Goal: Task Accomplishment & Management: Complete application form

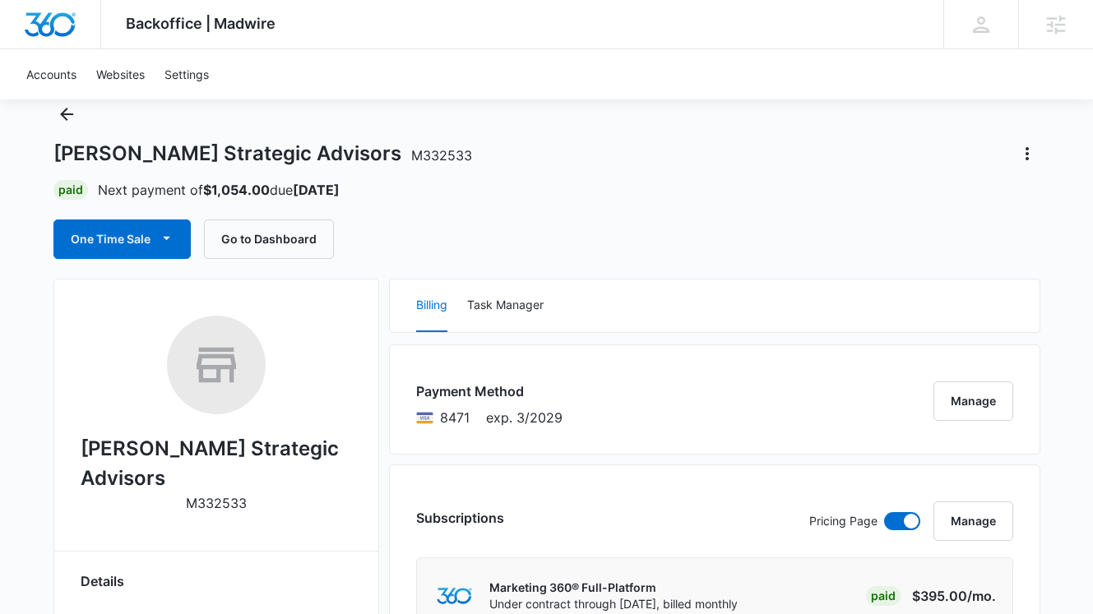
scroll to position [58, 0]
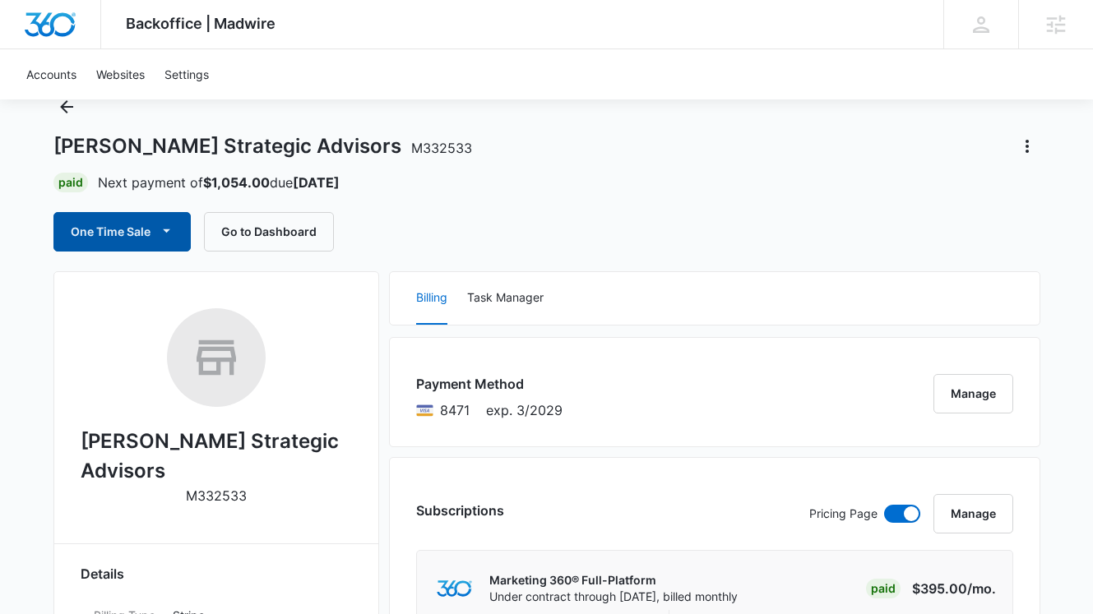
click at [126, 220] on button "One Time Sale" at bounding box center [121, 231] width 137 height 39
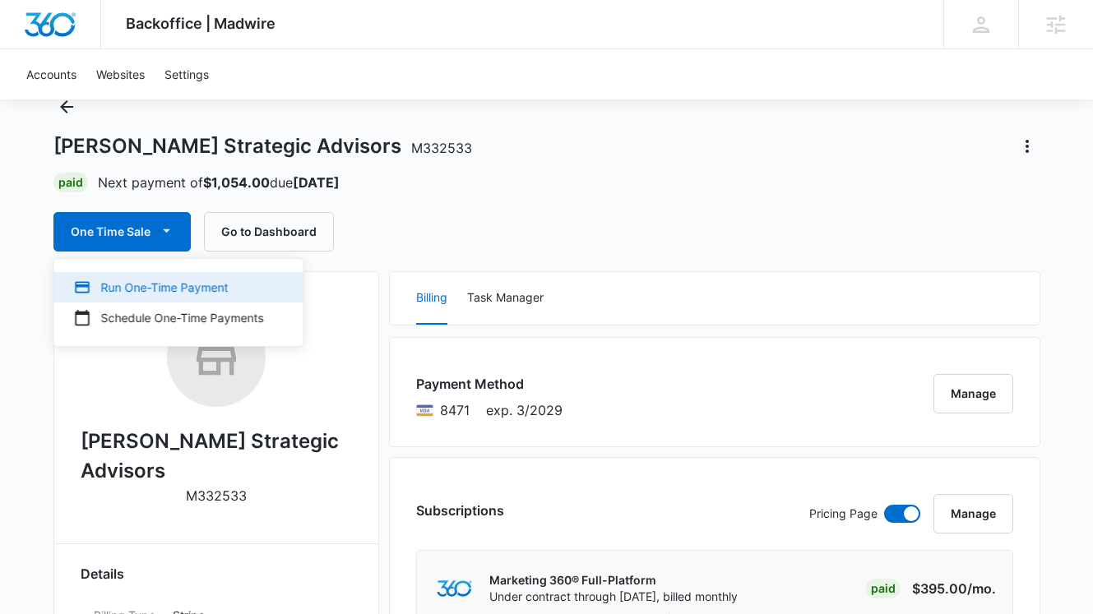
click at [136, 289] on div "Run One-Time Payment" at bounding box center [169, 287] width 190 height 17
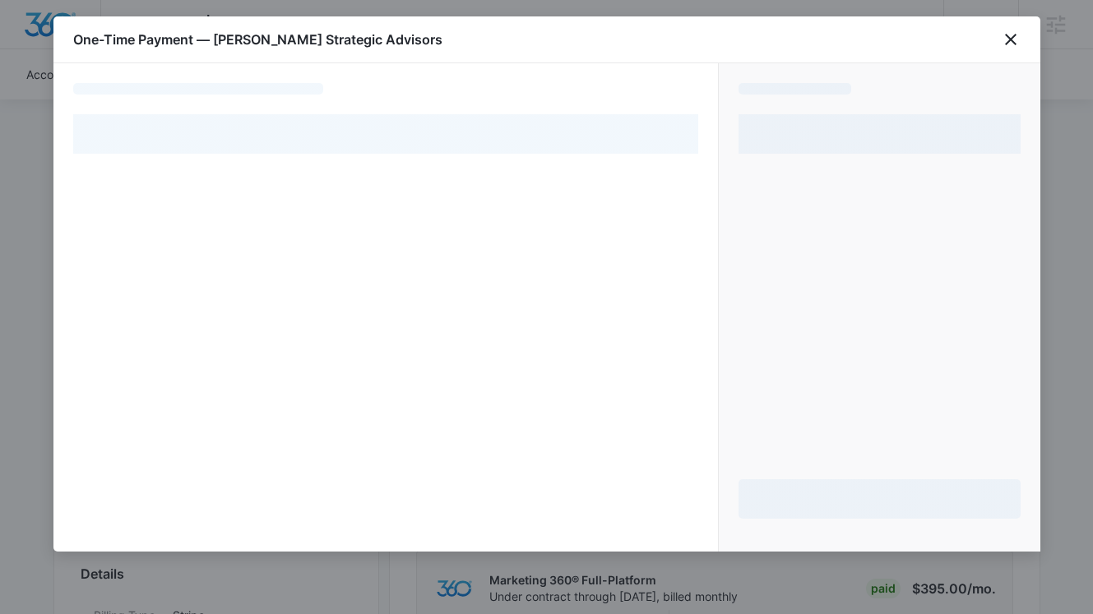
select select "pm_1SBGOqA4n8RTgNjU4pR7Xrk8"
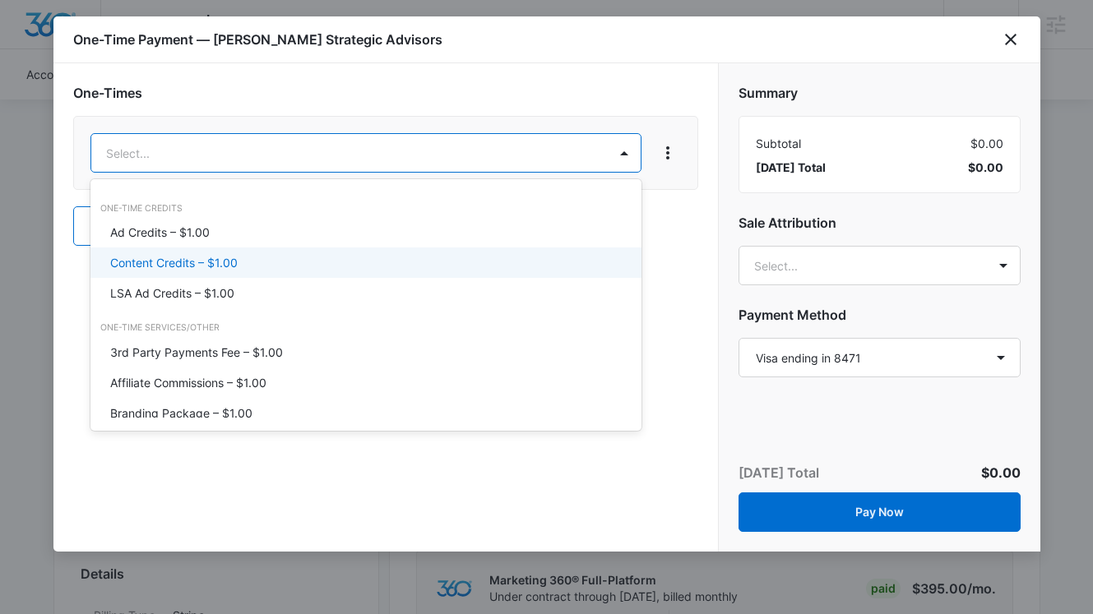
click at [319, 261] on div "Content Credits – $1.00" at bounding box center [364, 262] width 508 height 17
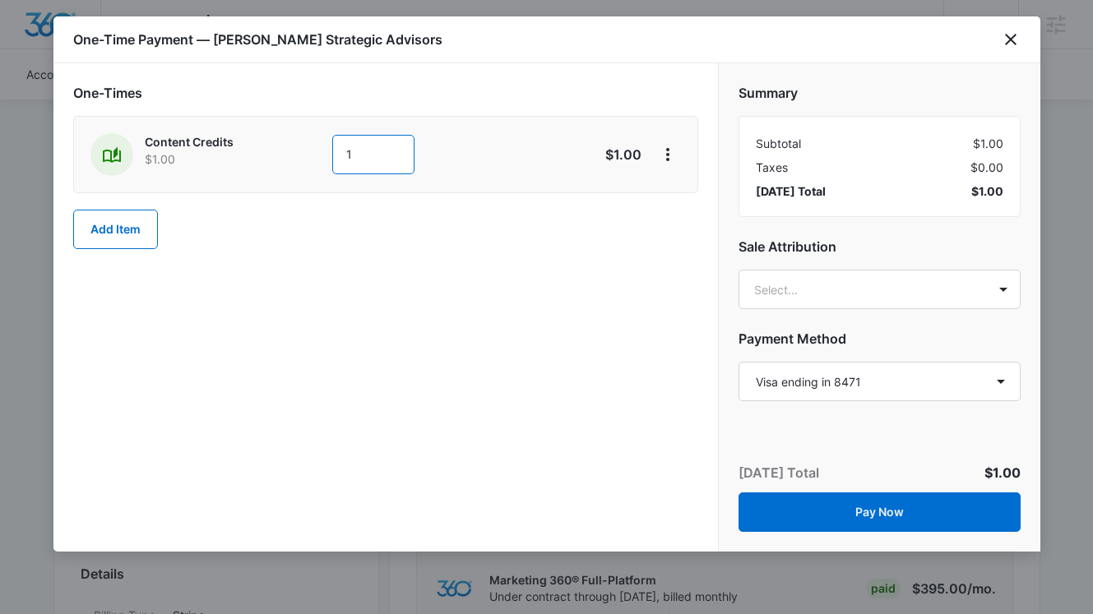
click at [363, 162] on input "1" at bounding box center [373, 154] width 82 height 39
type input "100"
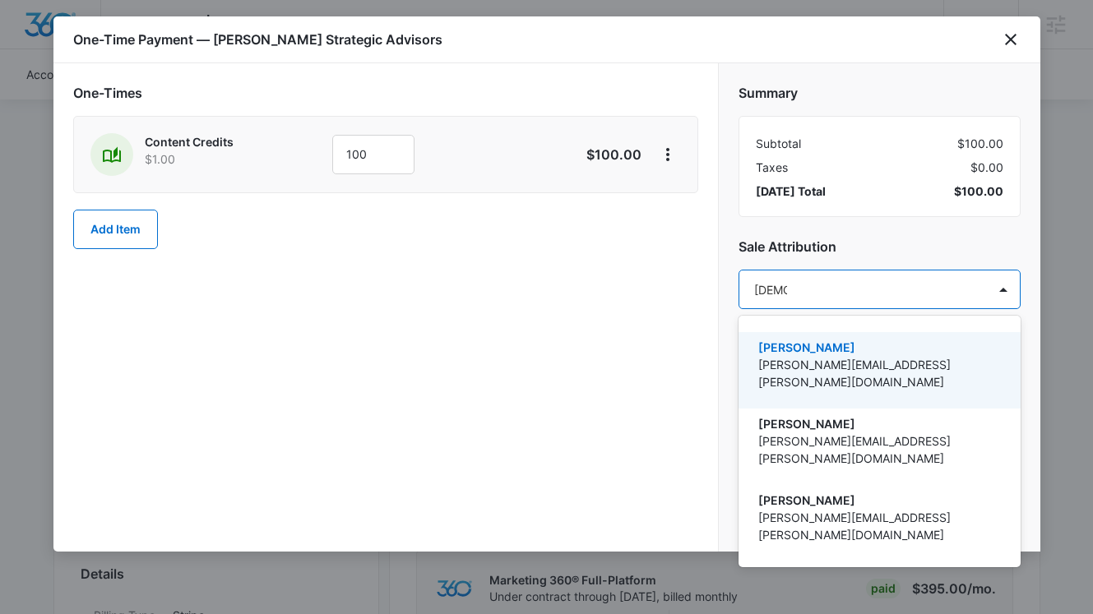
type input "christy"
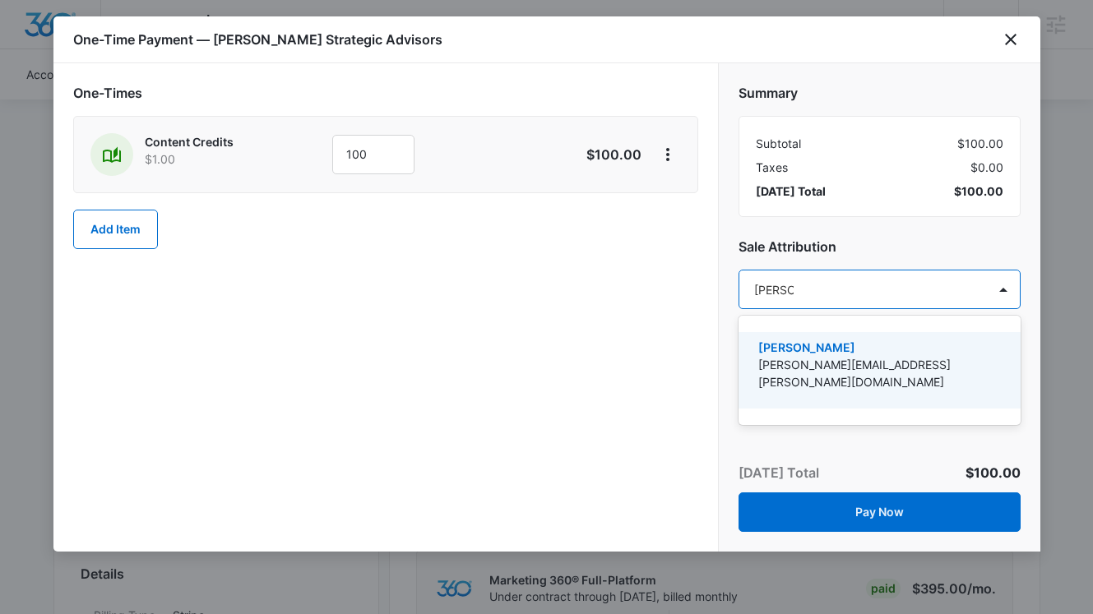
click at [891, 350] on p "Christy Perez" at bounding box center [877, 347] width 239 height 17
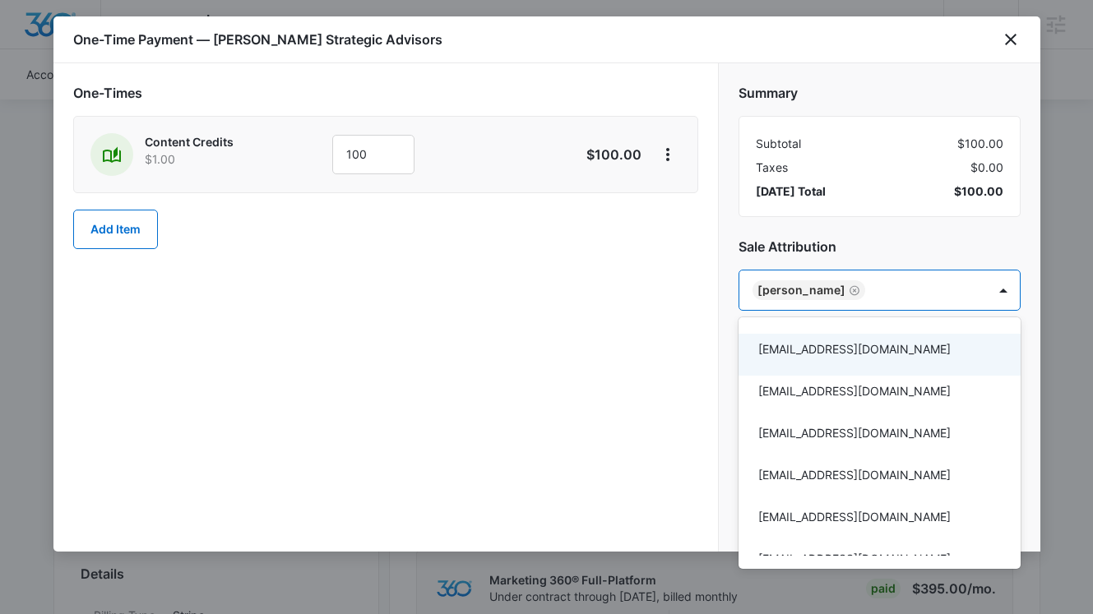
click at [666, 358] on div at bounding box center [546, 307] width 1093 height 614
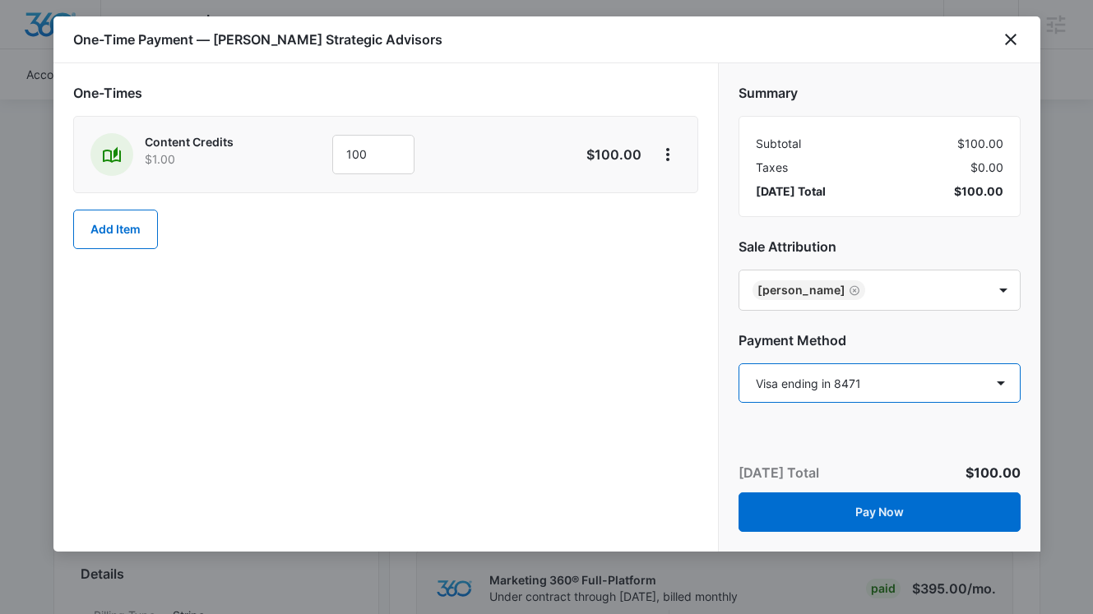
click at [1008, 381] on select "Select a payment method Visa ending in 8471 Mastercard ending in 7154 New payme…" at bounding box center [879, 382] width 282 height 39
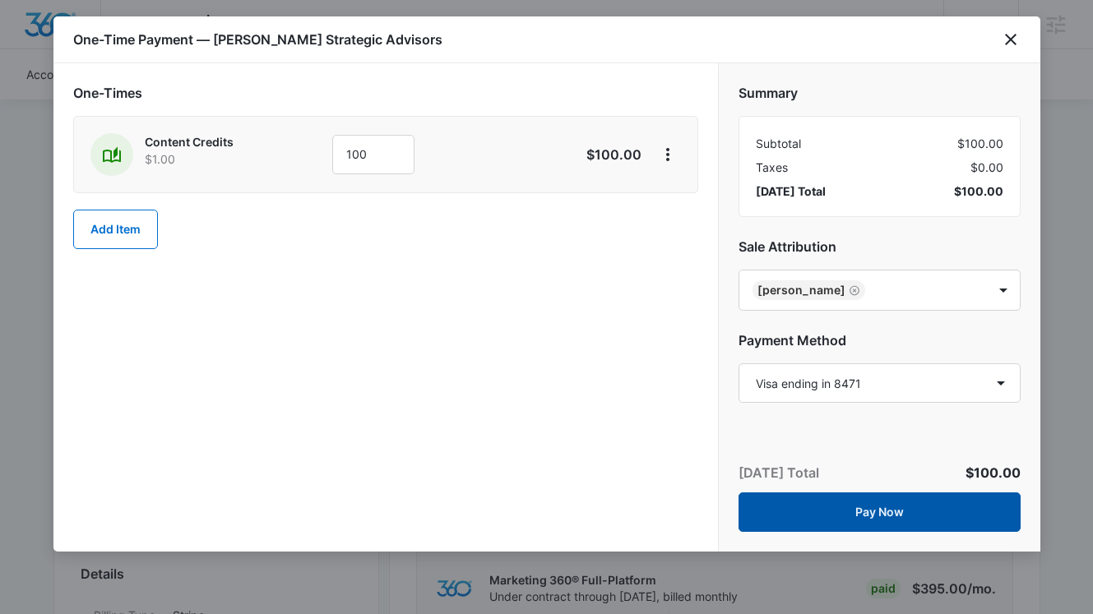
click at [869, 511] on button "Pay Now" at bounding box center [879, 511] width 282 height 39
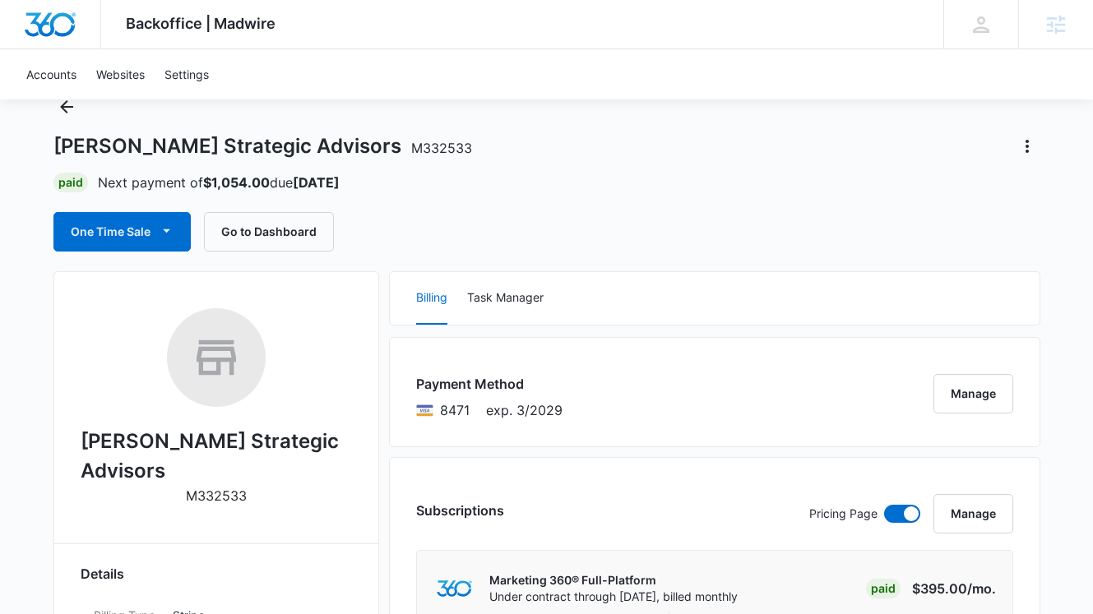
click at [45, 30] on img "Dashboard" at bounding box center [50, 24] width 53 height 25
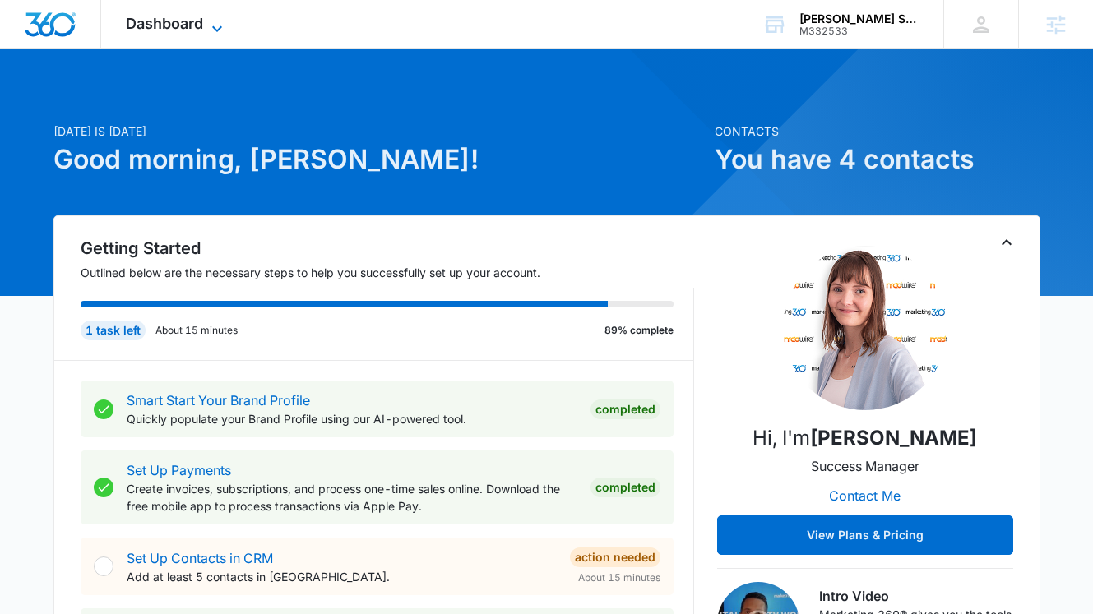
click at [192, 15] on span "Dashboard" at bounding box center [164, 23] width 77 height 17
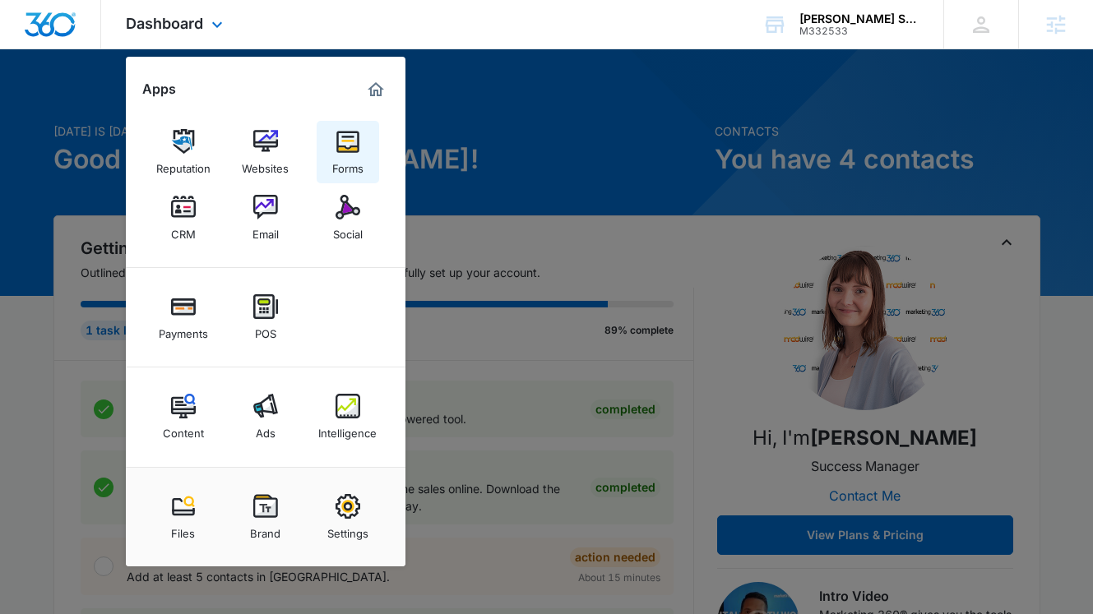
click at [349, 131] on img at bounding box center [347, 141] width 25 height 25
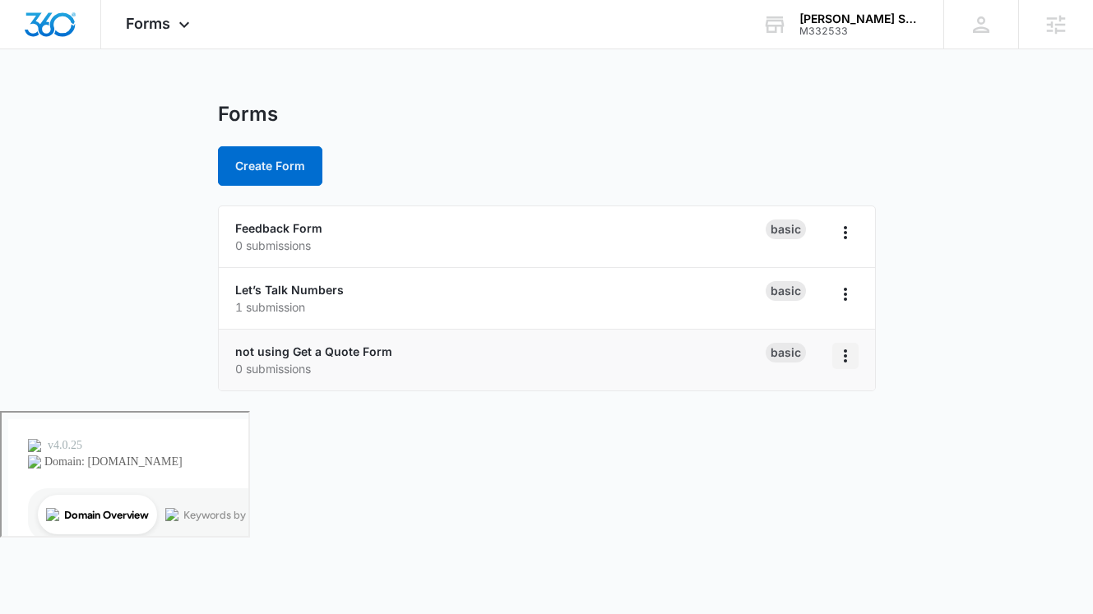
click at [843, 360] on icon "Overflow Menu" at bounding box center [845, 356] width 20 height 20
click at [797, 448] on div "Delete" at bounding box center [792, 452] width 51 height 12
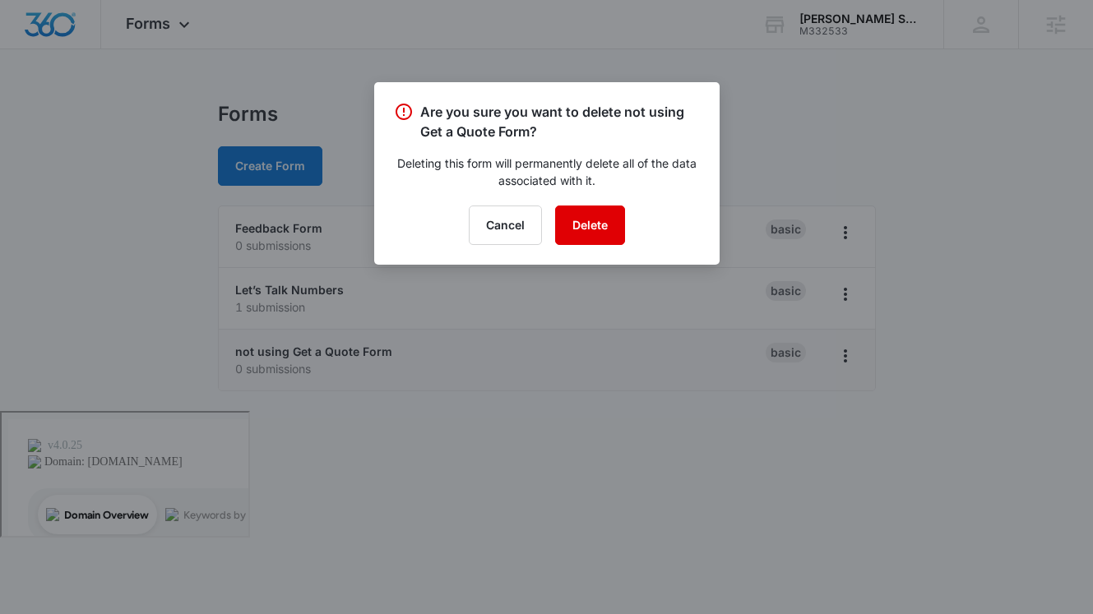
click at [586, 225] on button "Delete" at bounding box center [590, 225] width 70 height 39
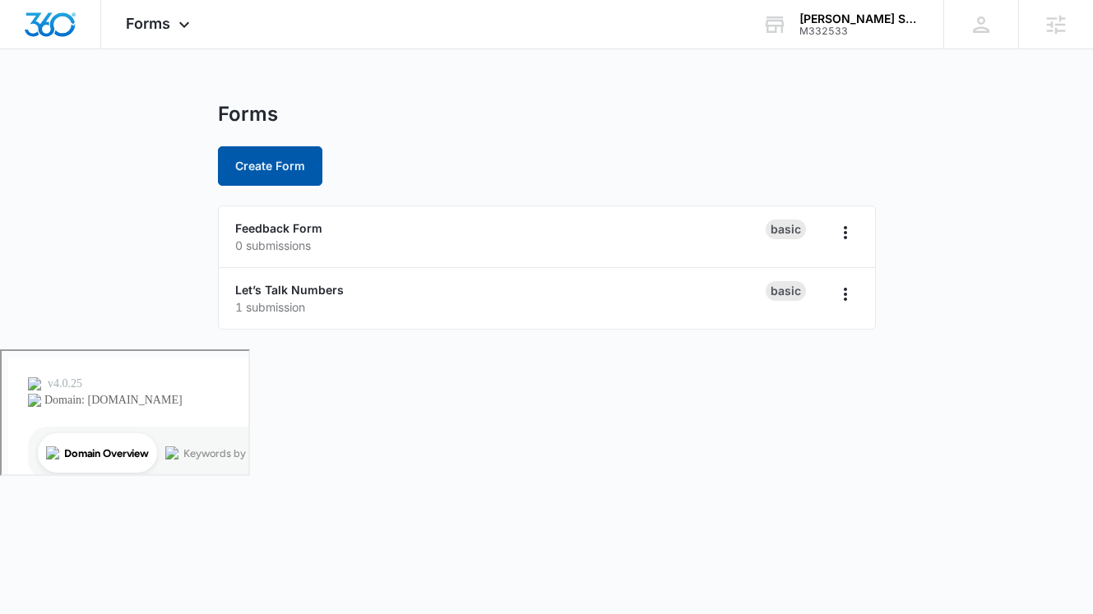
click at [254, 164] on button "Create Form" at bounding box center [270, 165] width 104 height 39
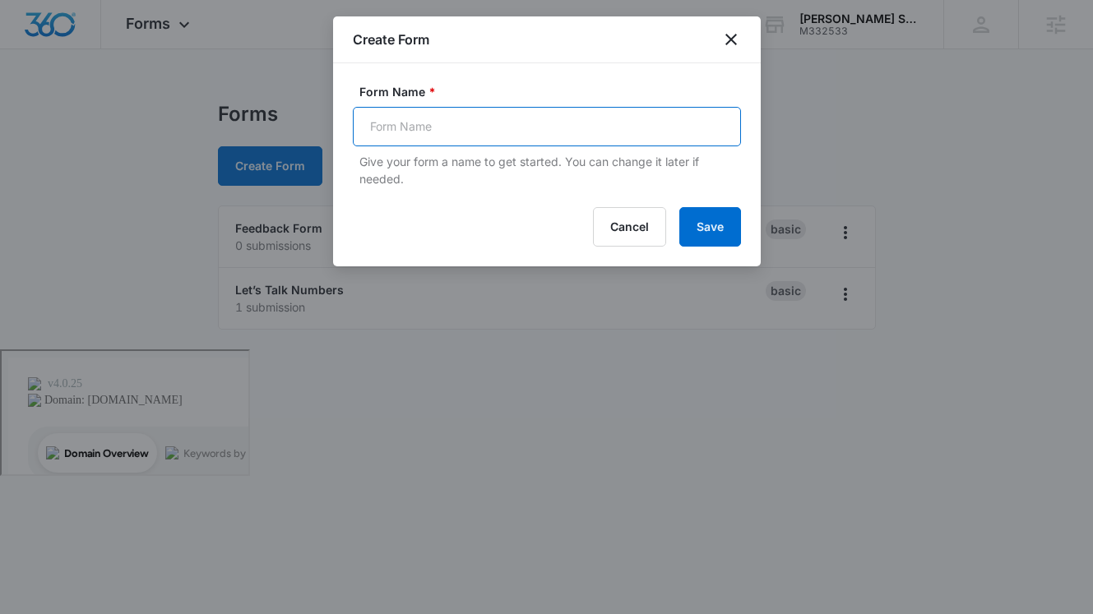
click at [512, 137] on input "Form Name *" at bounding box center [547, 126] width 388 height 39
type input "Promotional Pop-Up Form"
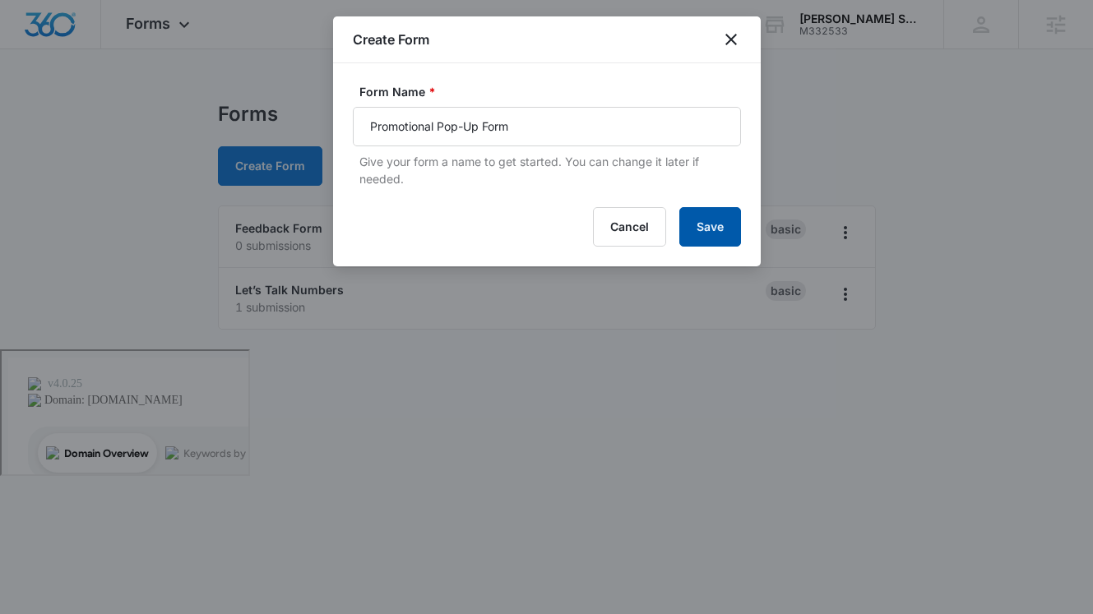
click at [725, 223] on button "Save" at bounding box center [710, 226] width 62 height 39
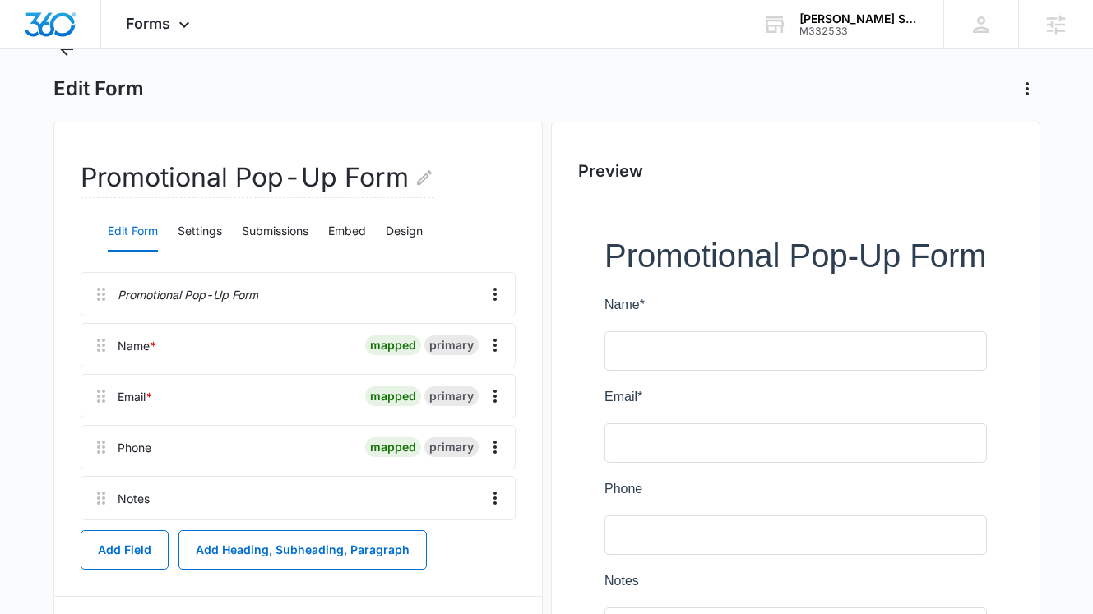
scroll to position [67, 0]
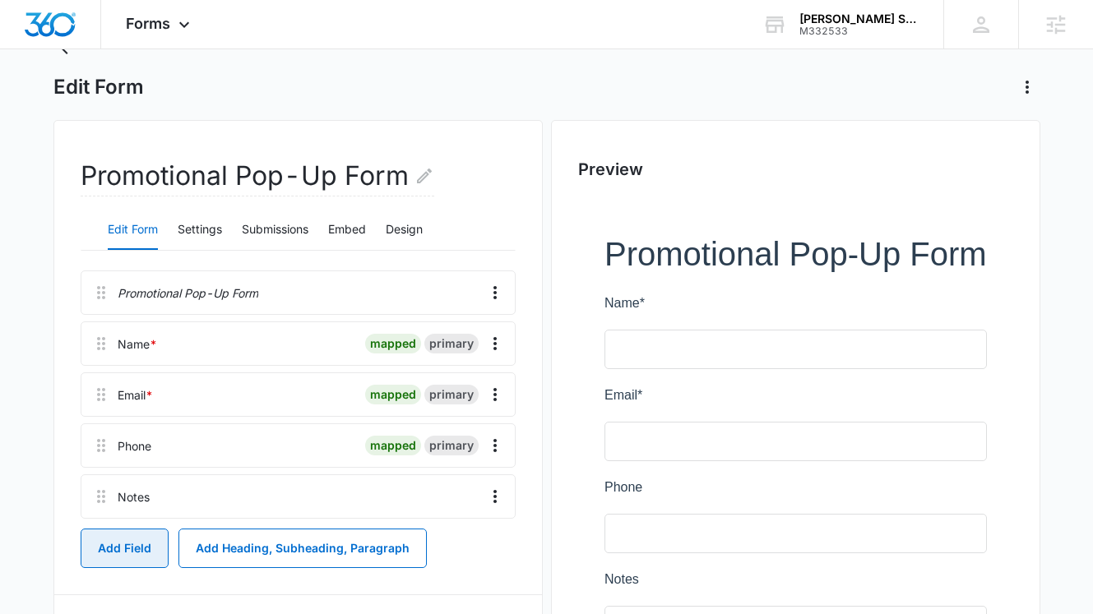
click at [122, 544] on button "Add Field" at bounding box center [125, 548] width 88 height 39
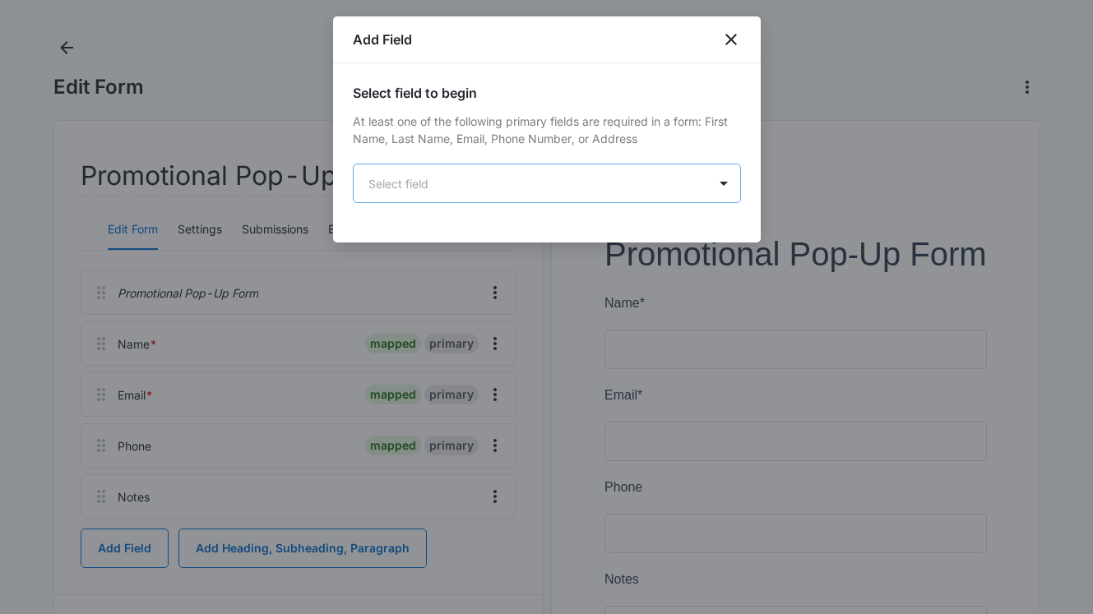
scroll to position [0, 0]
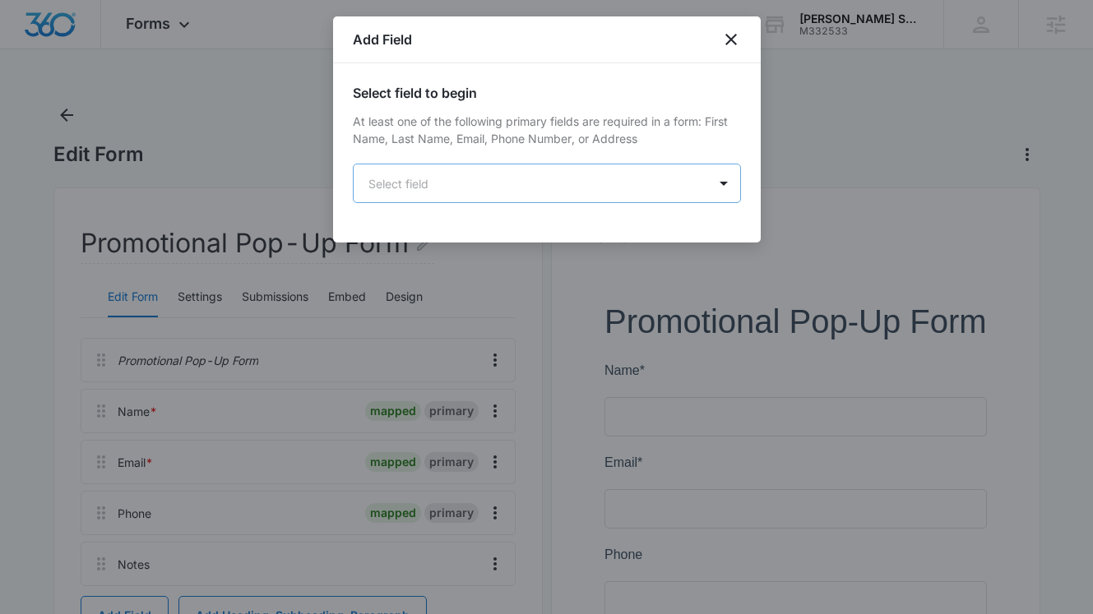
click at [535, 196] on body "Forms Apps Reputation Websites Forms CRM Email Social Payments POS Content Ads …" at bounding box center [546, 521] width 1093 height 1042
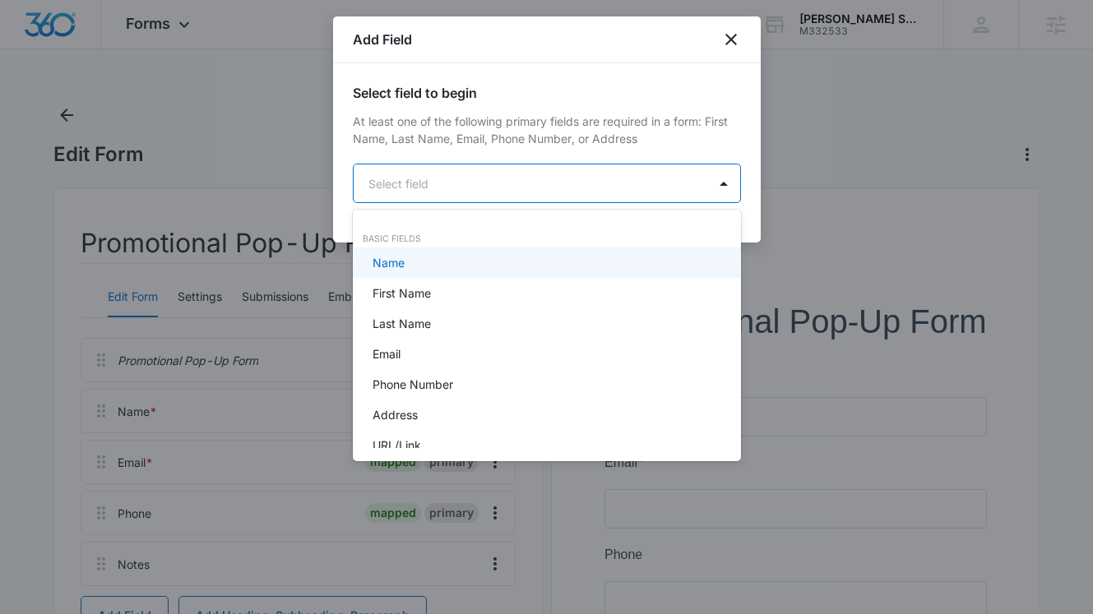
click at [510, 183] on div at bounding box center [546, 307] width 1093 height 614
click at [510, 183] on body "Forms Apps Reputation Websites Forms CRM Email Social Payments POS Content Ads …" at bounding box center [546, 307] width 1093 height 614
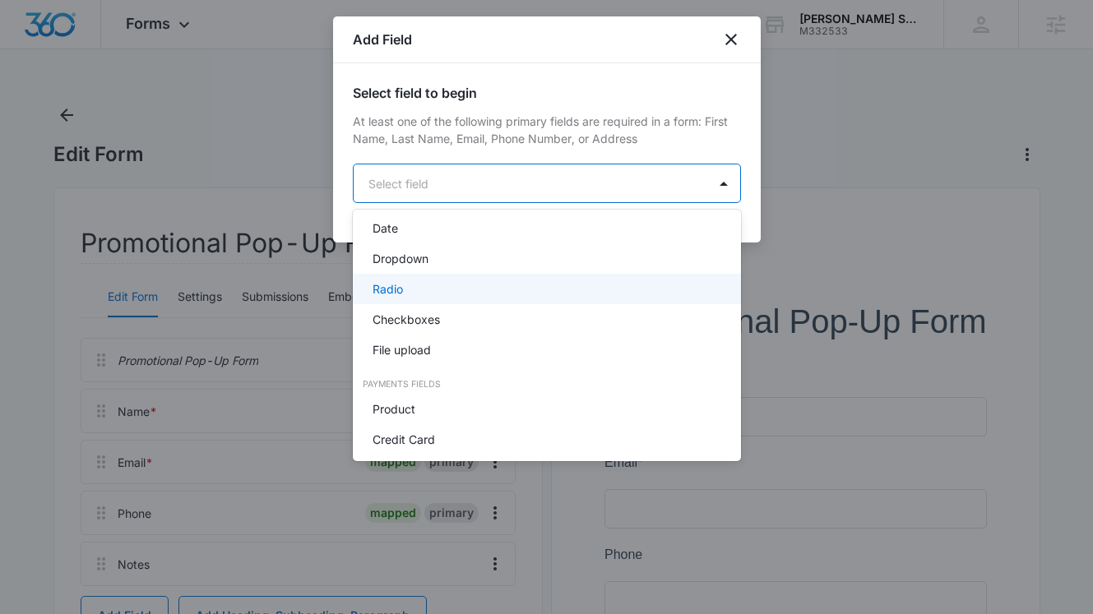
scroll to position [390, 0]
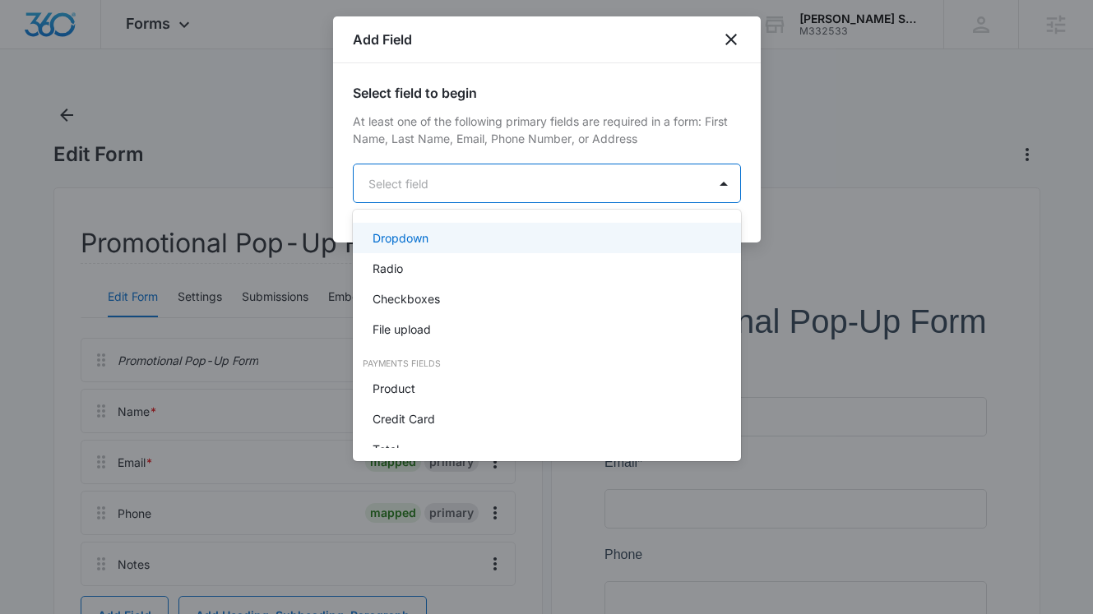
click at [731, 41] on div at bounding box center [546, 307] width 1093 height 614
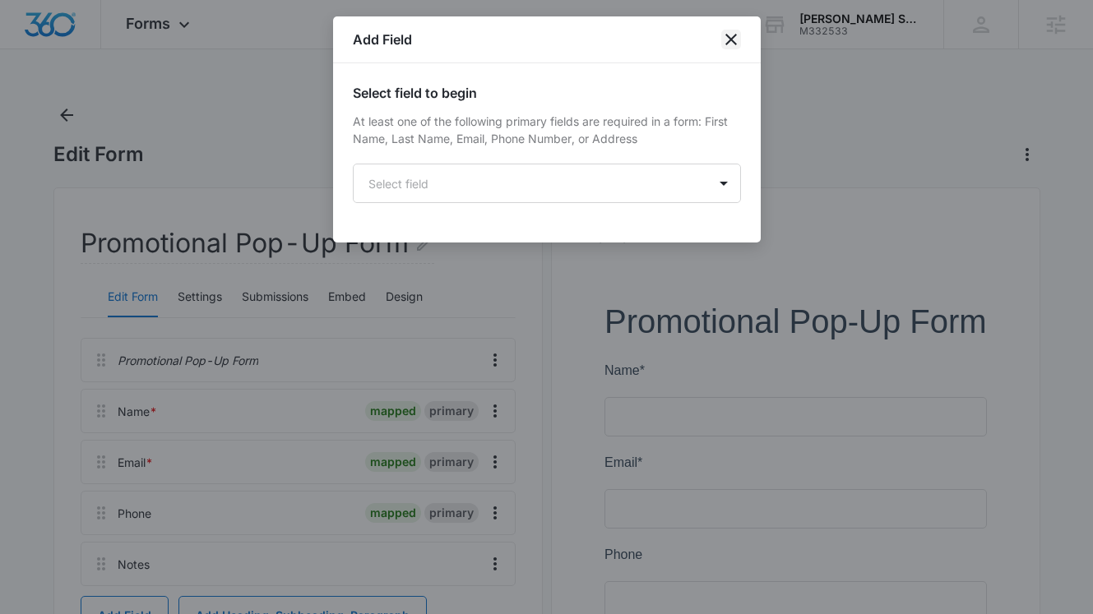
click at [733, 39] on icon "close" at bounding box center [731, 40] width 20 height 20
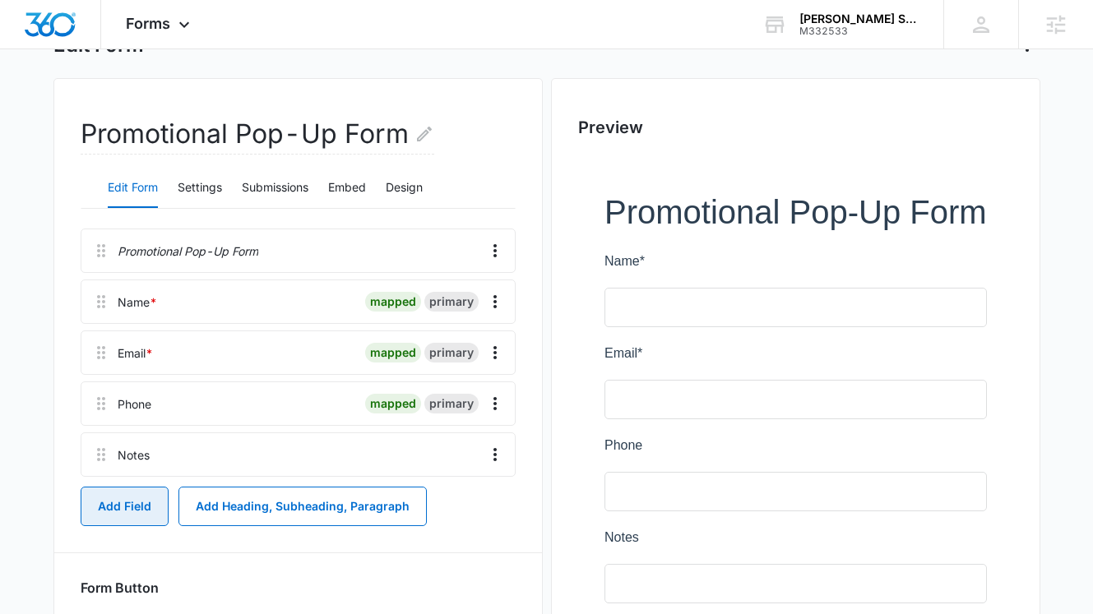
scroll to position [121, 0]
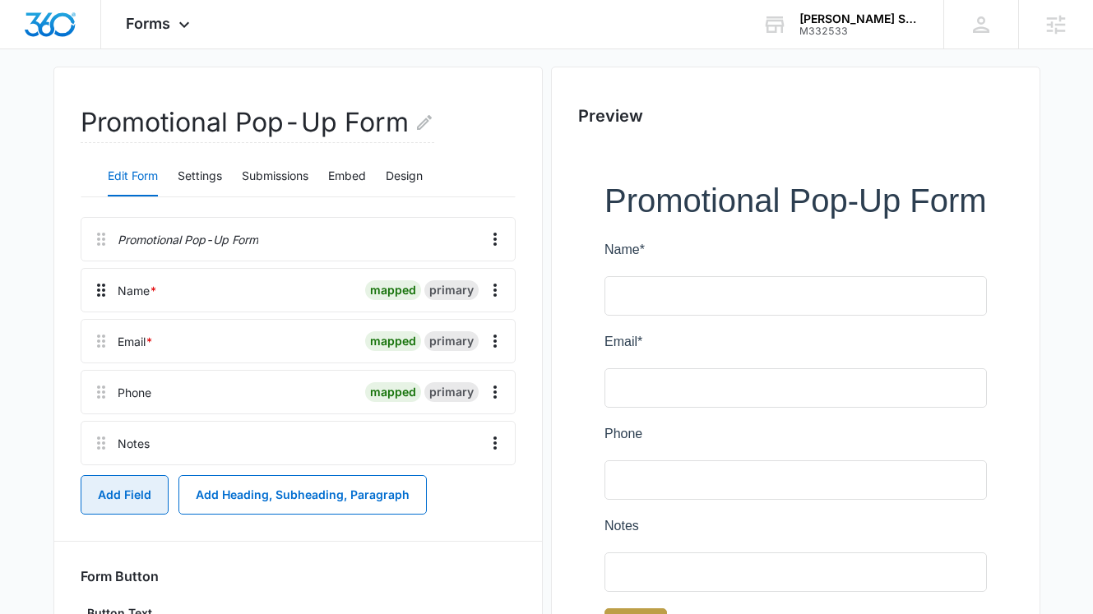
click at [101, 292] on icon at bounding box center [101, 290] width 20 height 20
click at [500, 293] on icon "Overflow Menu" at bounding box center [495, 290] width 20 height 20
click at [467, 332] on button "Edit" at bounding box center [461, 336] width 94 height 25
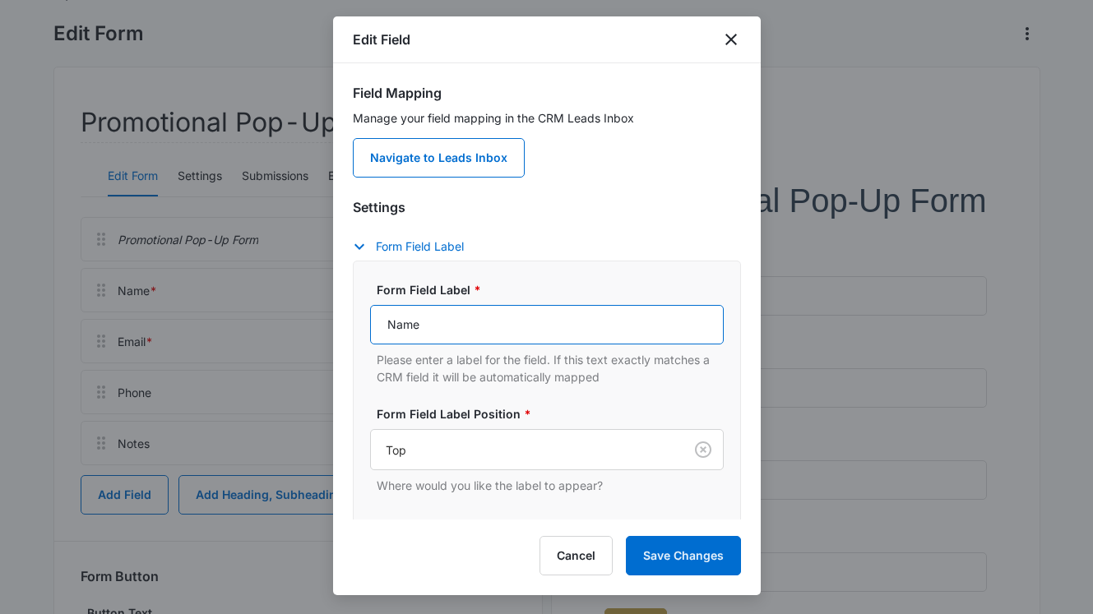
click at [441, 328] on input "Name" at bounding box center [547, 324] width 354 height 39
click at [388, 325] on input "Name" at bounding box center [547, 324] width 354 height 39
type input "Business Name"
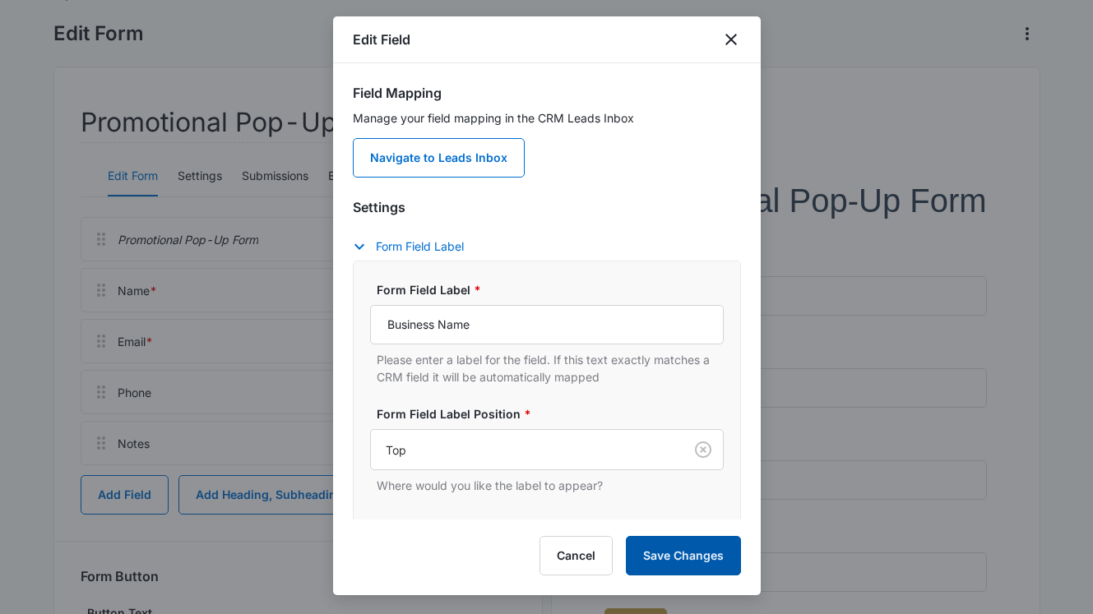
click at [719, 559] on button "Save Changes" at bounding box center [683, 555] width 115 height 39
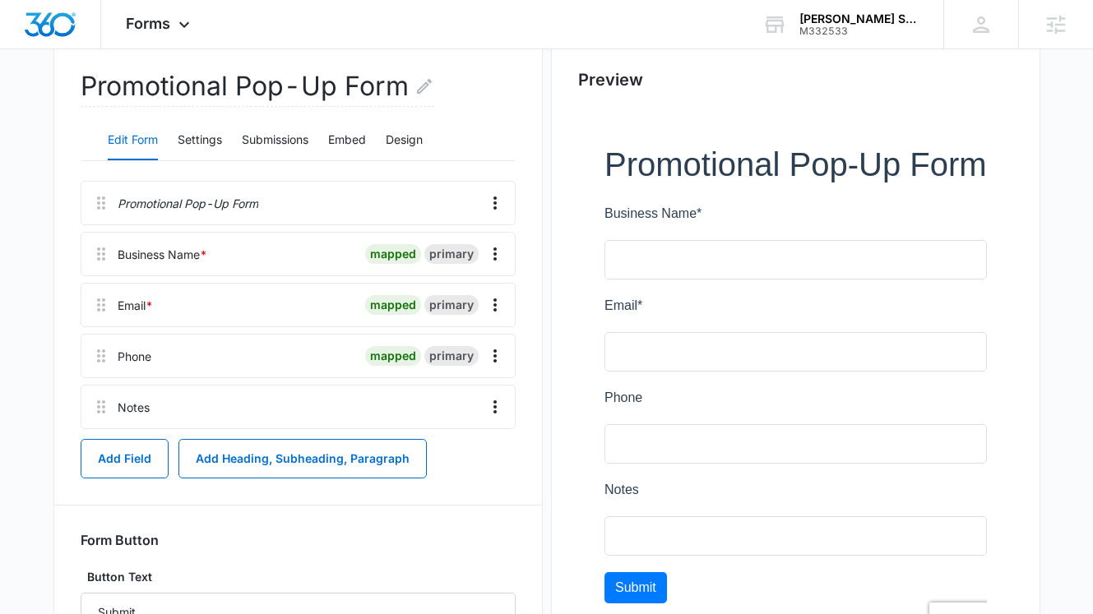
scroll to position [160, 0]
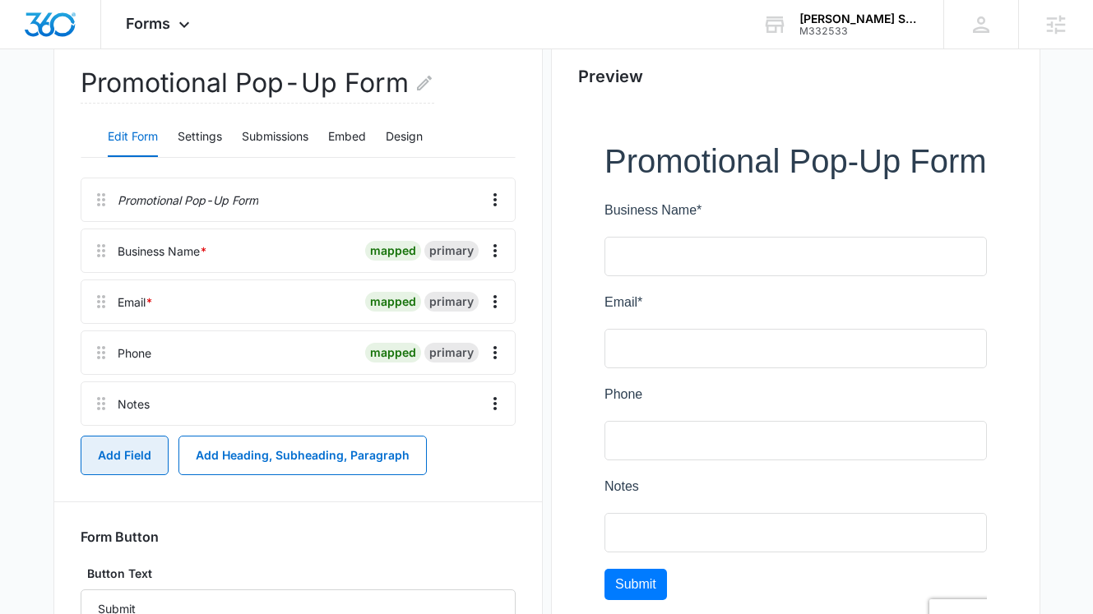
click at [116, 453] on button "Add Field" at bounding box center [125, 455] width 88 height 39
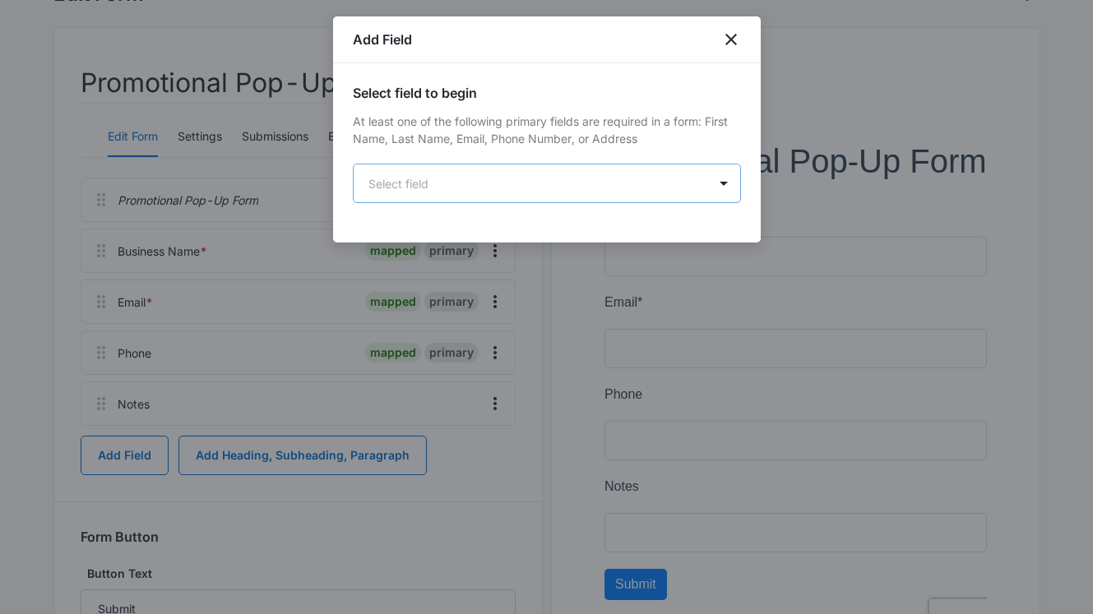
click at [418, 197] on body "Forms Apps Reputation Websites Forms CRM Email Social Payments POS Content Ads …" at bounding box center [546, 361] width 1093 height 1042
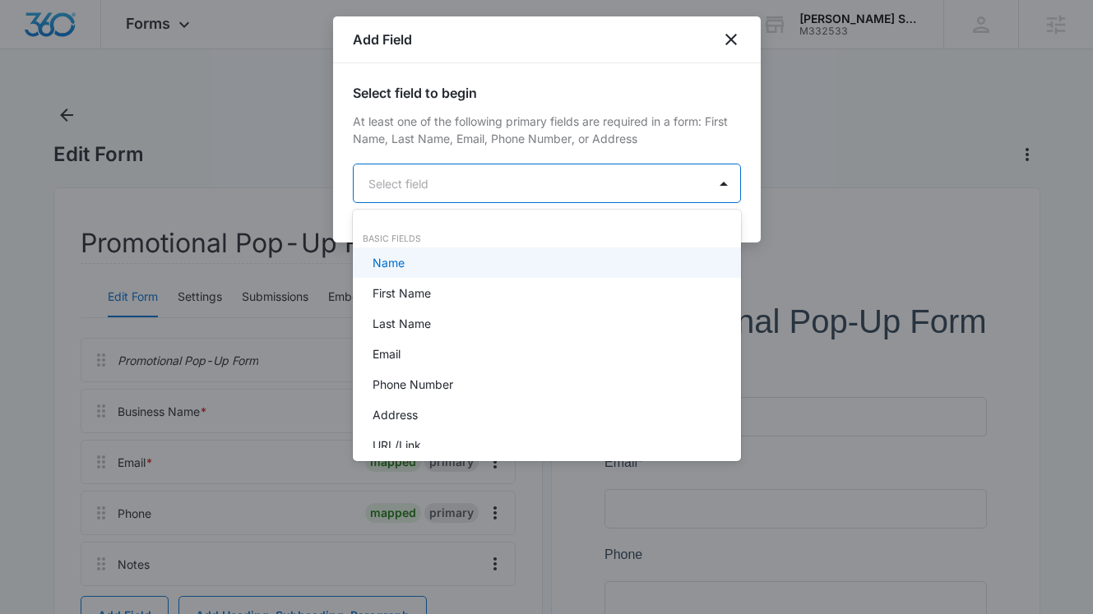
click at [409, 264] on div "Name" at bounding box center [544, 262] width 345 height 17
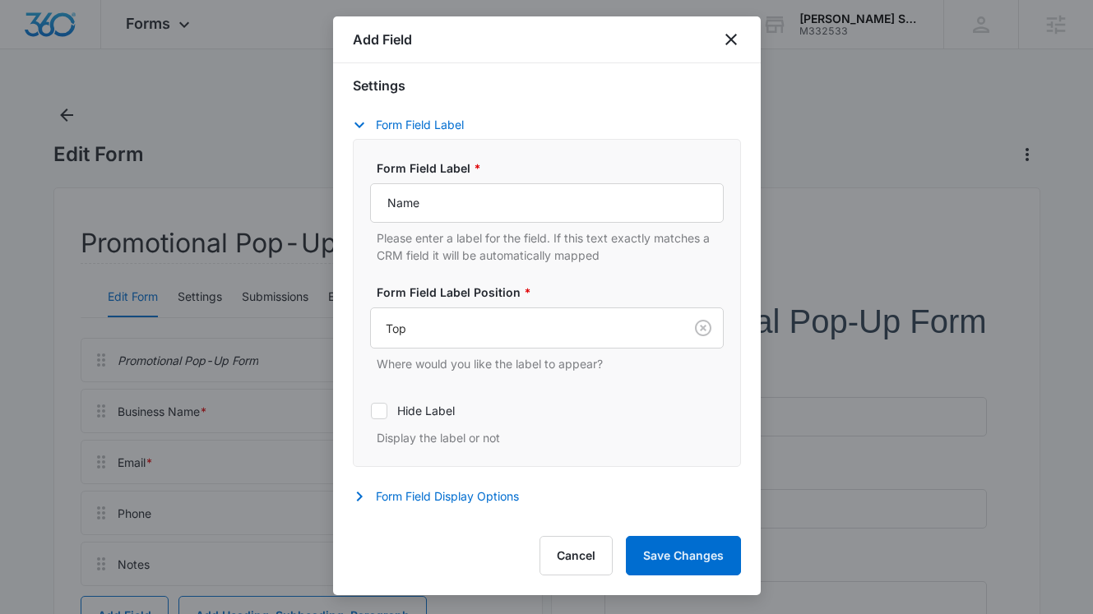
scroll to position [298, 0]
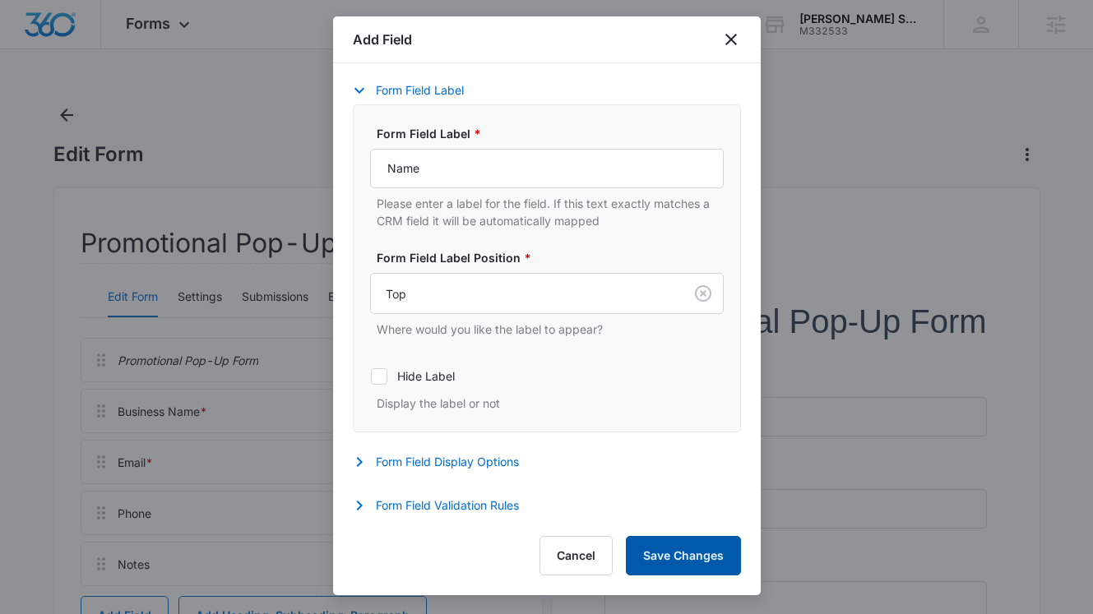
click at [679, 561] on button "Save Changes" at bounding box center [683, 555] width 115 height 39
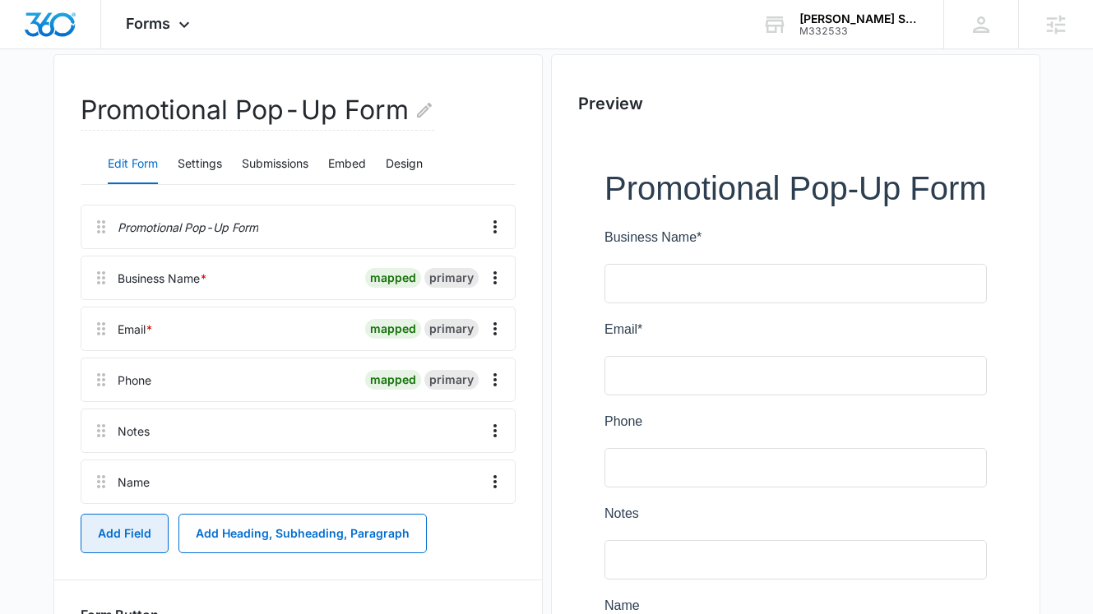
scroll to position [136, 0]
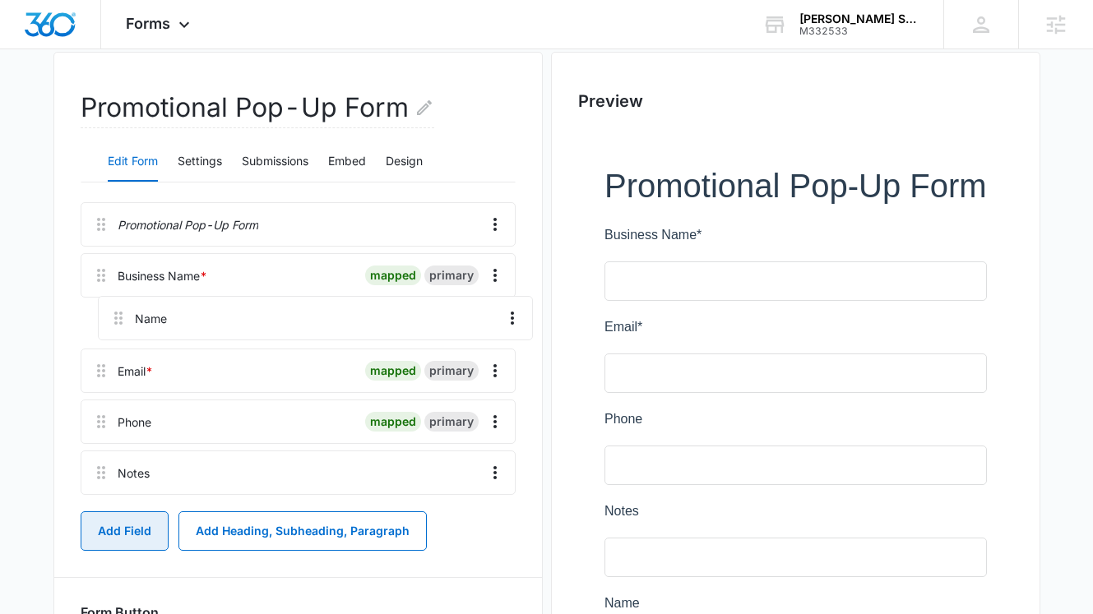
drag, startPoint x: 99, startPoint y: 483, endPoint x: 117, endPoint y: 308, distance: 176.0
click at [117, 308] on div "Promotional Pop-Up Form Business Name * mapped primary Email * mapped primary P…" at bounding box center [298, 351] width 435 height 299
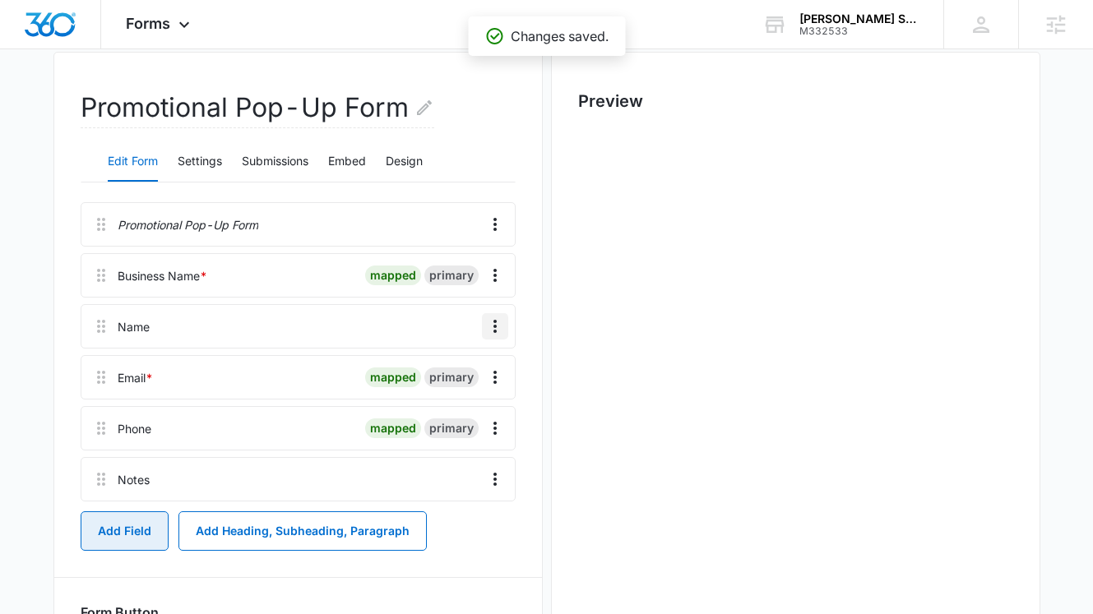
scroll to position [0, 0]
click at [494, 338] on button "Overflow Menu" at bounding box center [495, 326] width 26 height 26
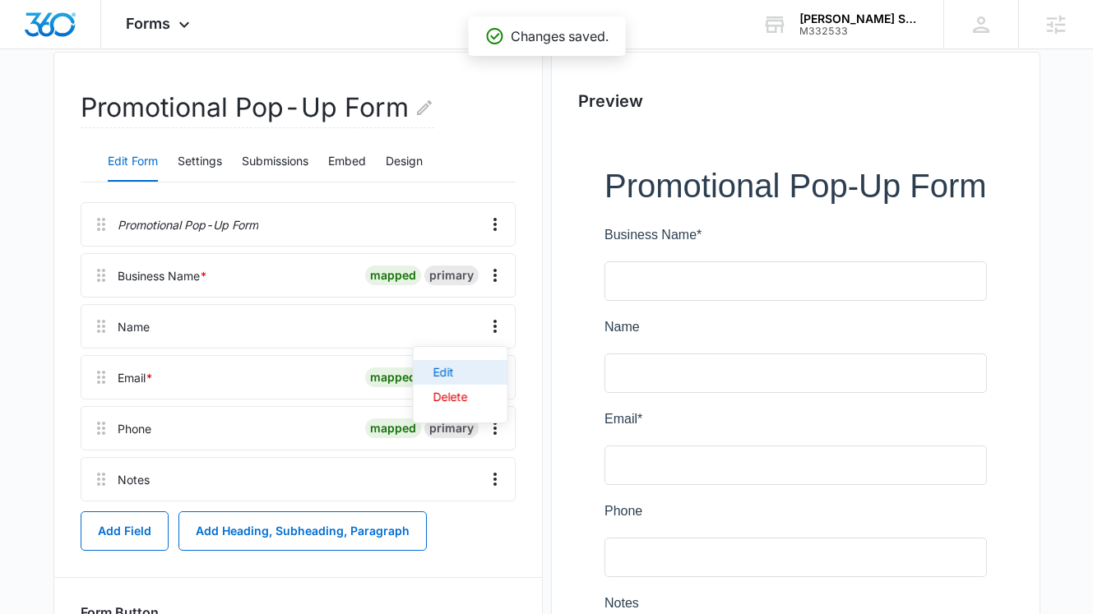
click at [474, 369] on button "Edit" at bounding box center [461, 372] width 94 height 25
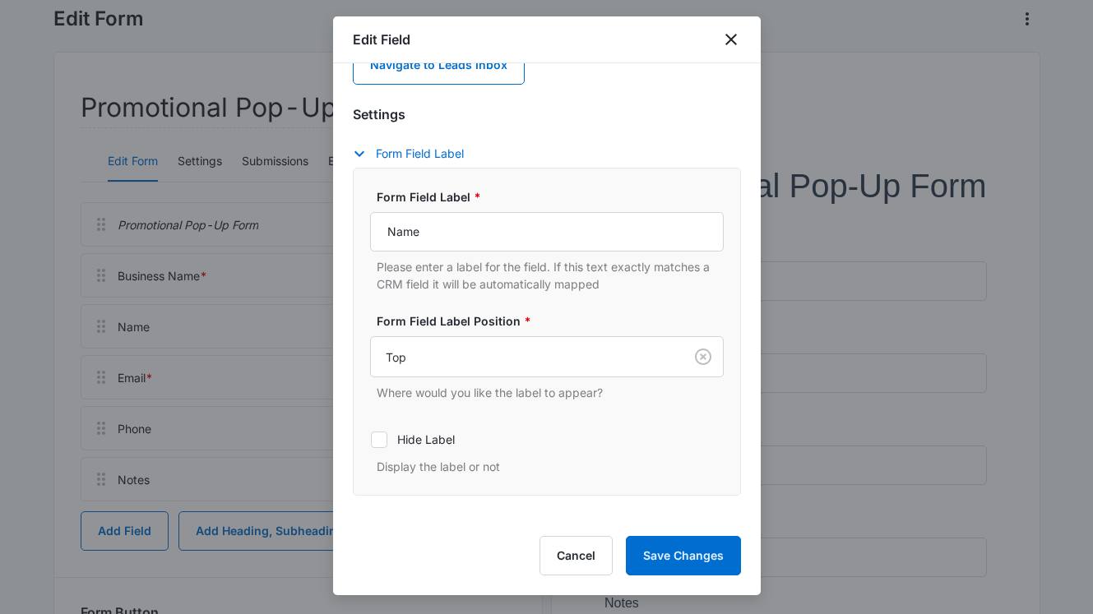
scroll to position [157, 0]
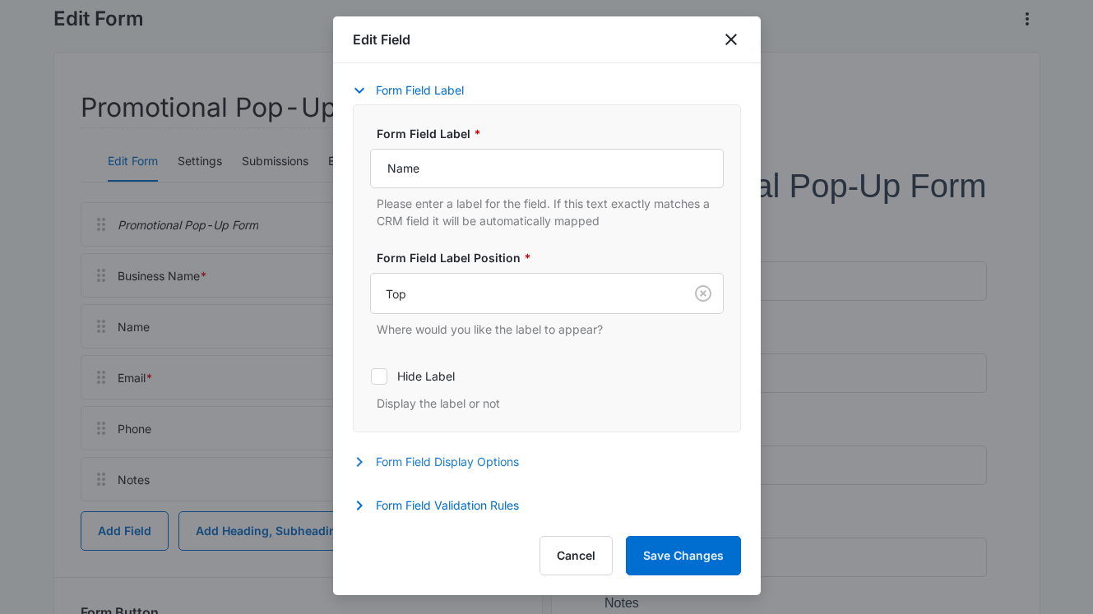
click at [360, 460] on icon "button" at bounding box center [359, 462] width 6 height 10
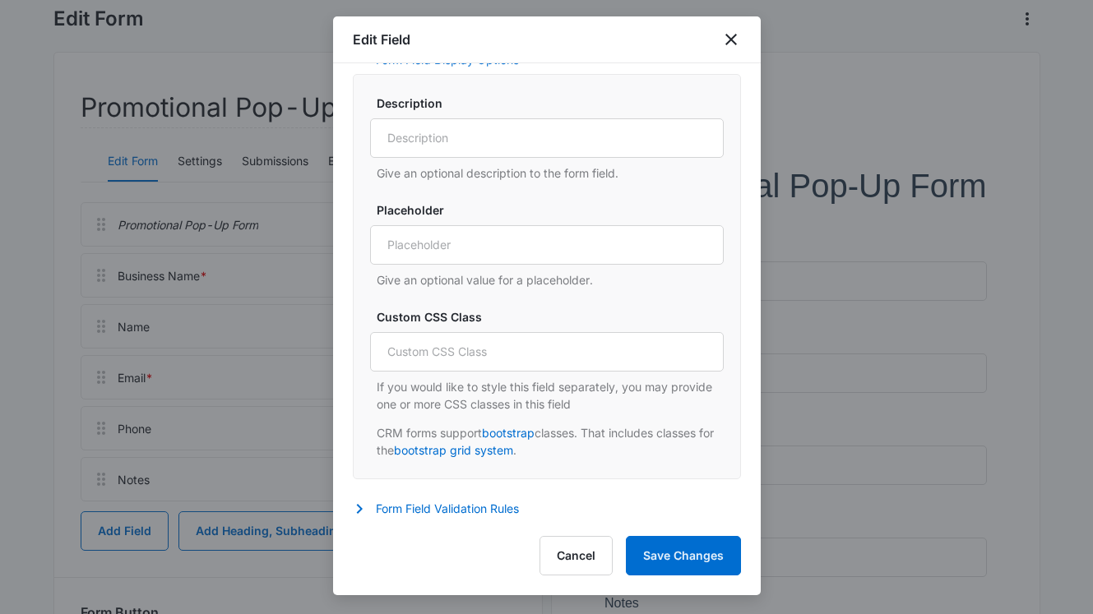
scroll to position [562, 0]
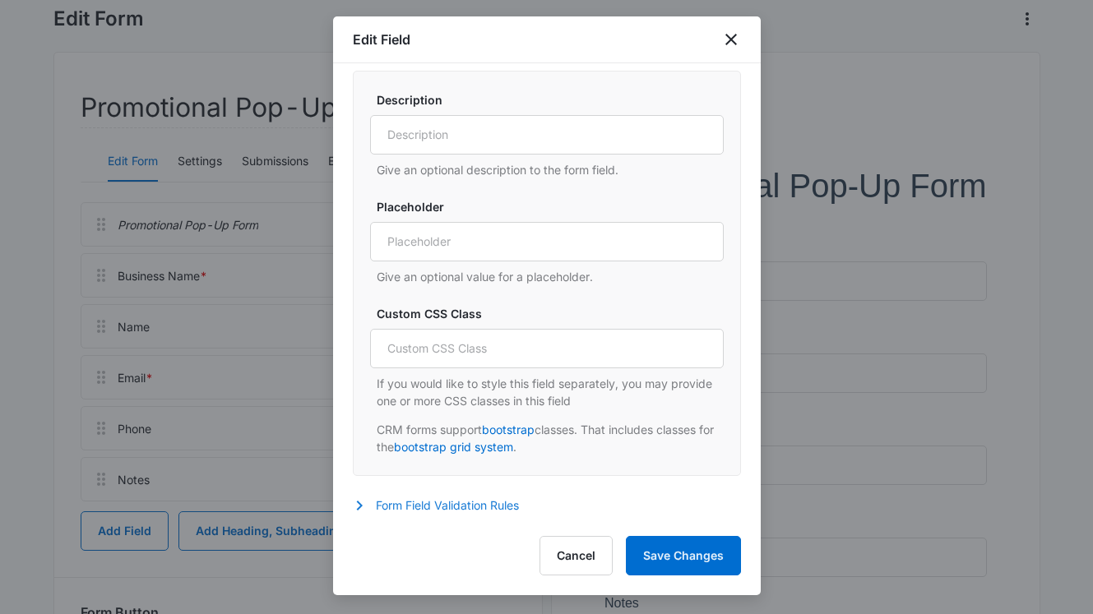
click at [361, 511] on icon "button" at bounding box center [359, 506] width 20 height 20
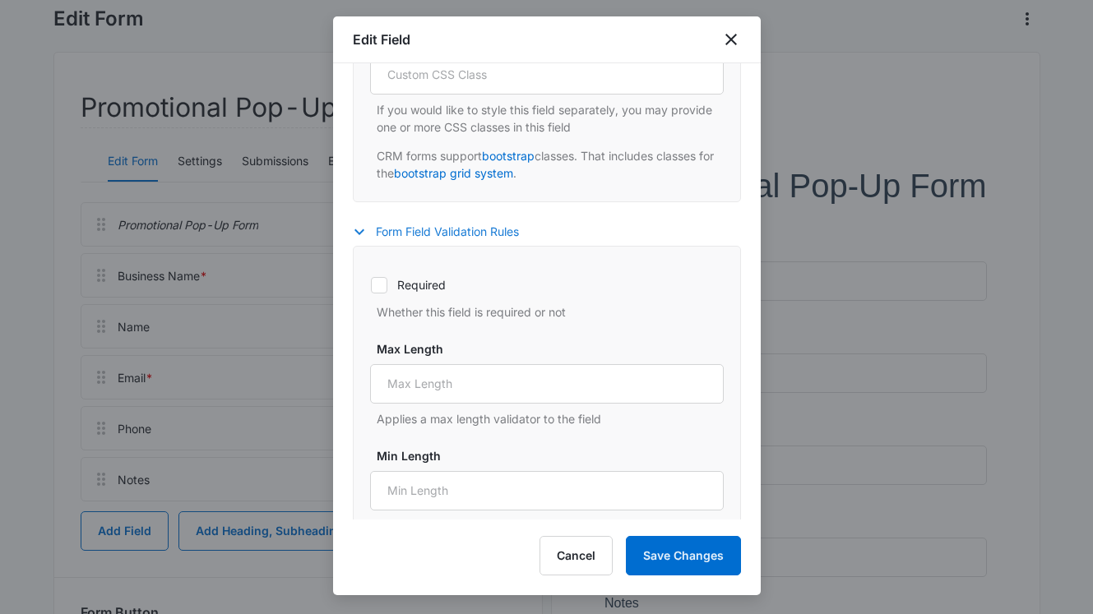
scroll to position [857, 0]
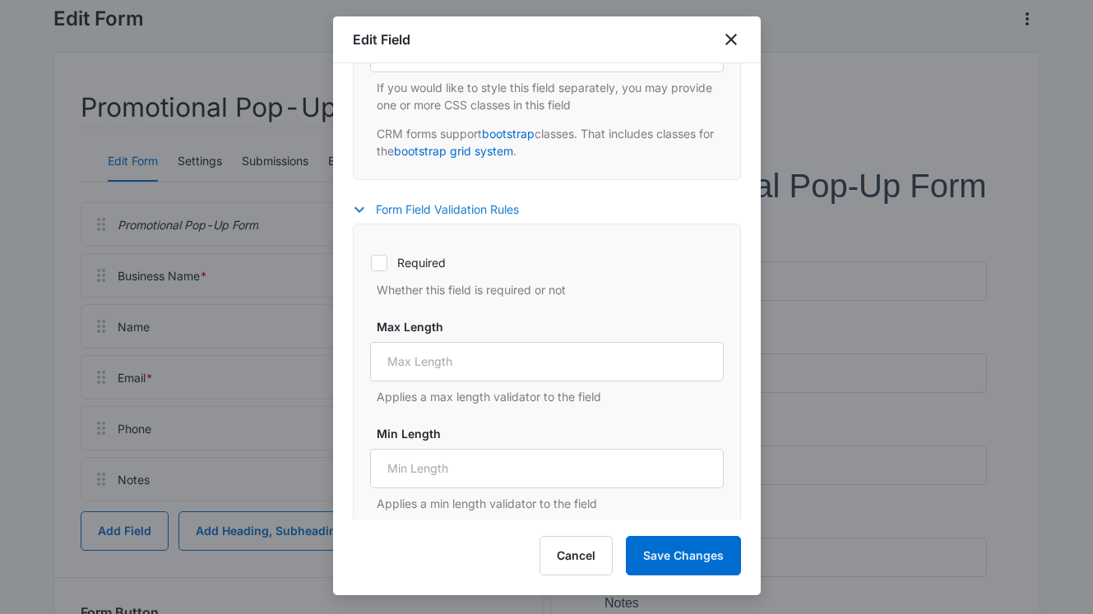
click at [379, 261] on icon at bounding box center [379, 263] width 15 height 15
click at [371, 262] on input "Required" at bounding box center [370, 262] width 1 height 1
checkbox input "true"
click at [677, 562] on button "Save Changes" at bounding box center [683, 555] width 115 height 39
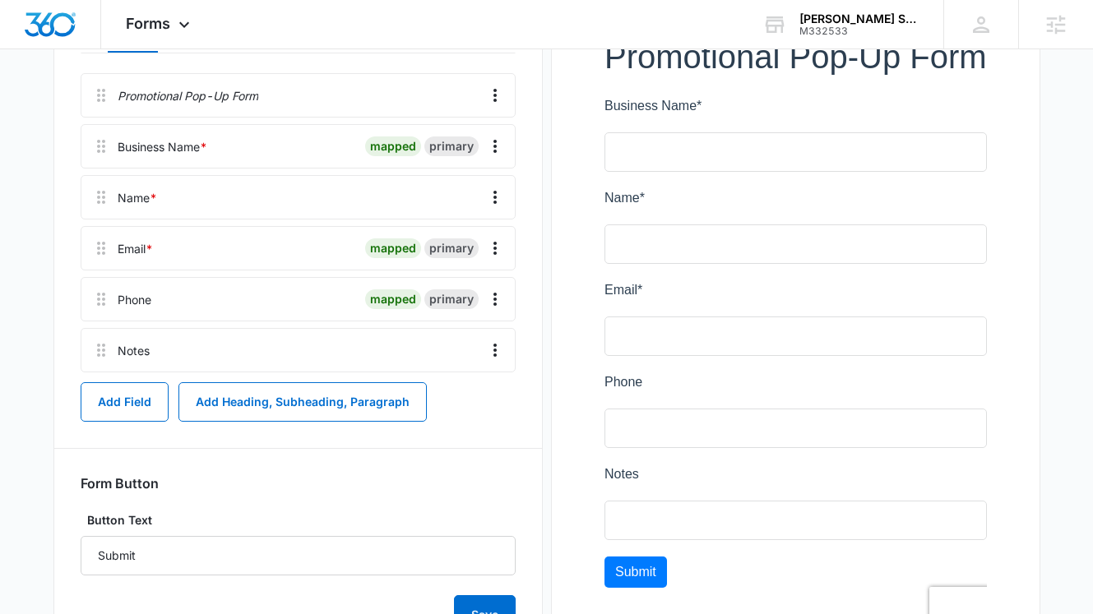
scroll to position [244, 0]
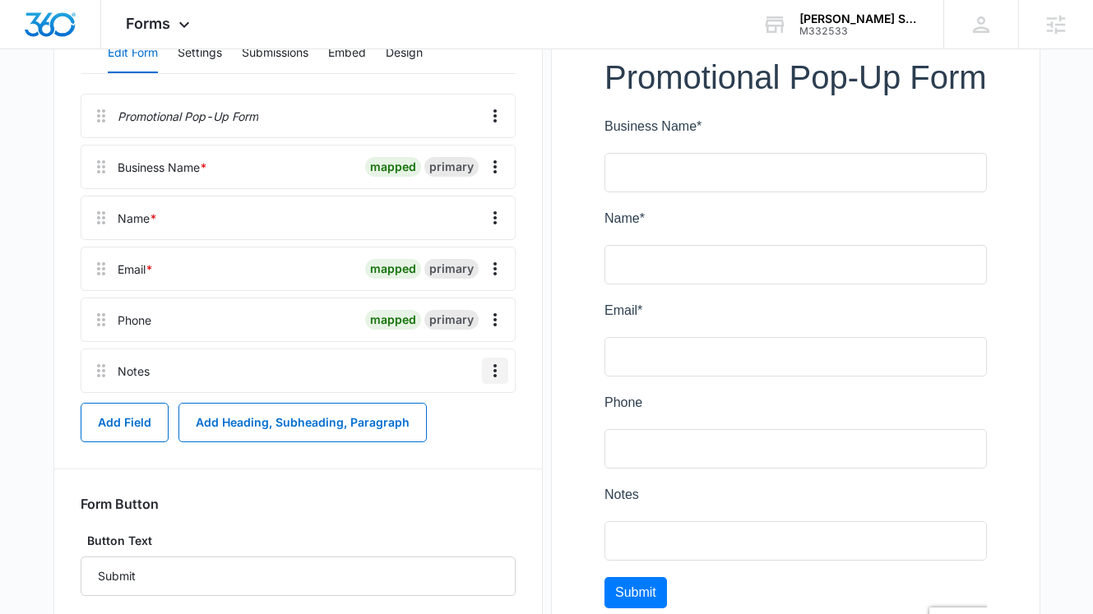
click at [498, 367] on icon "Overflow Menu" at bounding box center [495, 371] width 20 height 20
click at [465, 436] on div "Delete" at bounding box center [450, 442] width 35 height 12
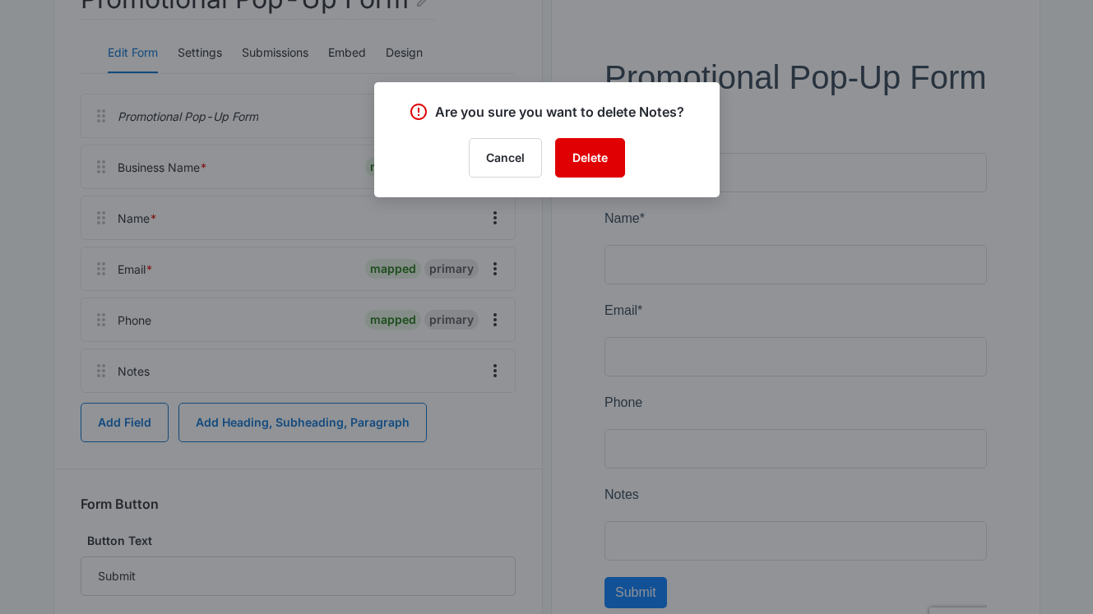
click at [596, 165] on button "Delete" at bounding box center [590, 157] width 70 height 39
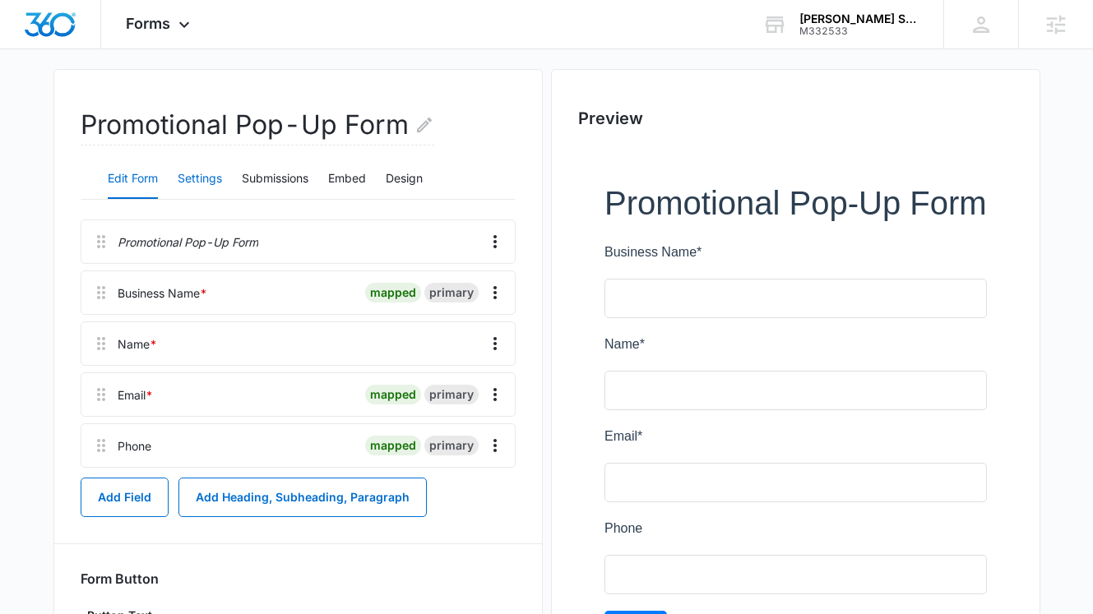
scroll to position [113, 0]
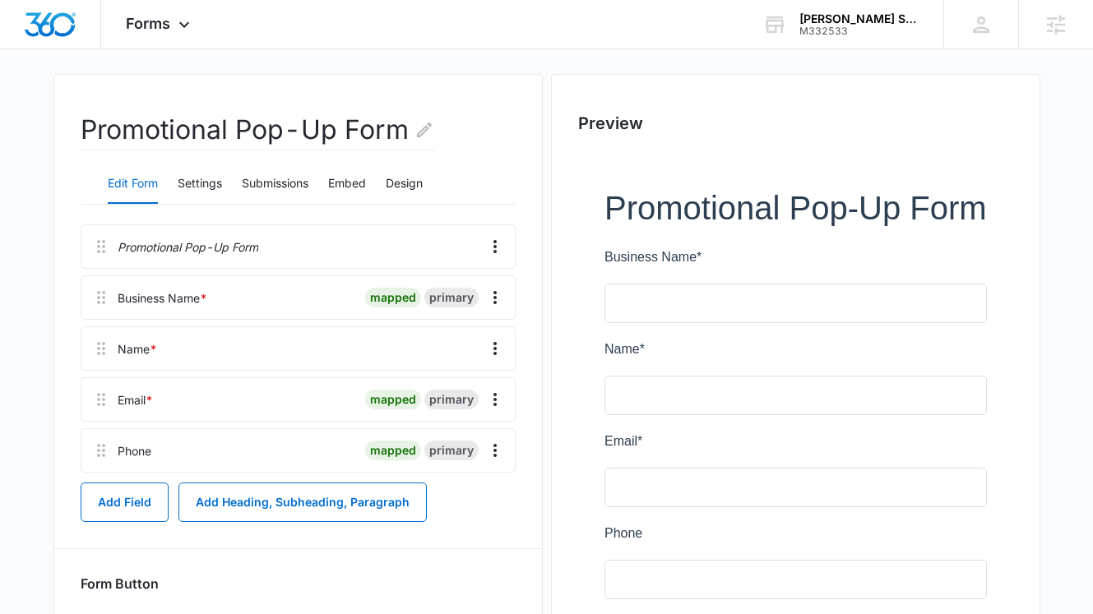
click at [405, 131] on h2 "Promotional Pop-Up Form" at bounding box center [258, 130] width 354 height 40
click at [418, 131] on icon "Edit Form Name" at bounding box center [424, 129] width 15 height 15
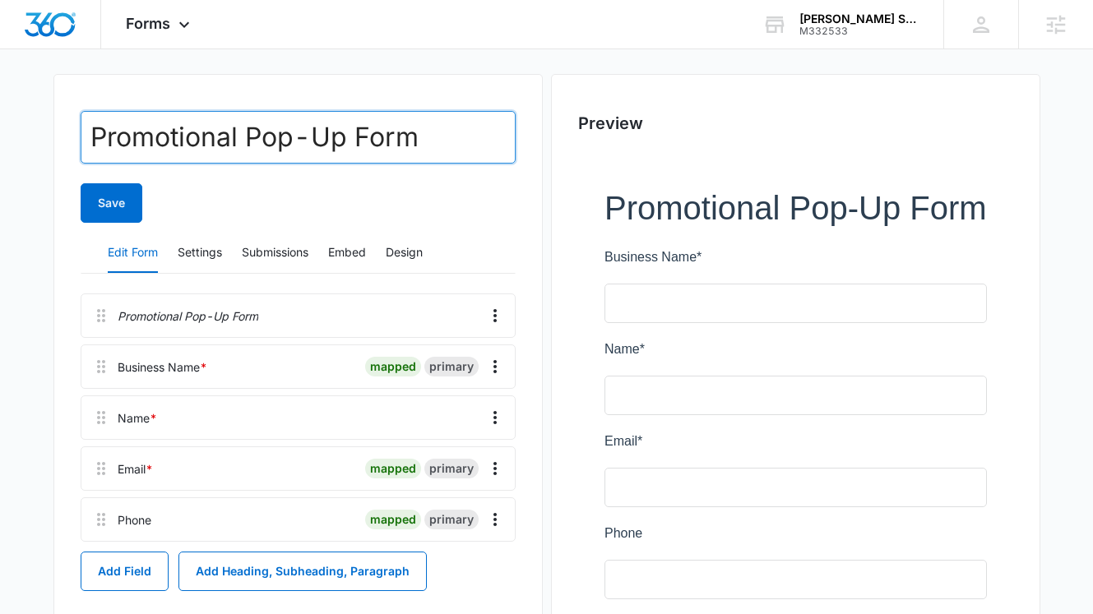
drag, startPoint x: 421, startPoint y: 141, endPoint x: 81, endPoint y: 132, distance: 340.5
click at [81, 132] on input "Promotional Pop-Up Form" at bounding box center [298, 137] width 435 height 53
type input "FREE Financial Assessment"
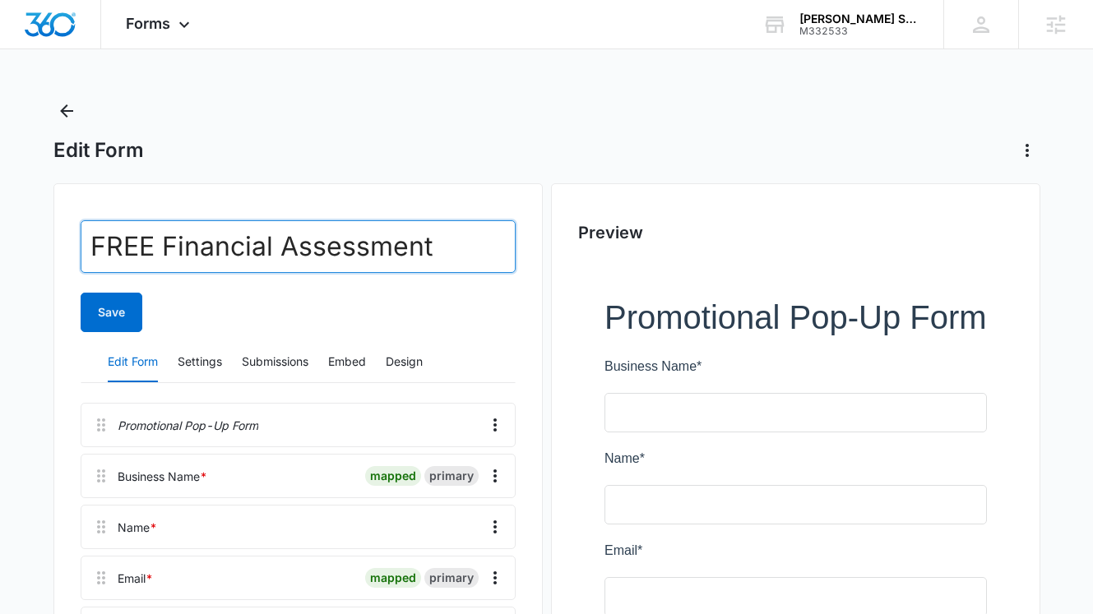
scroll to position [11, 0]
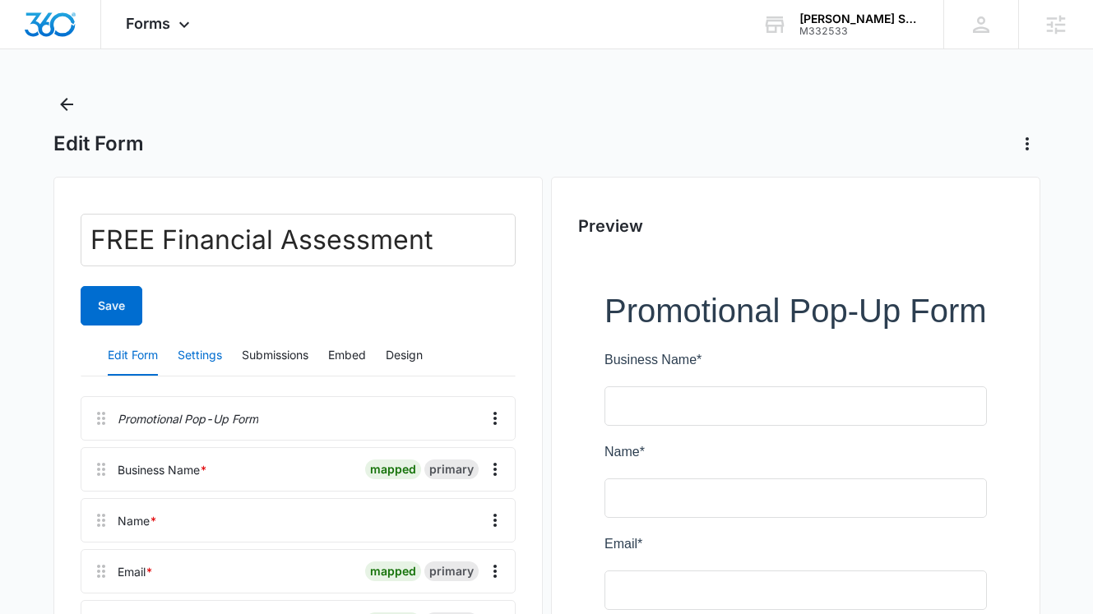
click at [201, 358] on button "Settings" at bounding box center [200, 355] width 44 height 39
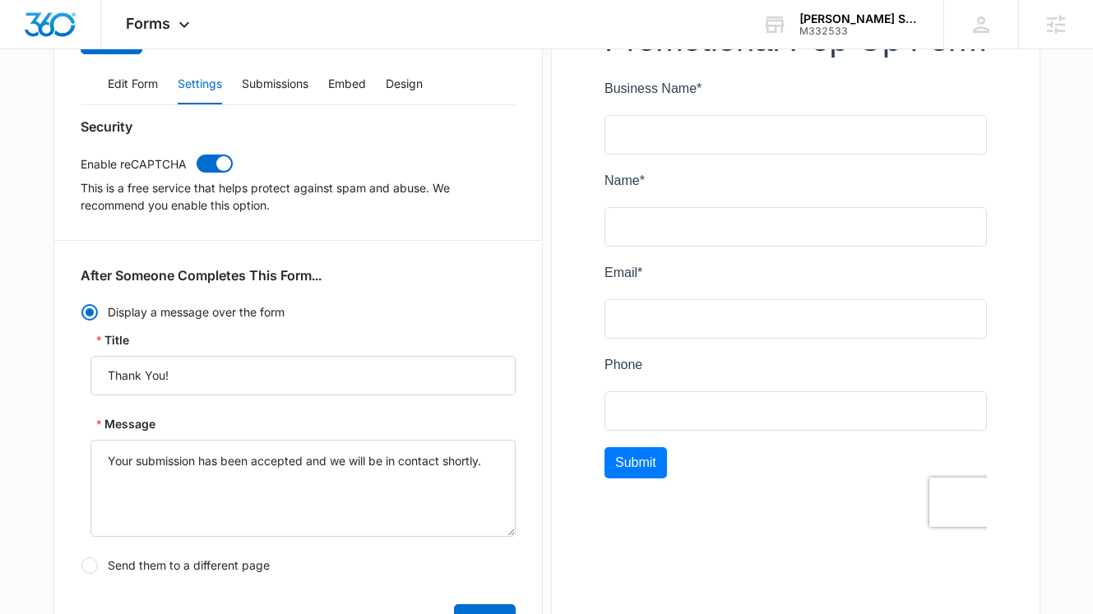
scroll to position [283, 0]
click at [367, 493] on textarea "Your submission has been accepted and we will be in contact shortly." at bounding box center [302, 487] width 425 height 97
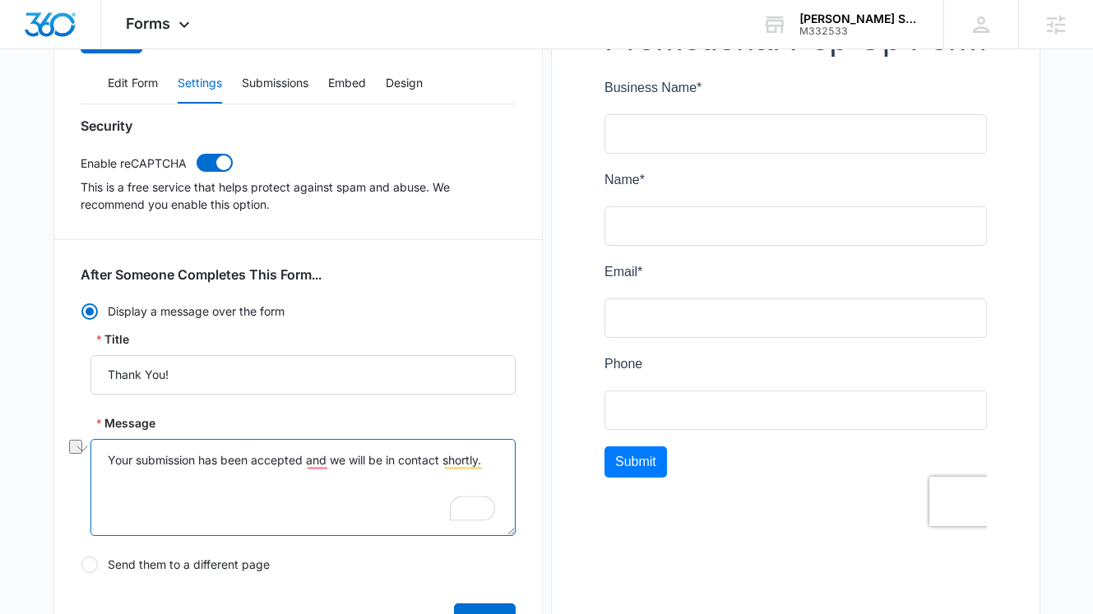
drag, startPoint x: 491, startPoint y: 463, endPoint x: 97, endPoint y: 449, distance: 394.0
click at [97, 449] on textarea "Your submission has been accepted and we will be in contact shortly." at bounding box center [302, 487] width 425 height 97
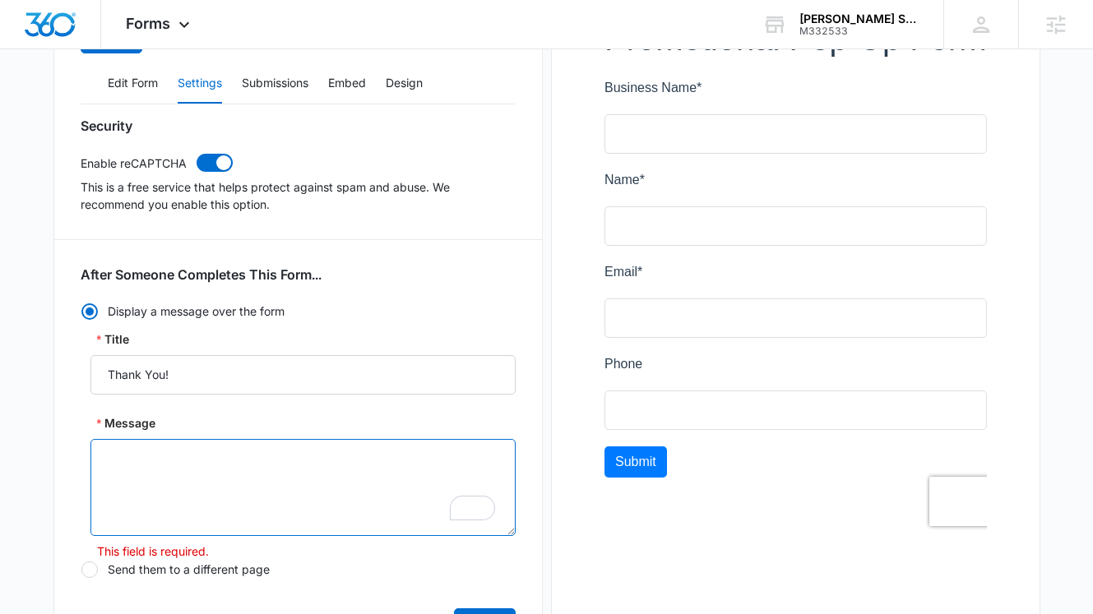
paste textarea "Thank you for requesting your FREE Financial Assessment! You've taken a signifi…"
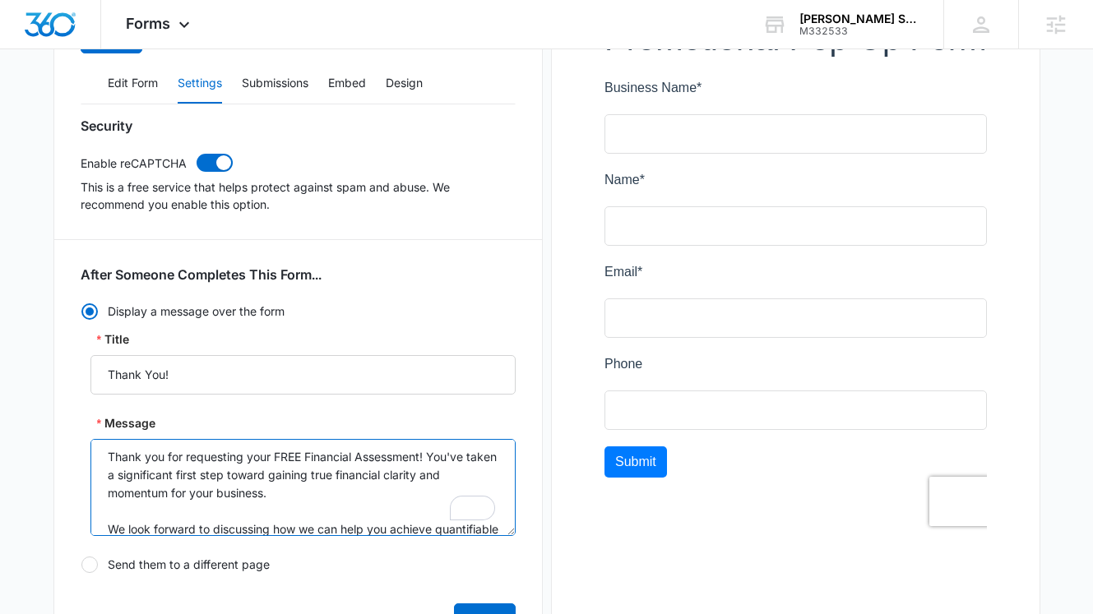
scroll to position [0, 0]
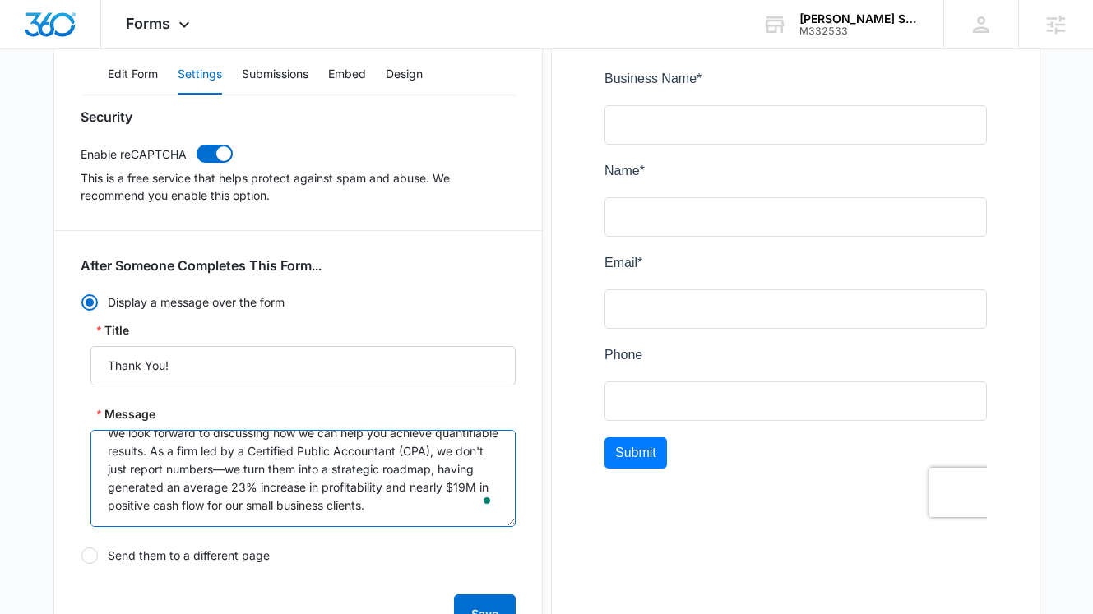
paste textarea "Scotty Palmer (Owner & CPA) will personally be reaching out to you within 1 bus…"
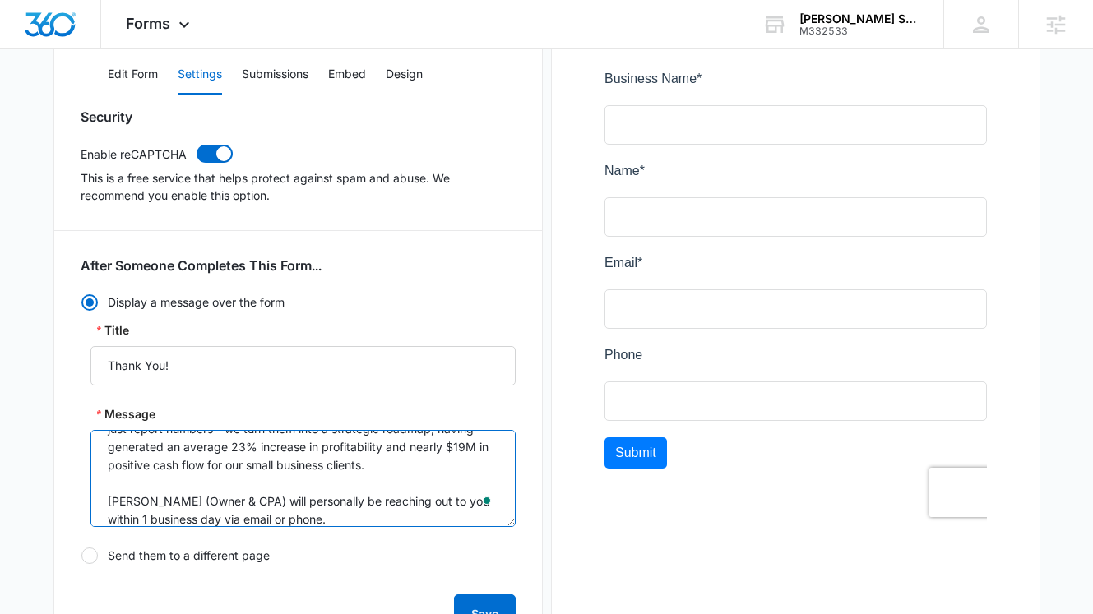
type textarea "Thank you for requesting your FREE Financial Assessment! You've taken a signifi…"
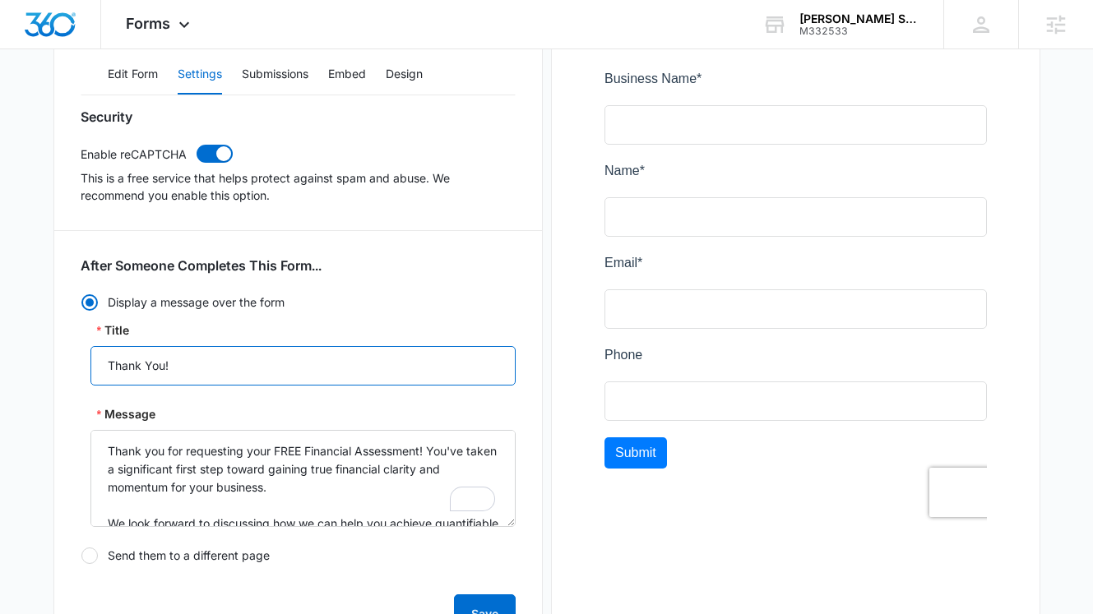
drag, startPoint x: 199, startPoint y: 358, endPoint x: 64, endPoint y: 359, distance: 134.8
click at [64, 359] on div "FREE Financial Assessment Save Edit Form Settings Submissions Embed Design Secu…" at bounding box center [297, 551] width 489 height 1310
paste input "Your Financial Assessment is Confirmed"
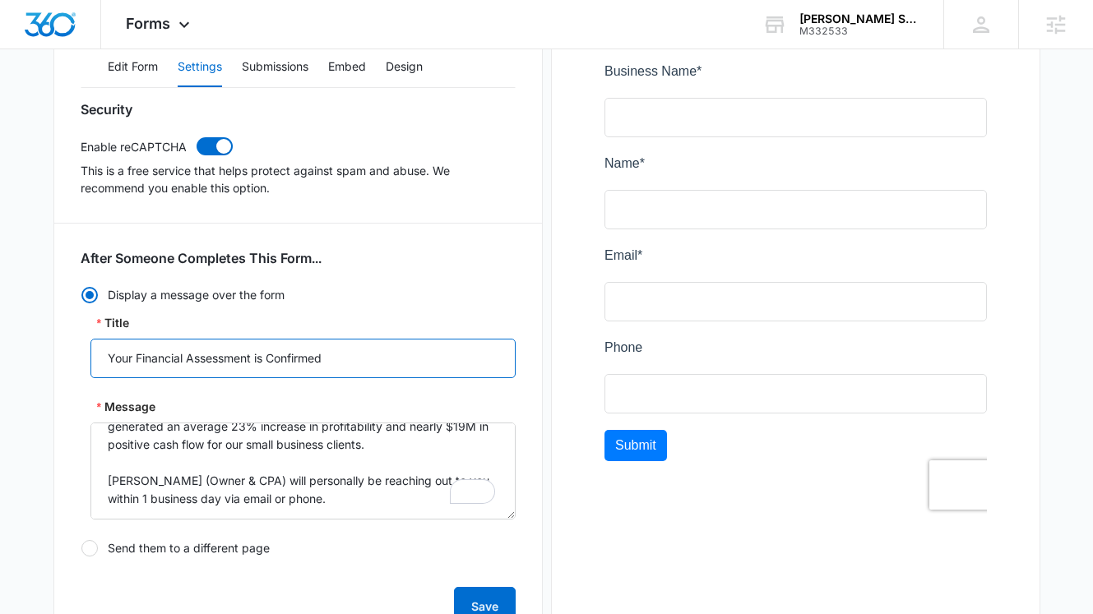
scroll to position [334, 0]
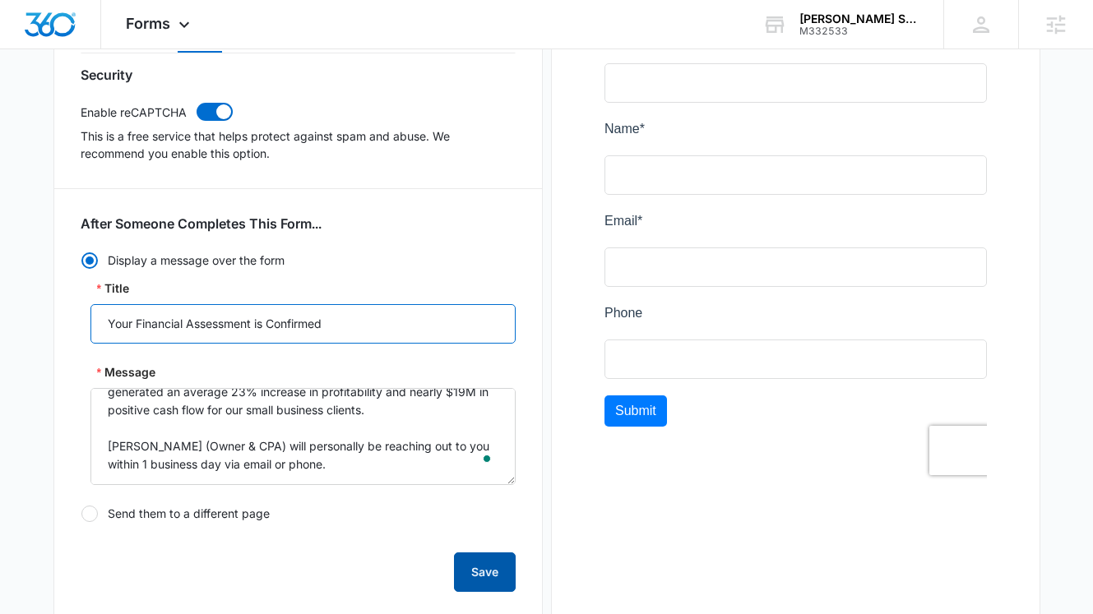
type input "Your Financial Assessment is Confirmed"
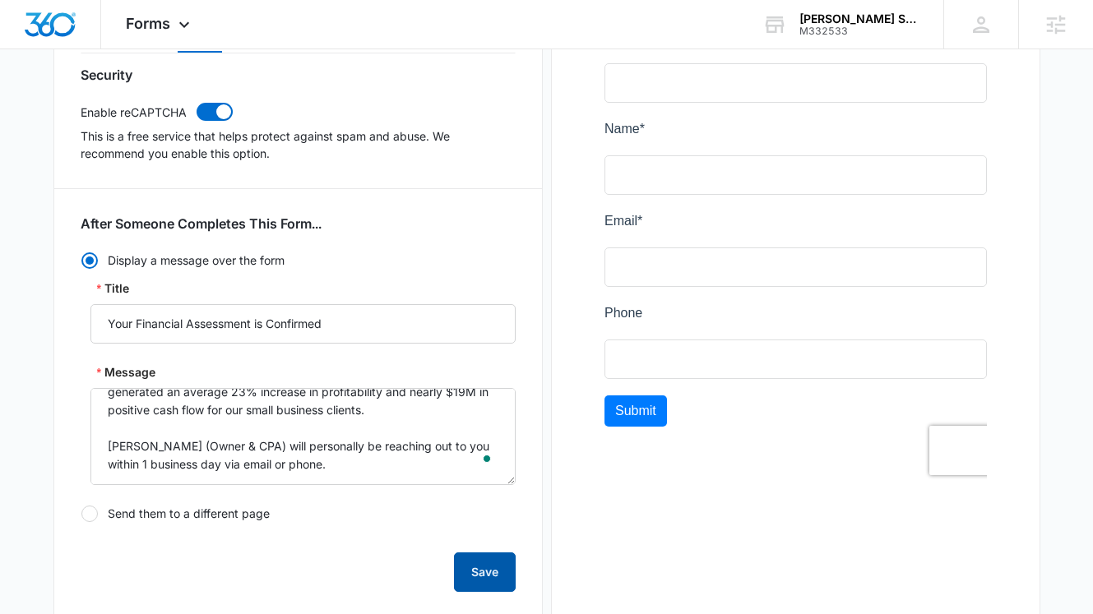
click at [488, 577] on button "Save" at bounding box center [485, 571] width 62 height 39
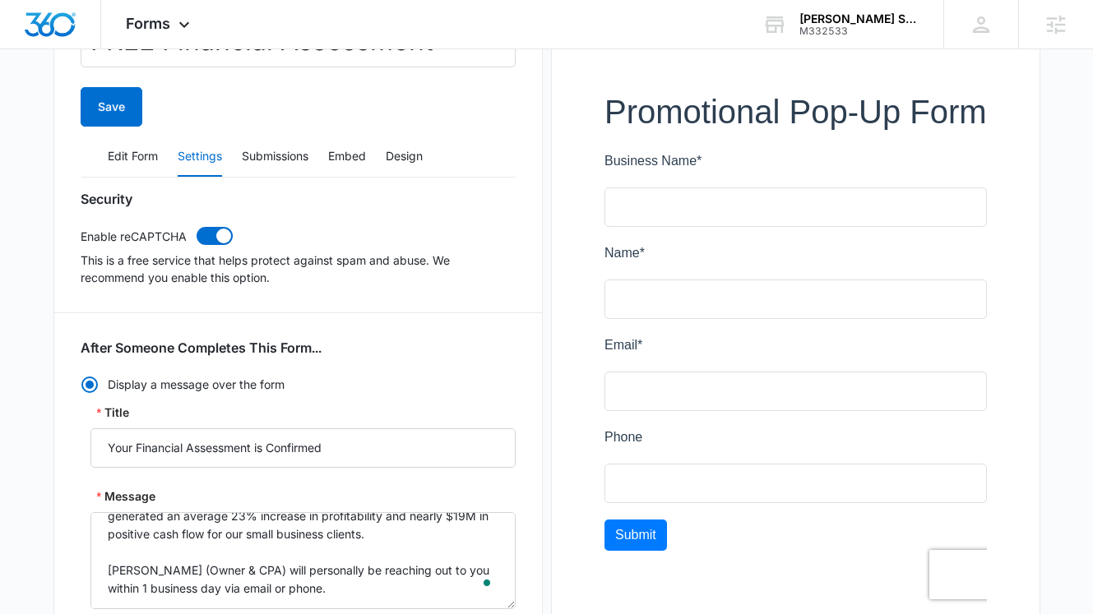
scroll to position [201, 0]
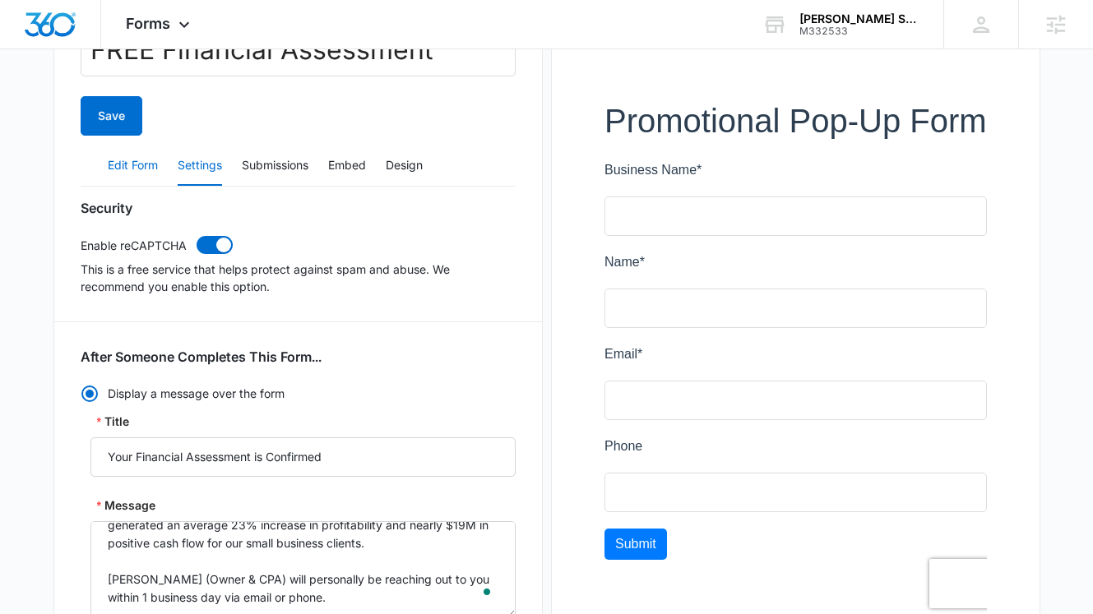
click at [111, 162] on button "Edit Form" at bounding box center [133, 165] width 50 height 39
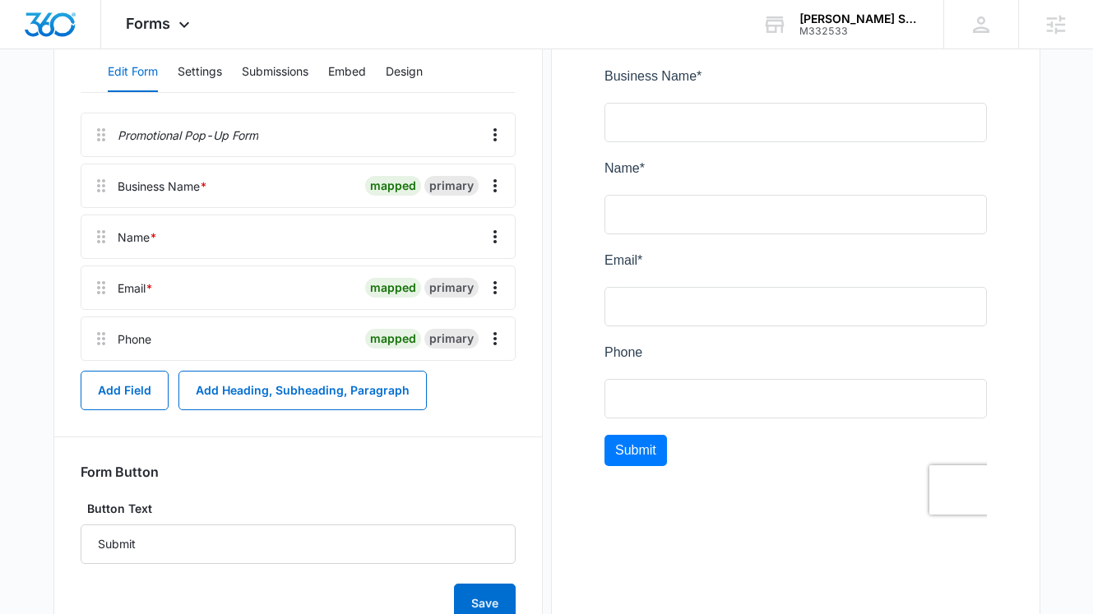
scroll to position [316, 0]
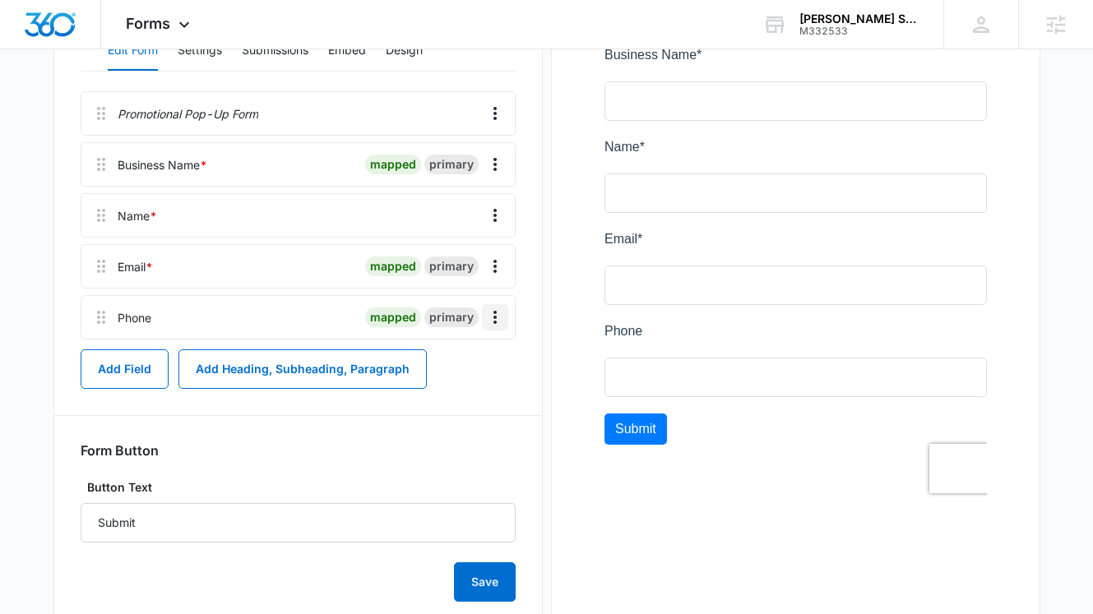
click at [501, 321] on icon "Overflow Menu" at bounding box center [495, 317] width 20 height 20
click at [470, 361] on button "Edit" at bounding box center [461, 364] width 94 height 25
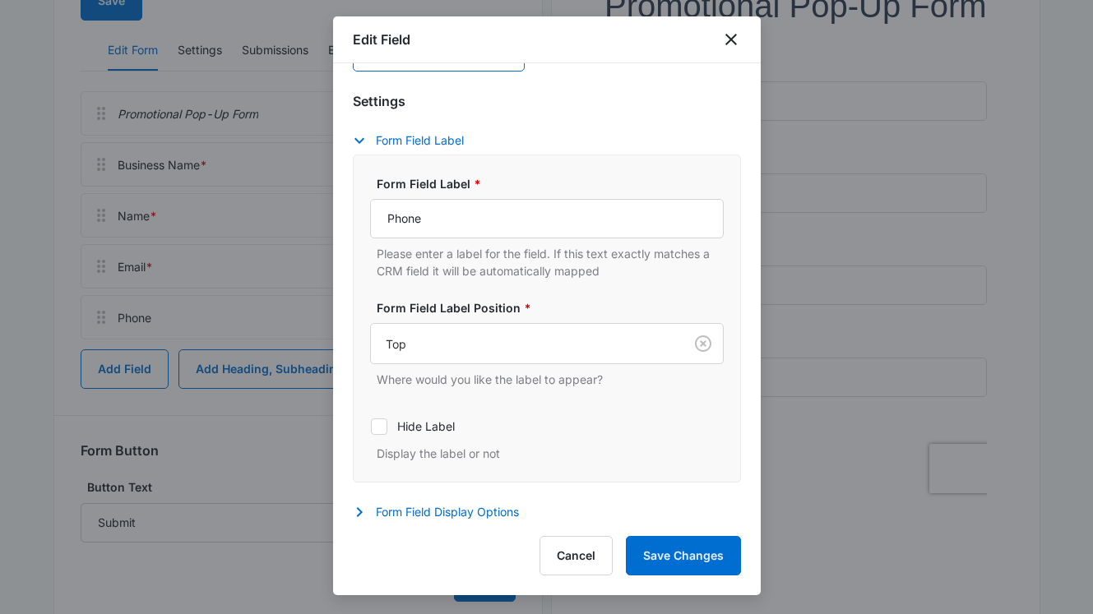
scroll to position [157, 0]
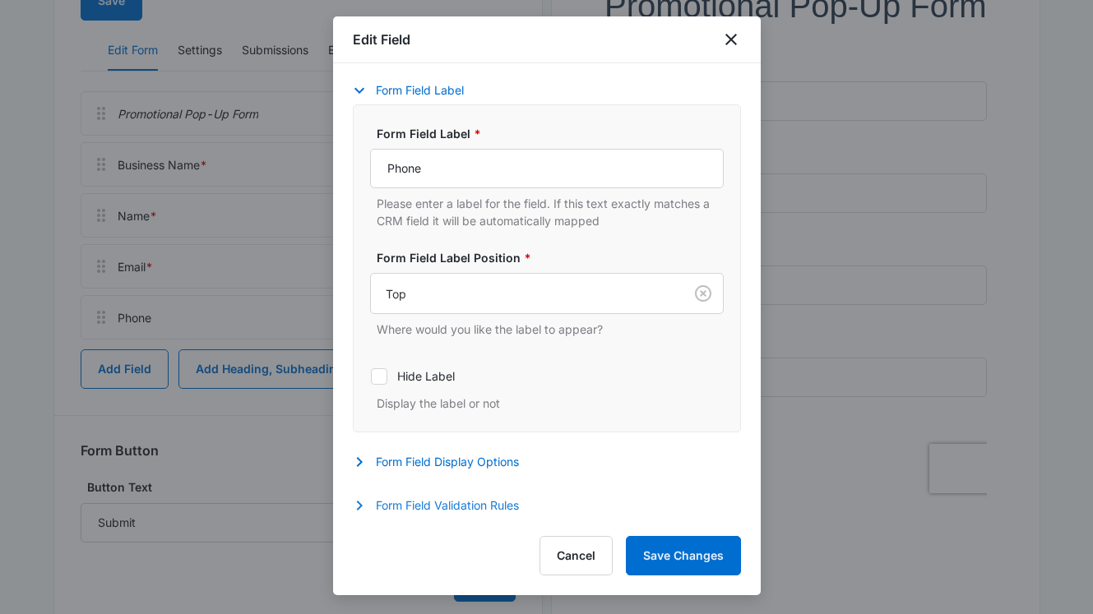
click at [365, 507] on icon "button" at bounding box center [359, 506] width 20 height 20
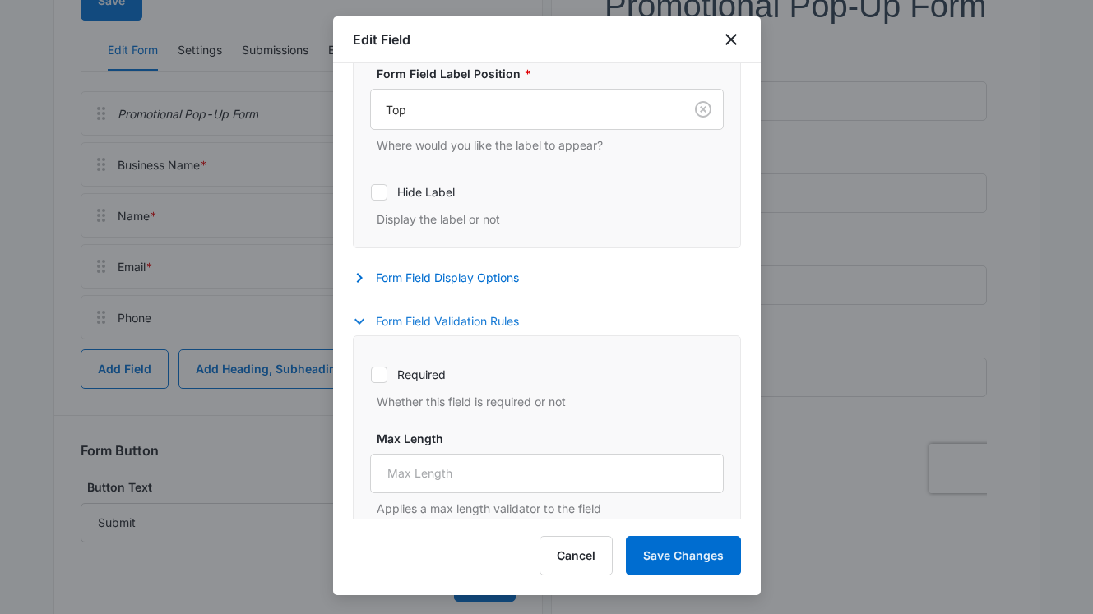
scroll to position [360, 0]
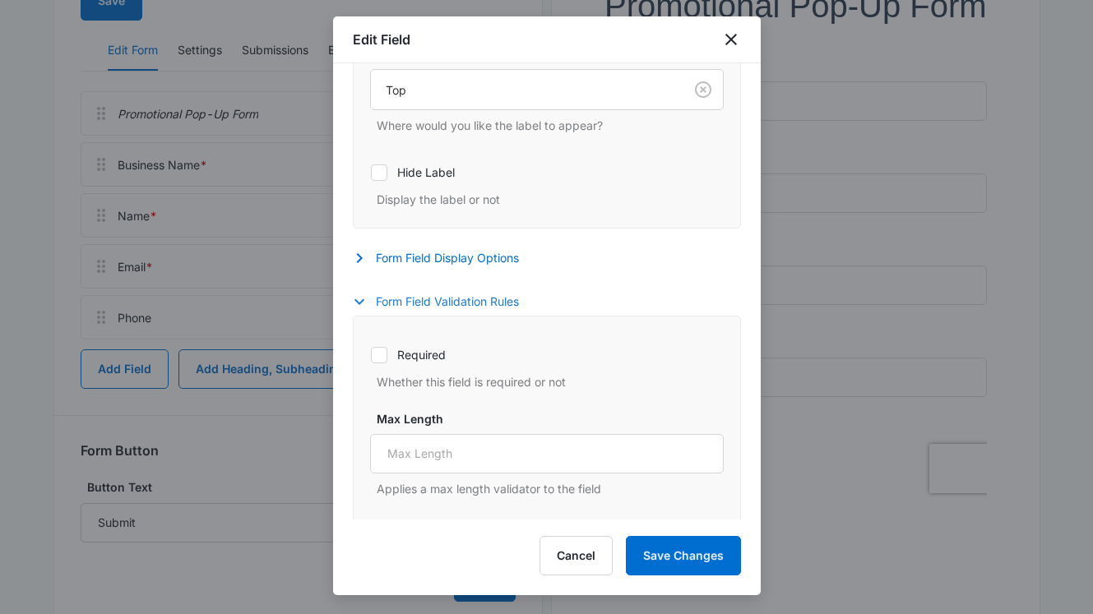
click at [376, 362] on icon at bounding box center [379, 355] width 15 height 15
click at [371, 355] on input "Required" at bounding box center [370, 354] width 1 height 1
checkbox input "true"
click at [664, 552] on button "Save Changes" at bounding box center [683, 555] width 115 height 39
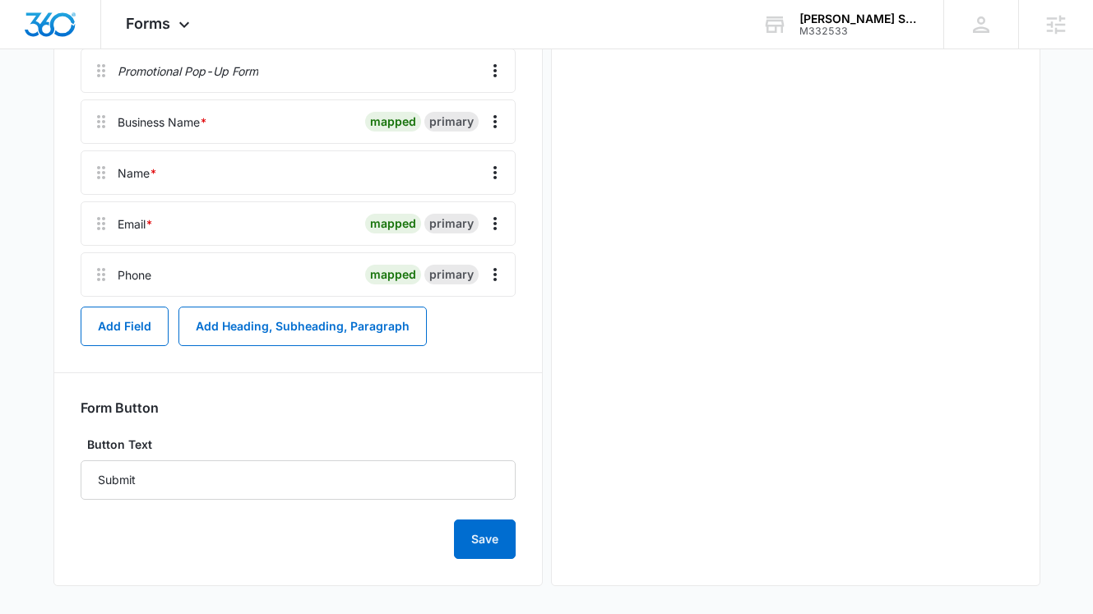
scroll to position [363, 0]
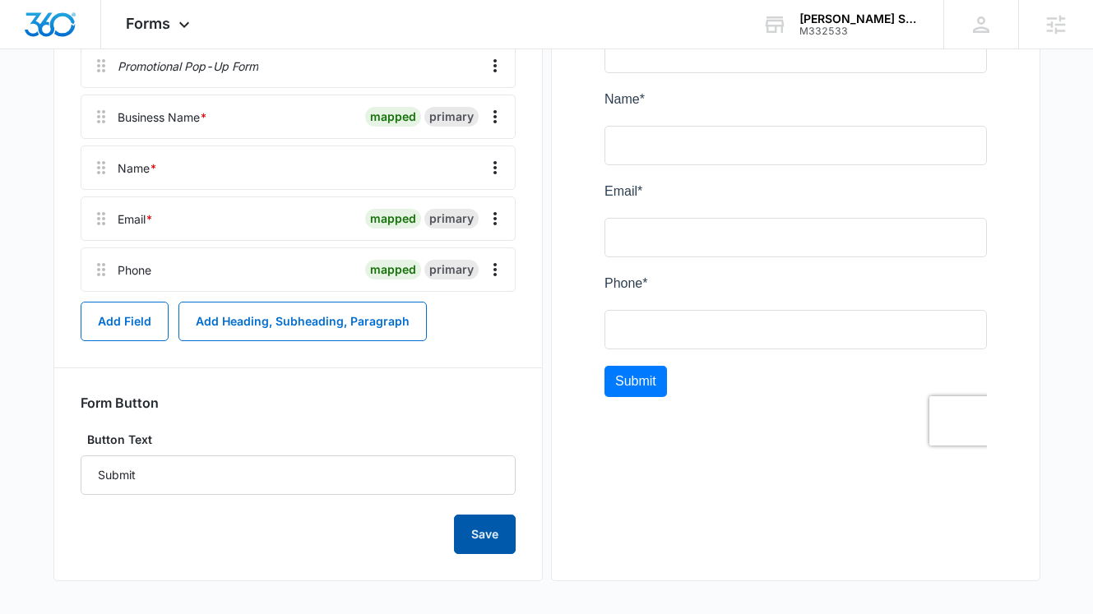
click at [495, 534] on button "Save" at bounding box center [485, 534] width 62 height 39
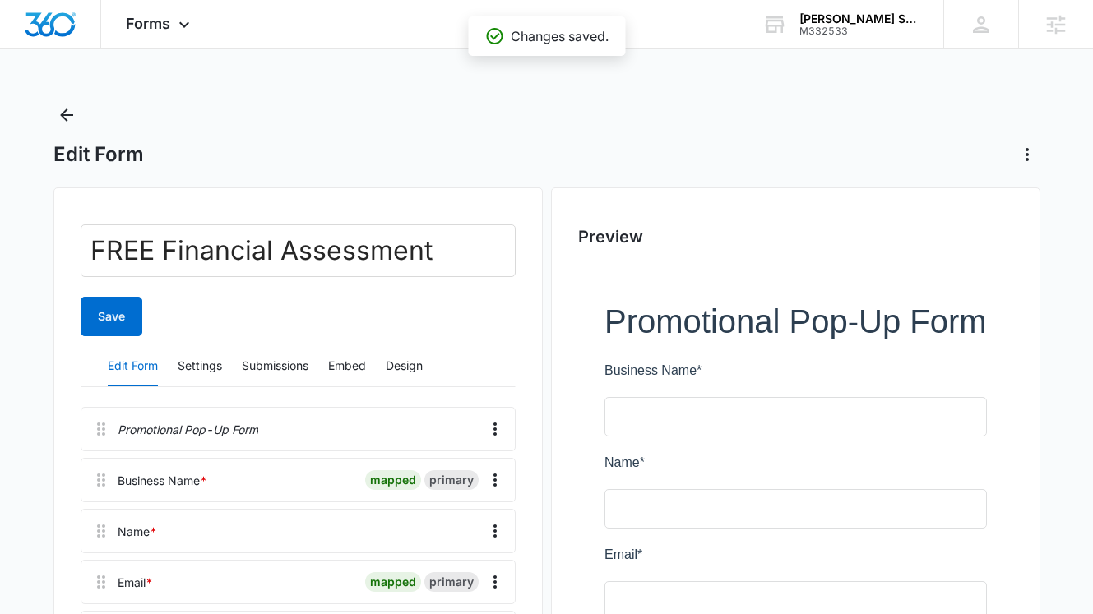
scroll to position [2, 0]
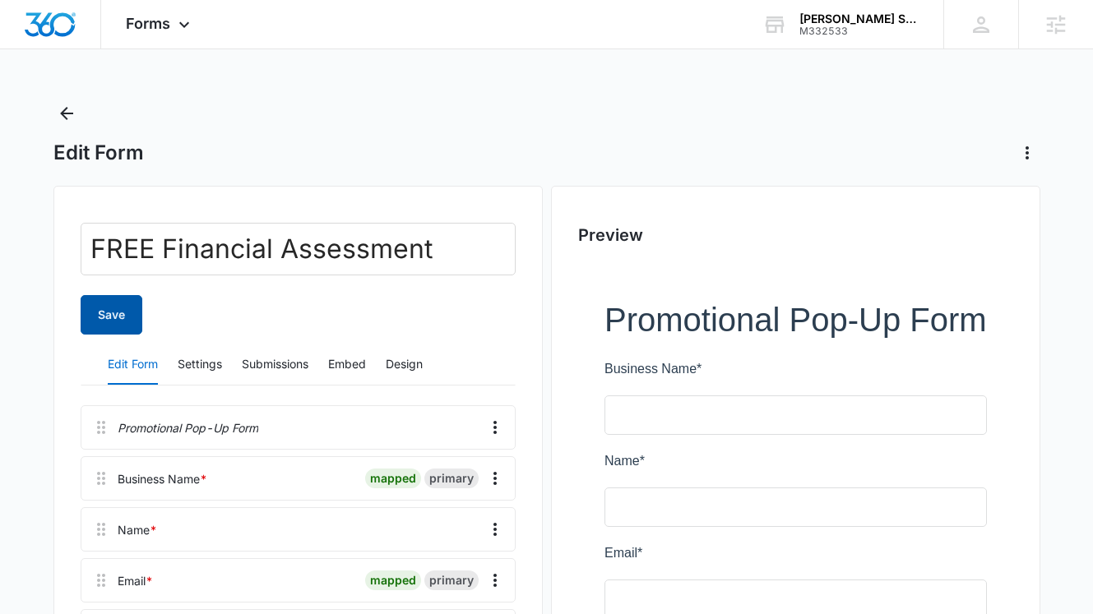
click at [123, 316] on button "Save" at bounding box center [112, 314] width 62 height 39
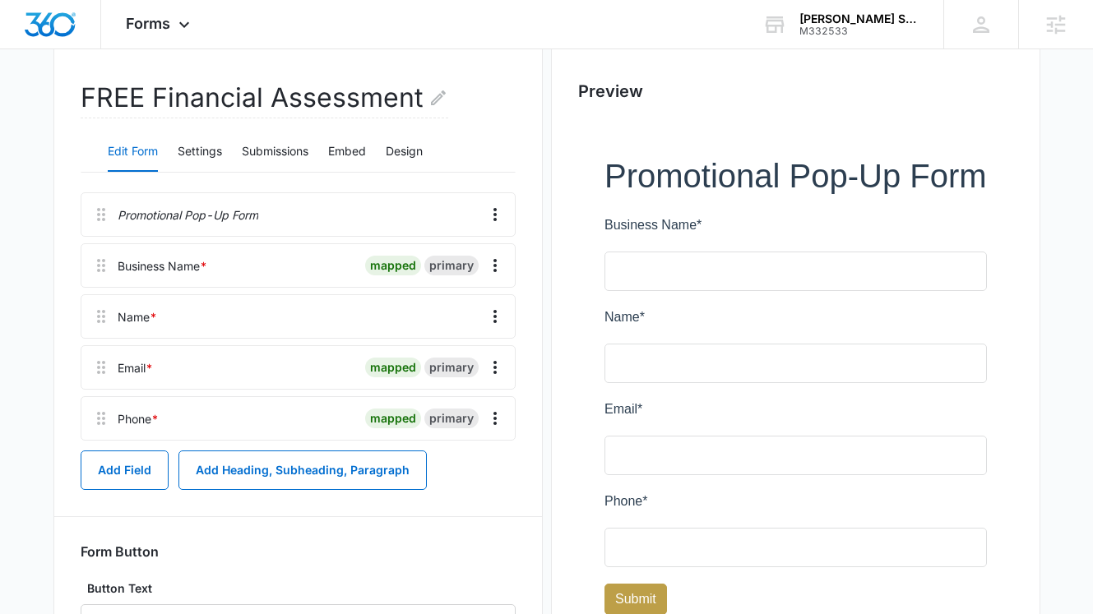
scroll to position [297, 0]
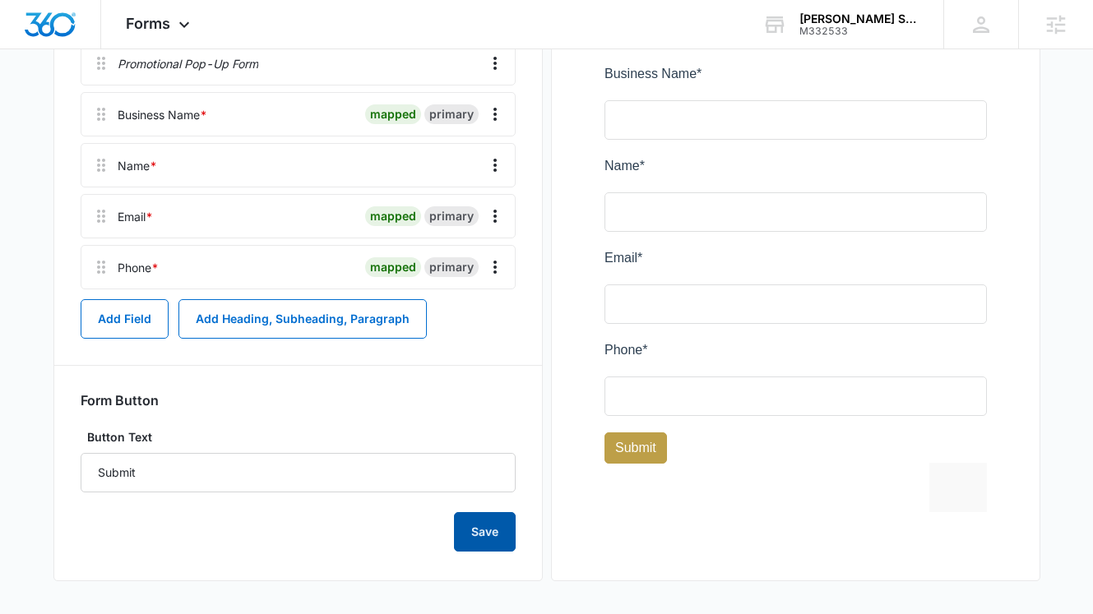
click at [498, 537] on button "Save" at bounding box center [485, 531] width 62 height 39
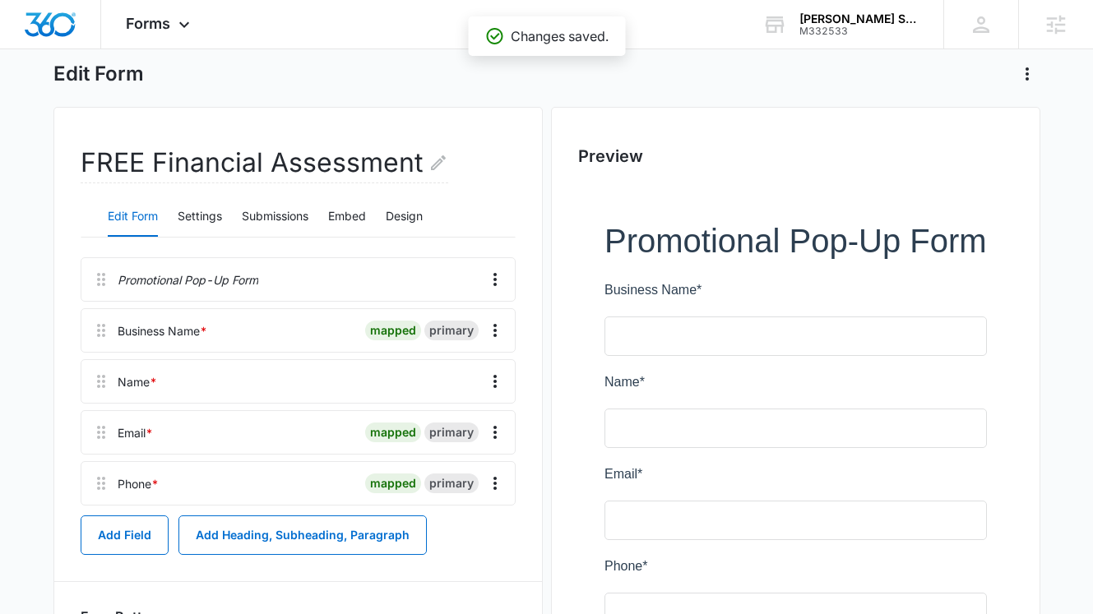
scroll to position [77, 0]
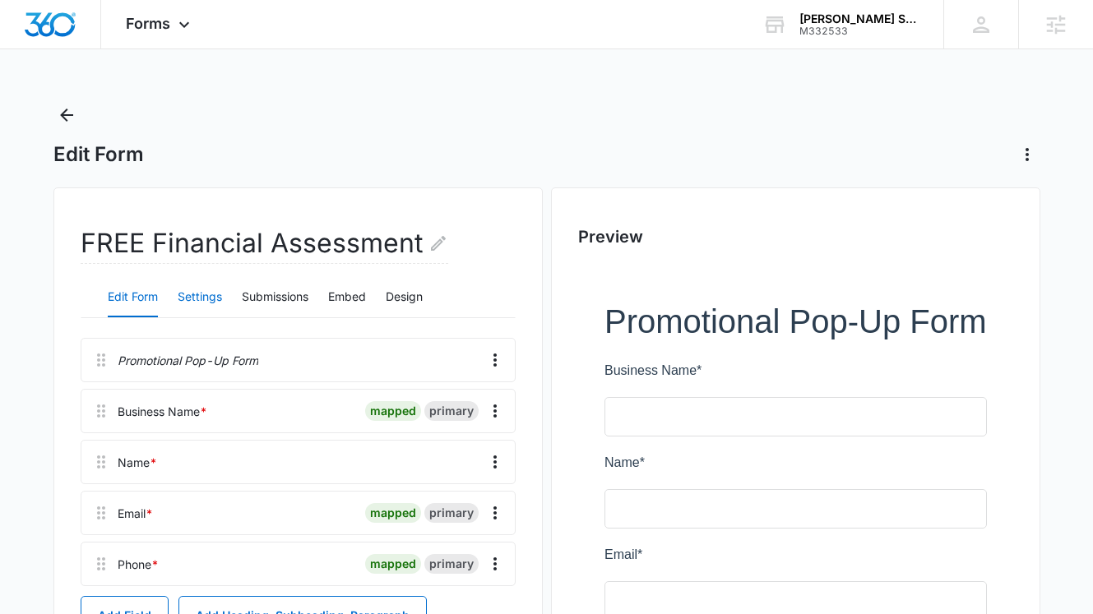
click at [195, 297] on button "Settings" at bounding box center [200, 297] width 44 height 39
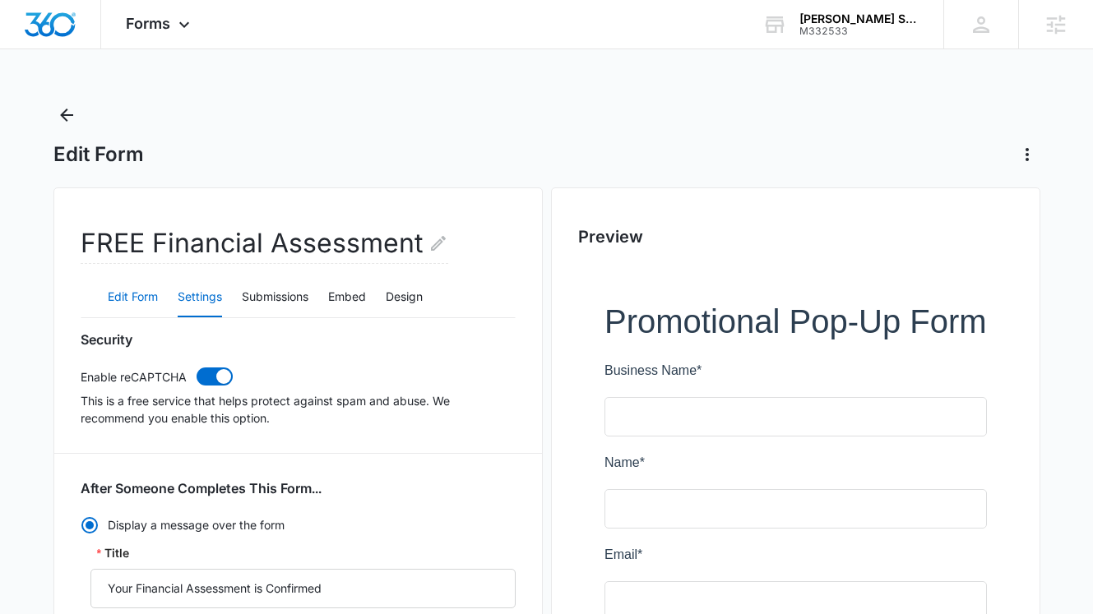
click at [144, 297] on button "Edit Form" at bounding box center [133, 297] width 50 height 39
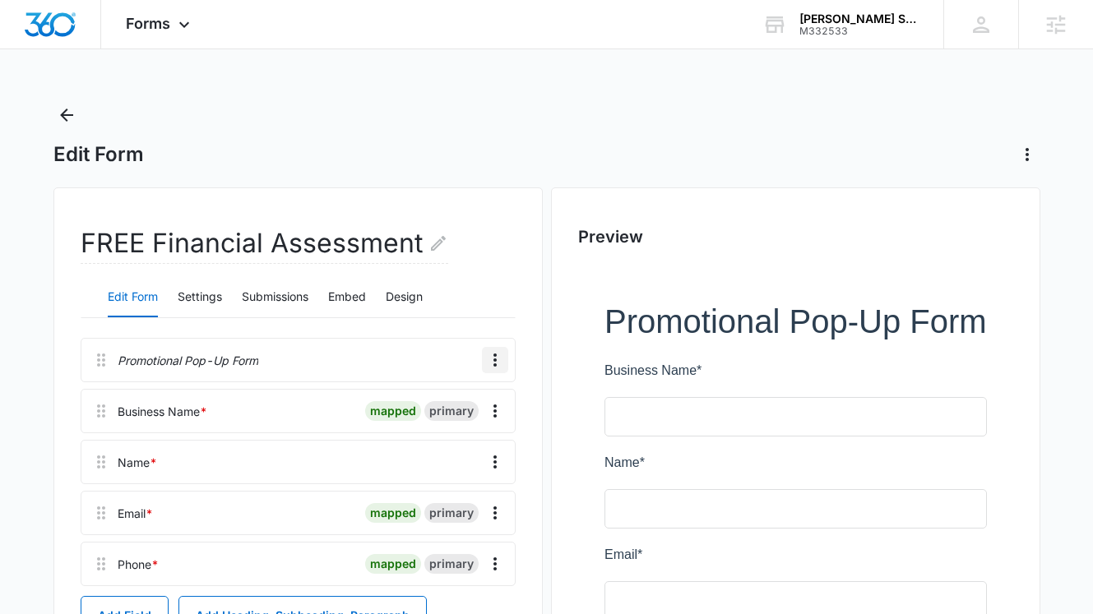
click at [495, 362] on icon "Overflow Menu" at bounding box center [495, 360] width 20 height 20
click at [455, 400] on button "Edit" at bounding box center [461, 406] width 94 height 25
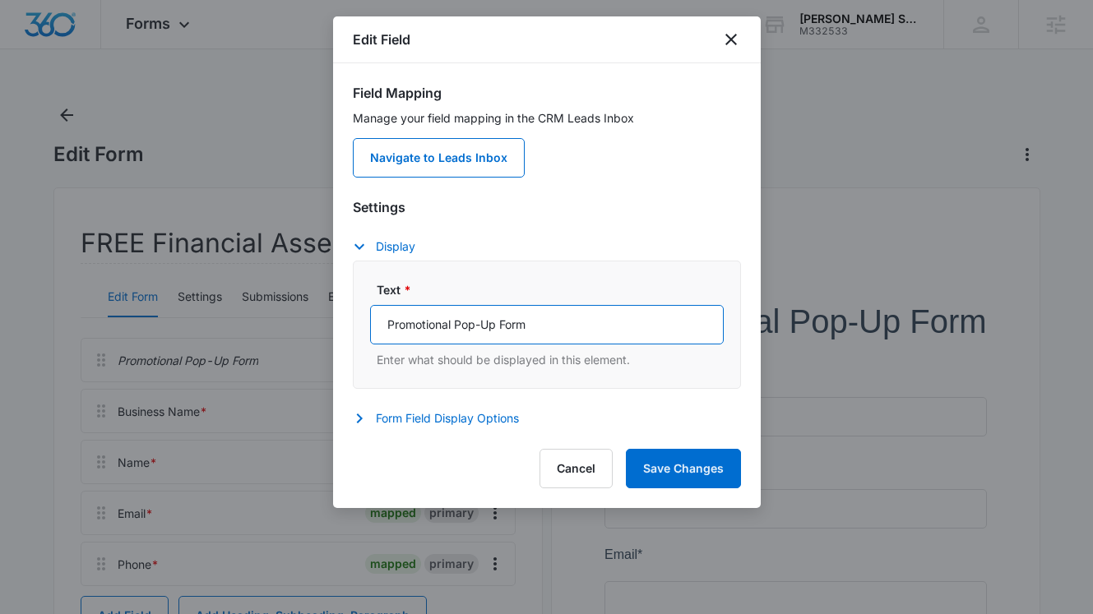
drag, startPoint x: 525, startPoint y: 326, endPoint x: 367, endPoint y: 327, distance: 157.9
click at [367, 327] on div "Text * Promotional Pop-Up Form Enter what should be displayed in this element." at bounding box center [547, 325] width 388 height 128
type input "FREE Financial Assessment"
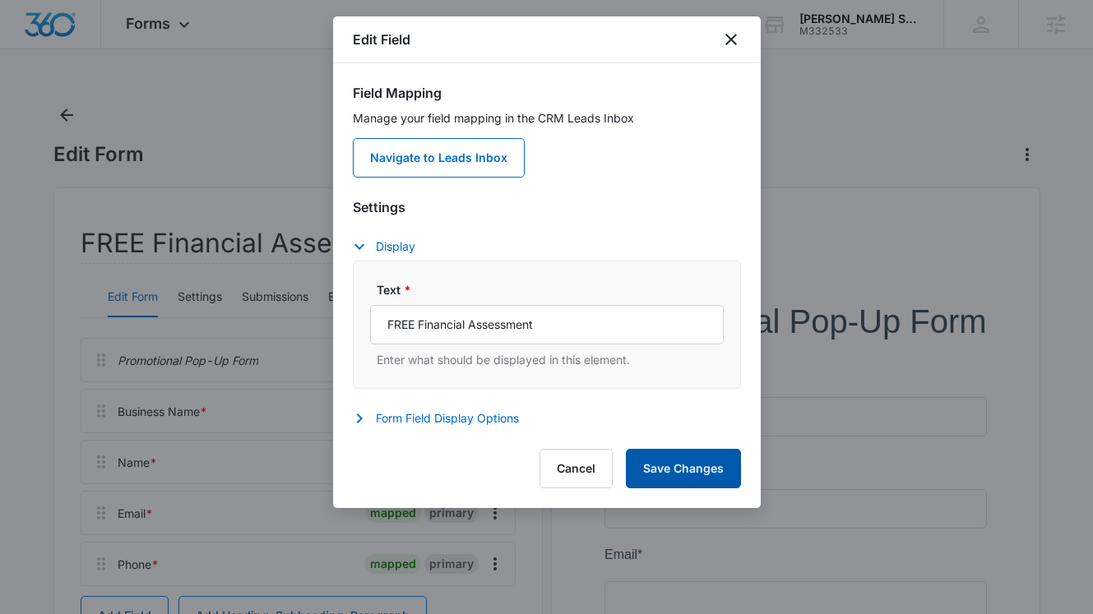
click at [707, 477] on button "Save Changes" at bounding box center [683, 468] width 115 height 39
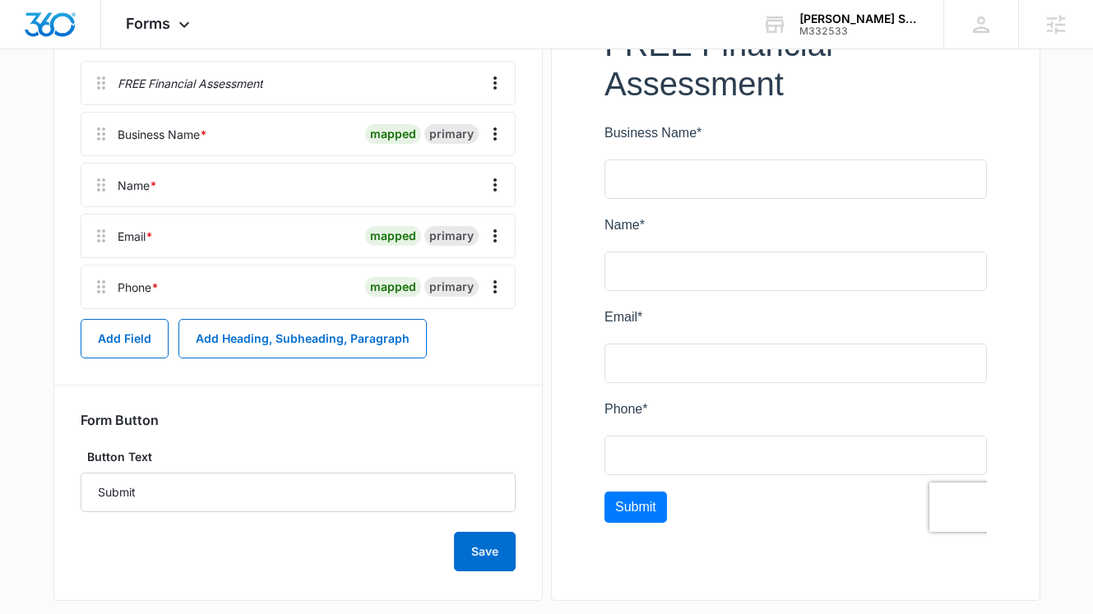
scroll to position [297, 0]
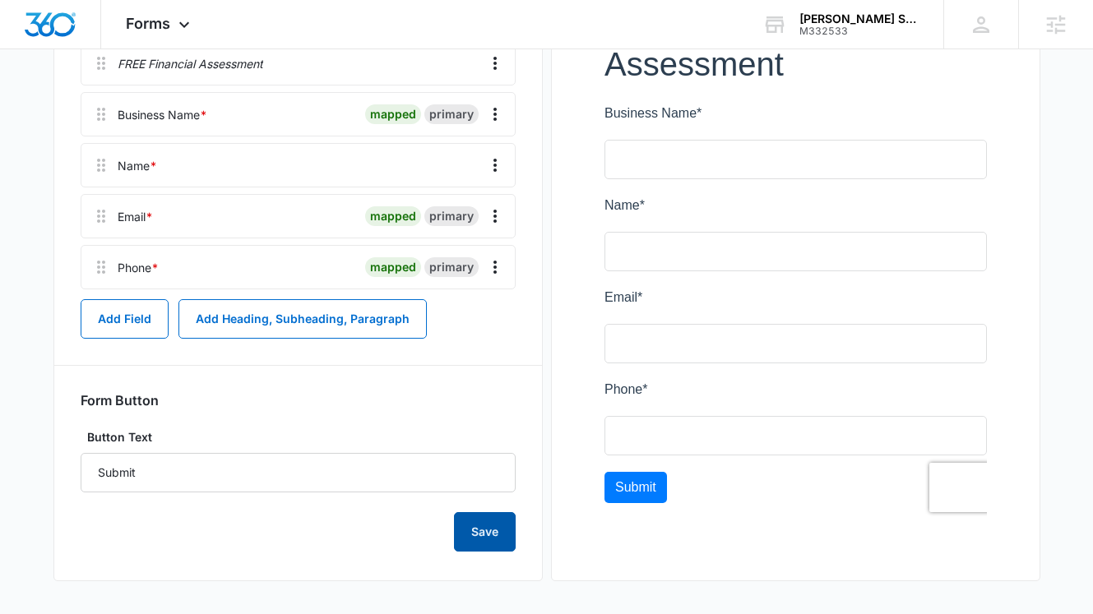
click at [479, 541] on button "Save" at bounding box center [485, 531] width 62 height 39
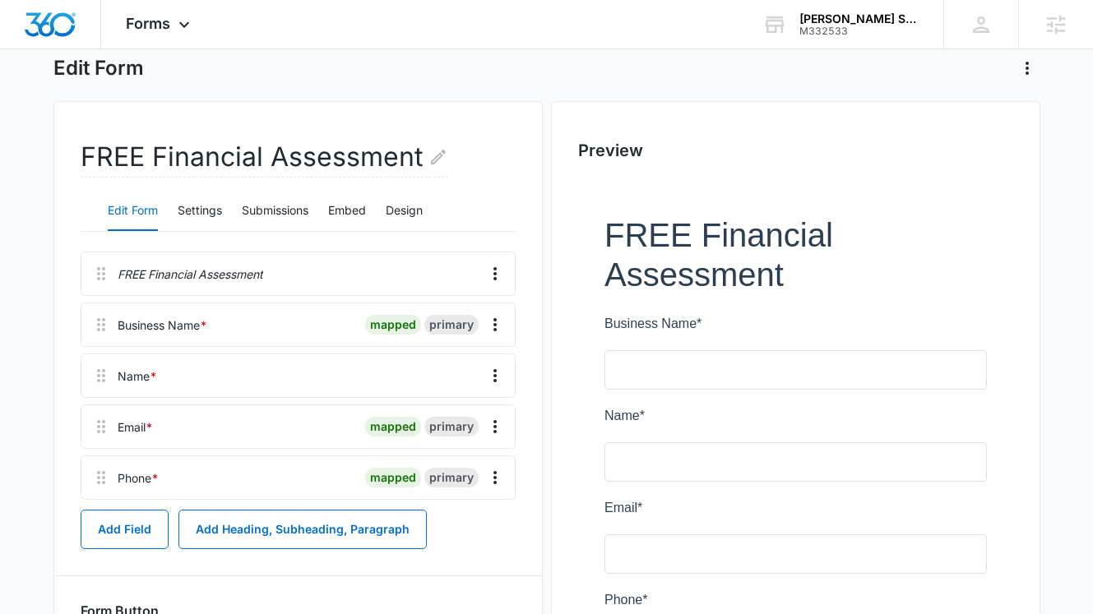
scroll to position [0, 0]
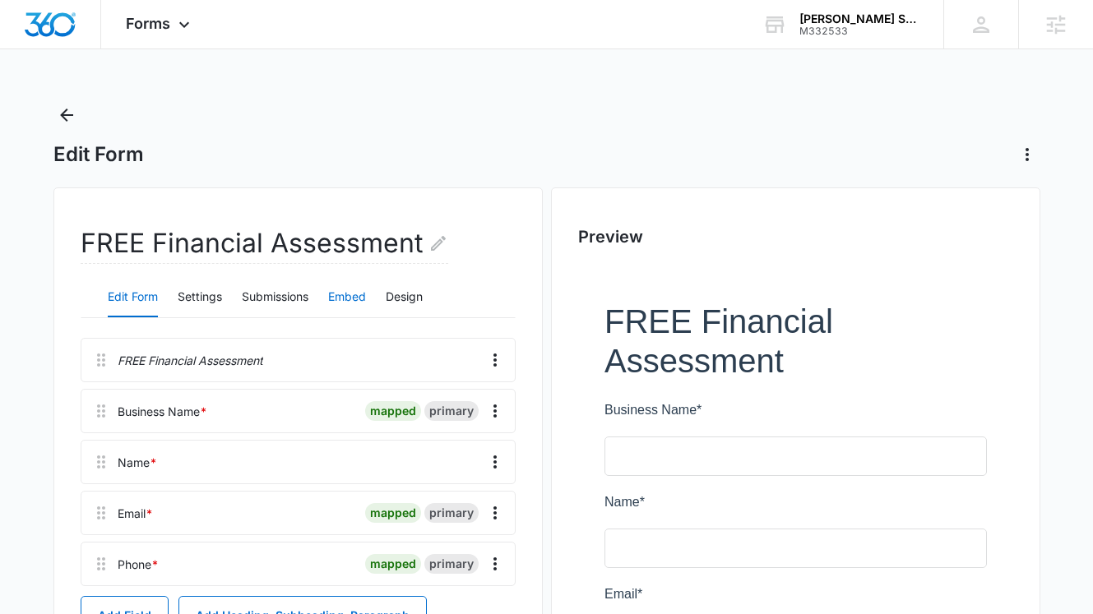
click at [350, 302] on button "Embed" at bounding box center [347, 297] width 38 height 39
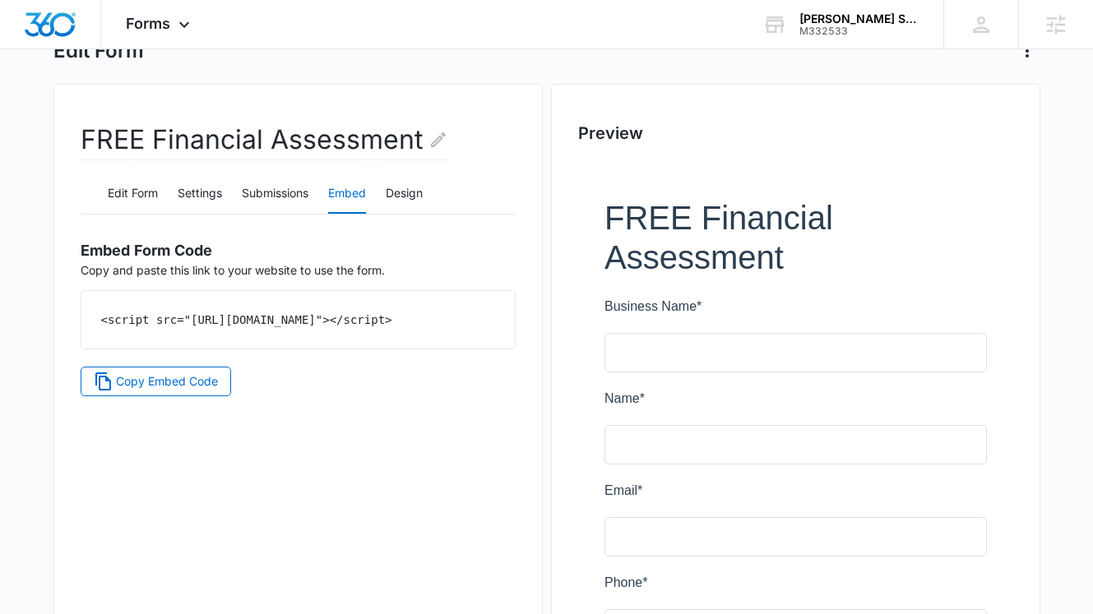
scroll to position [115, 0]
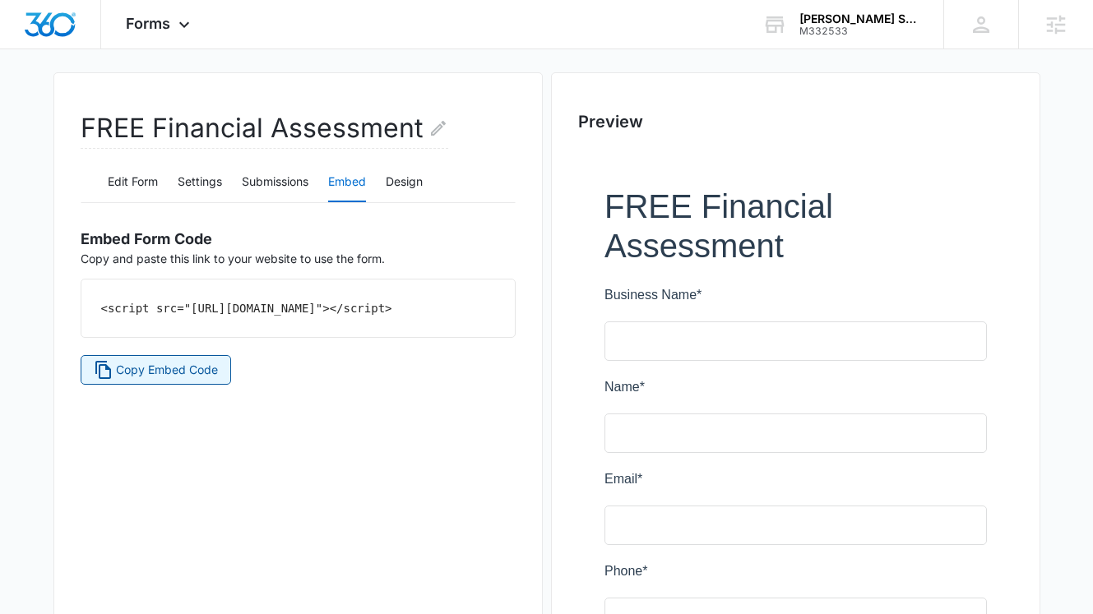
click at [185, 379] on span "Copy Embed Code" at bounding box center [167, 370] width 102 height 18
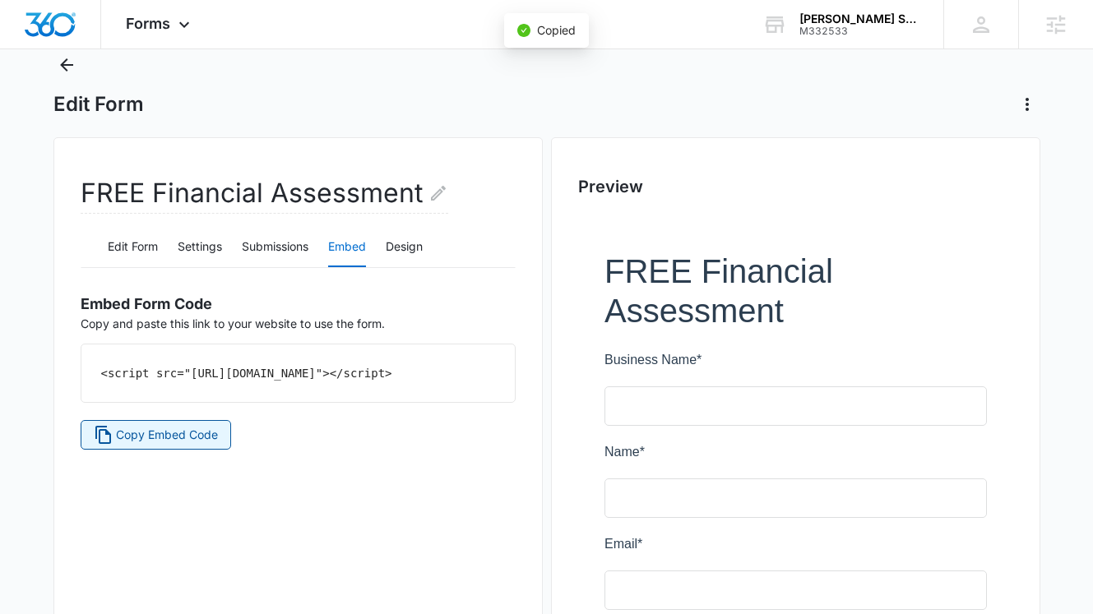
scroll to position [0, 0]
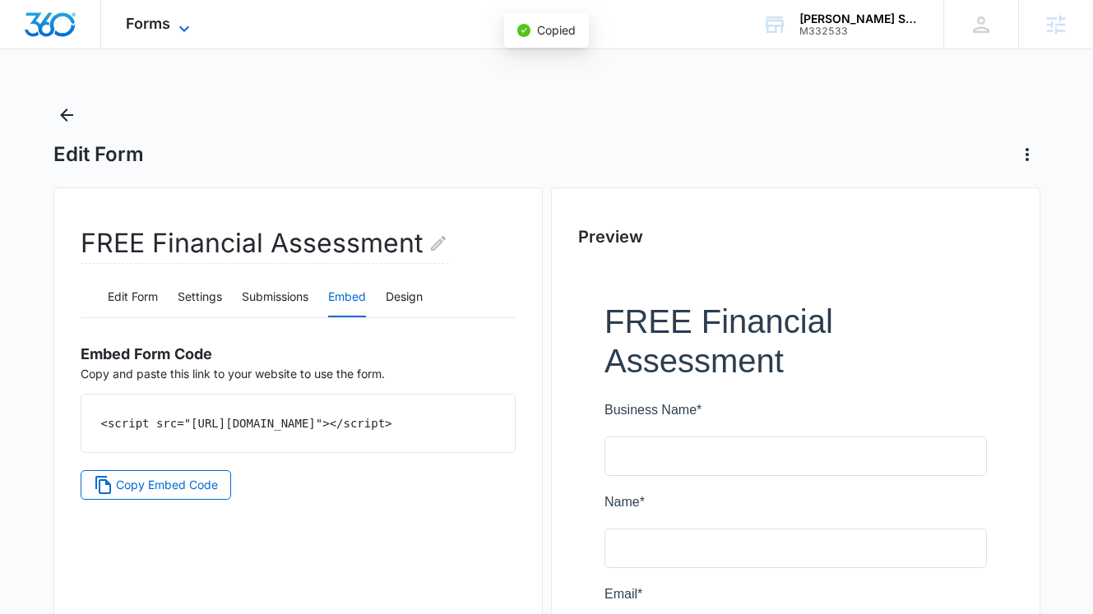
click at [164, 25] on span "Forms" at bounding box center [148, 23] width 44 height 17
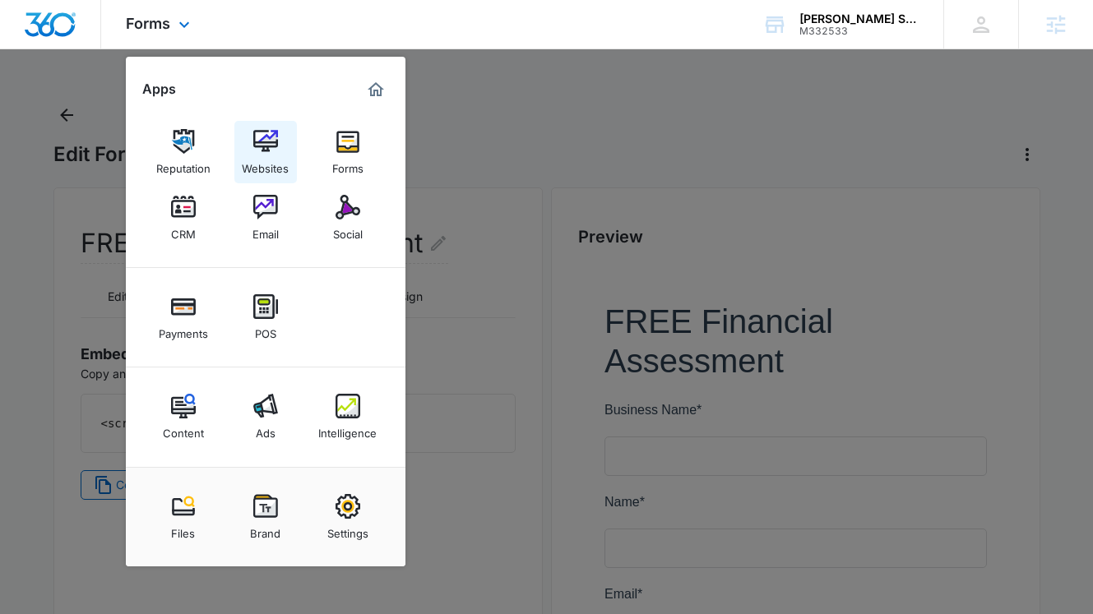
click at [257, 144] on img at bounding box center [265, 141] width 25 height 25
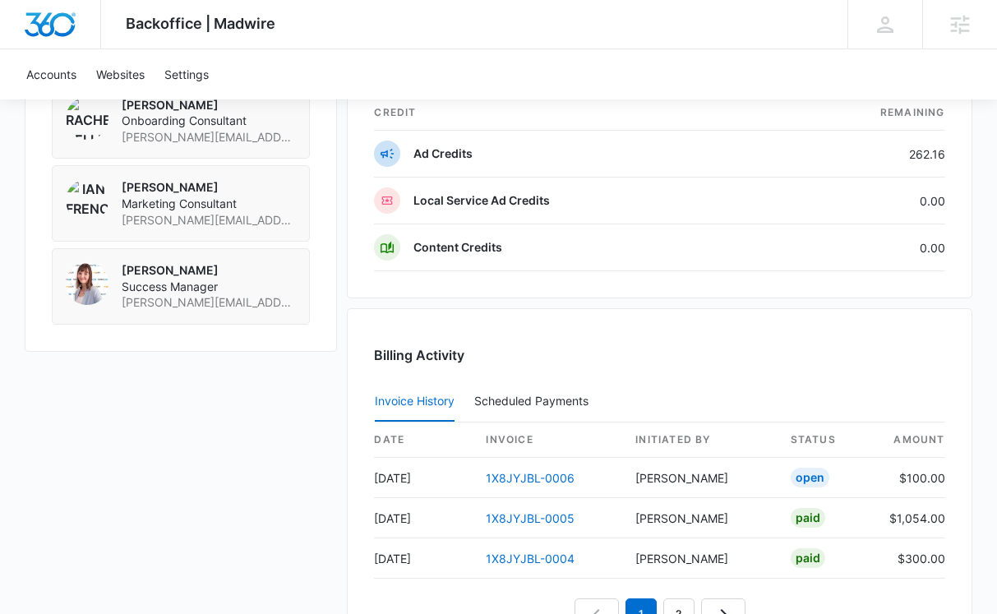
scroll to position [1428, 0]
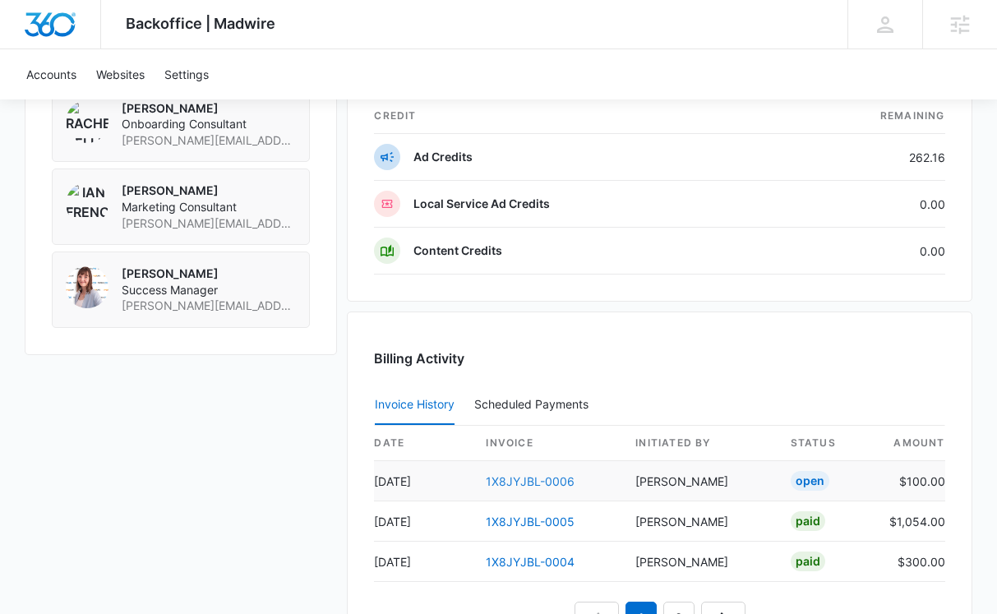
click at [559, 474] on link "1X8JYJBL-0006" at bounding box center [530, 481] width 89 height 14
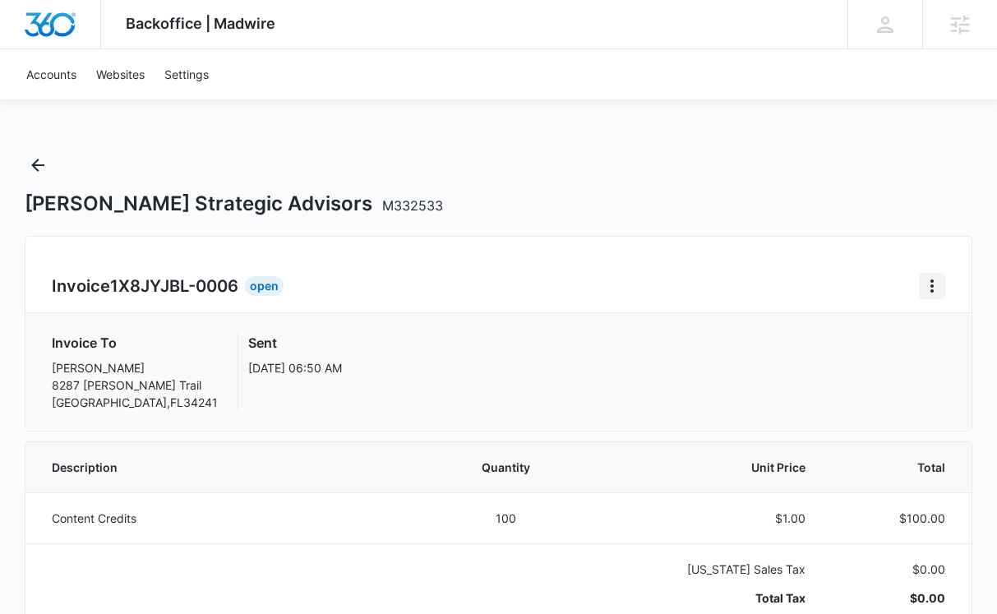
click at [936, 289] on icon "Home" at bounding box center [932, 286] width 20 height 20
click at [275, 290] on div "Open" at bounding box center [264, 286] width 39 height 20
click at [34, 165] on icon "Back" at bounding box center [37, 165] width 13 height 13
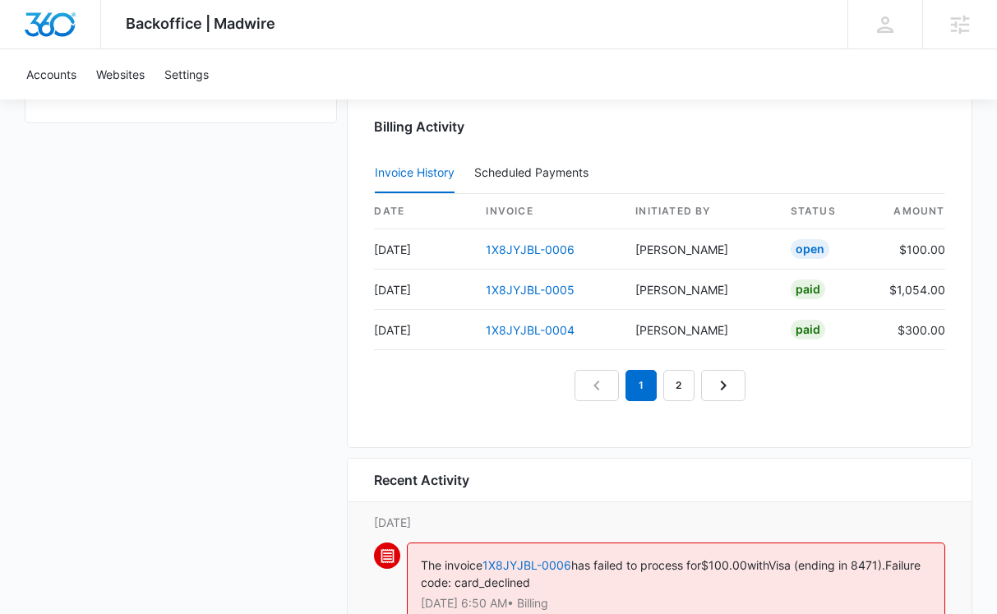
scroll to position [1659, 0]
click at [546, 291] on link "1X8JYJBL-0005" at bounding box center [530, 291] width 89 height 14
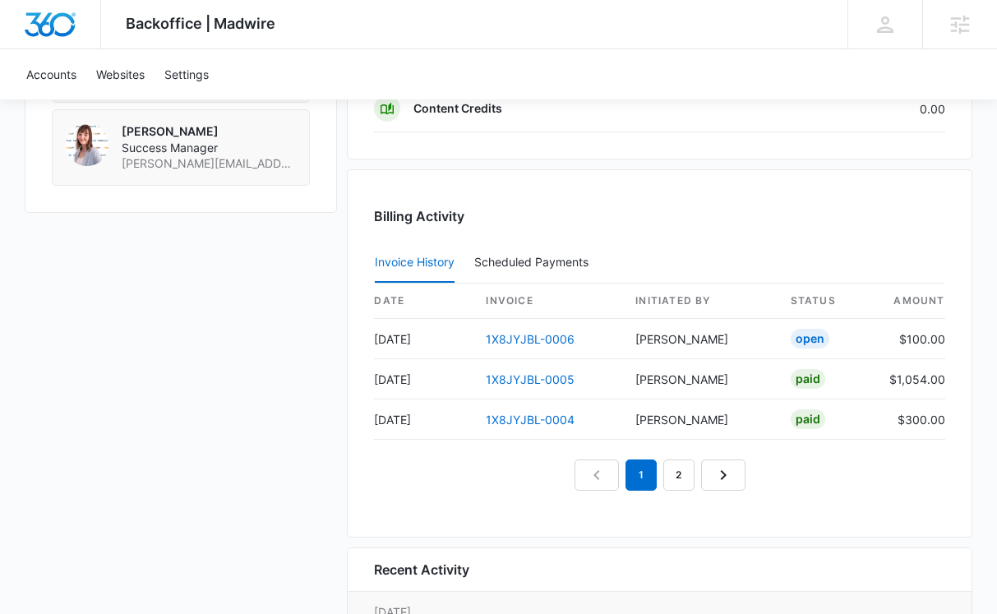
scroll to position [1575, 0]
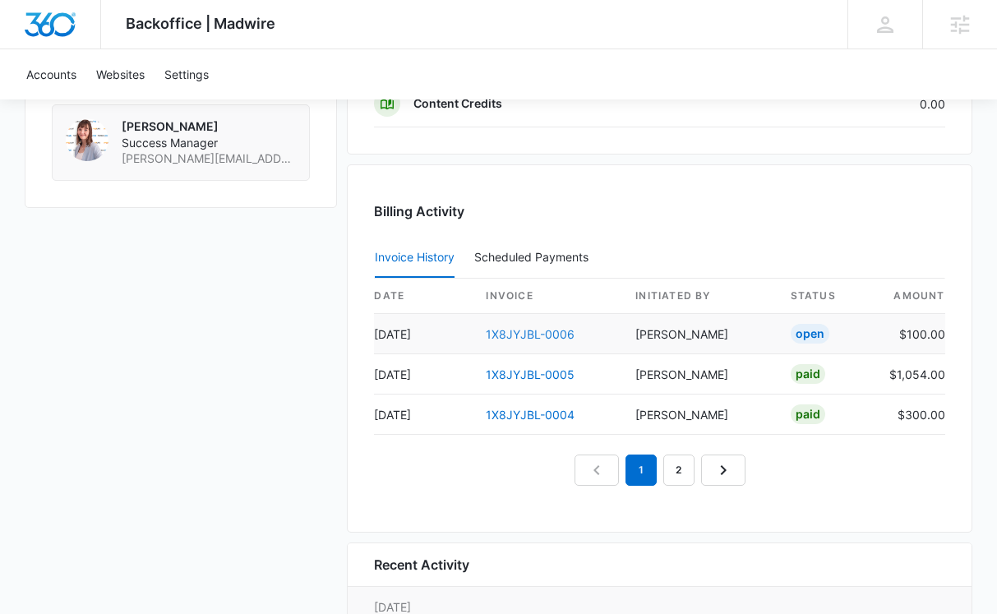
click at [536, 330] on link "1X8JYJBL-0006" at bounding box center [530, 334] width 89 height 14
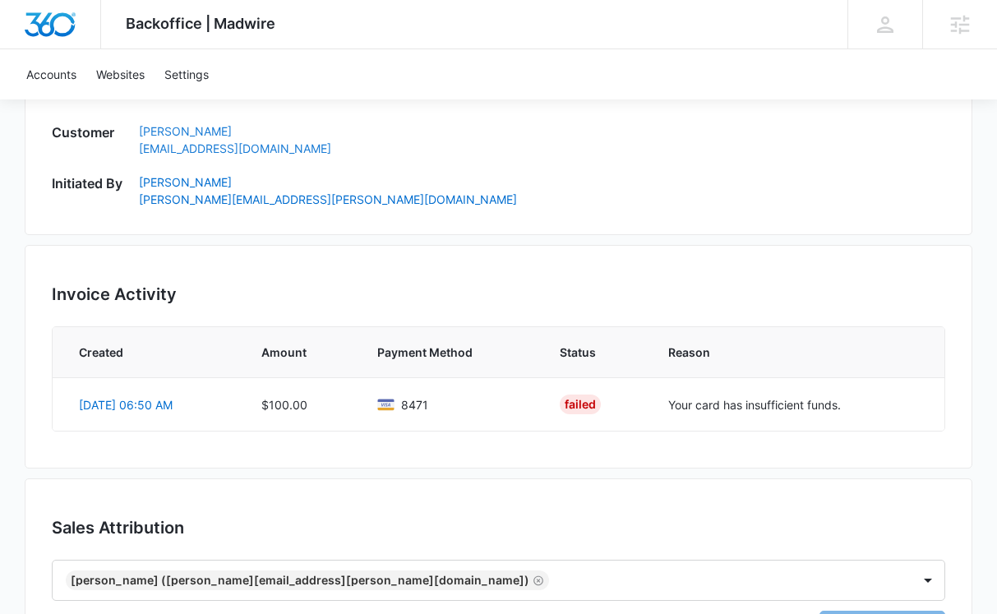
scroll to position [850, 0]
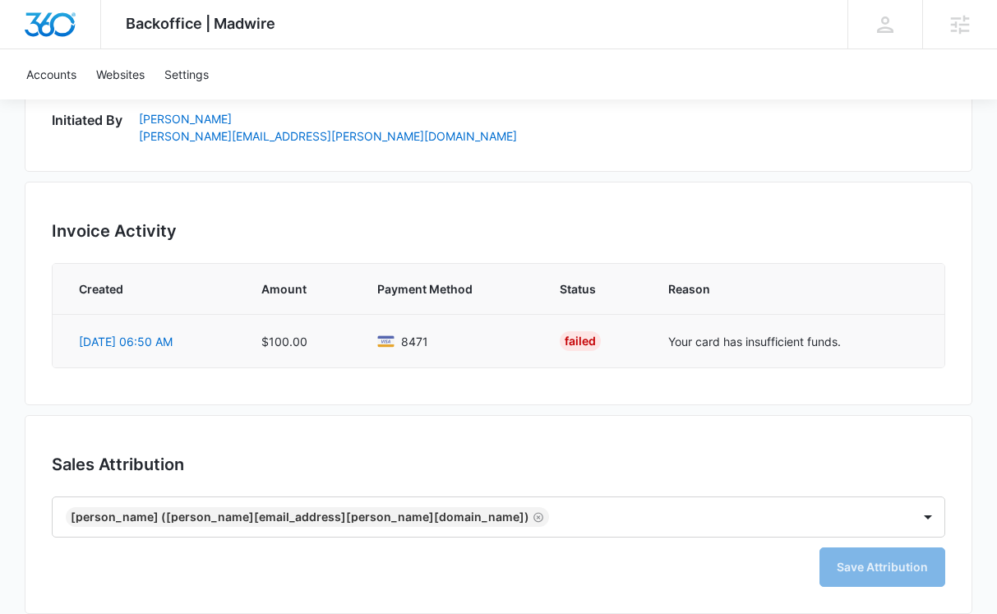
click at [575, 340] on div "Failed" at bounding box center [580, 341] width 41 height 20
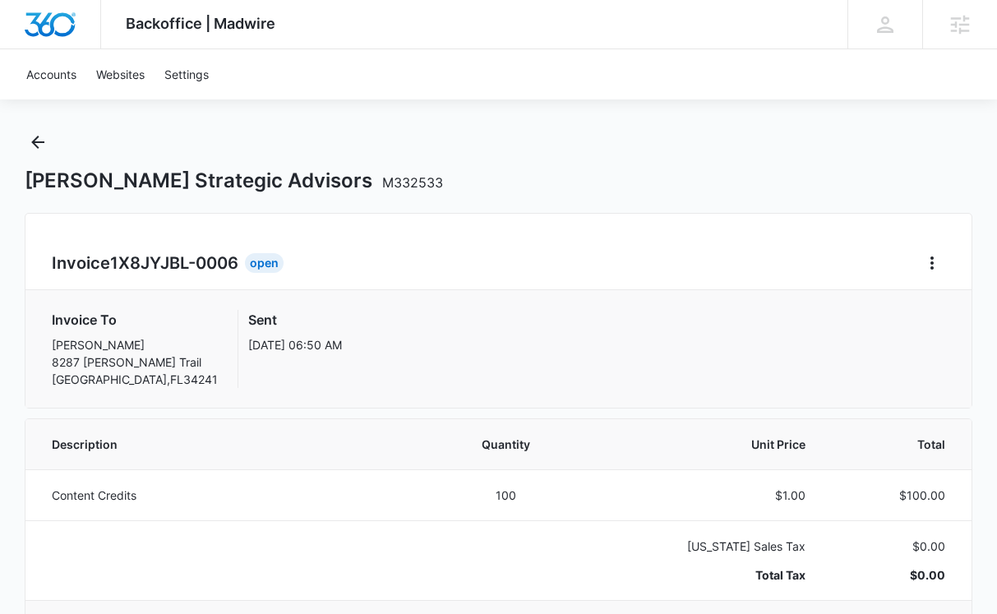
scroll to position [21, 0]
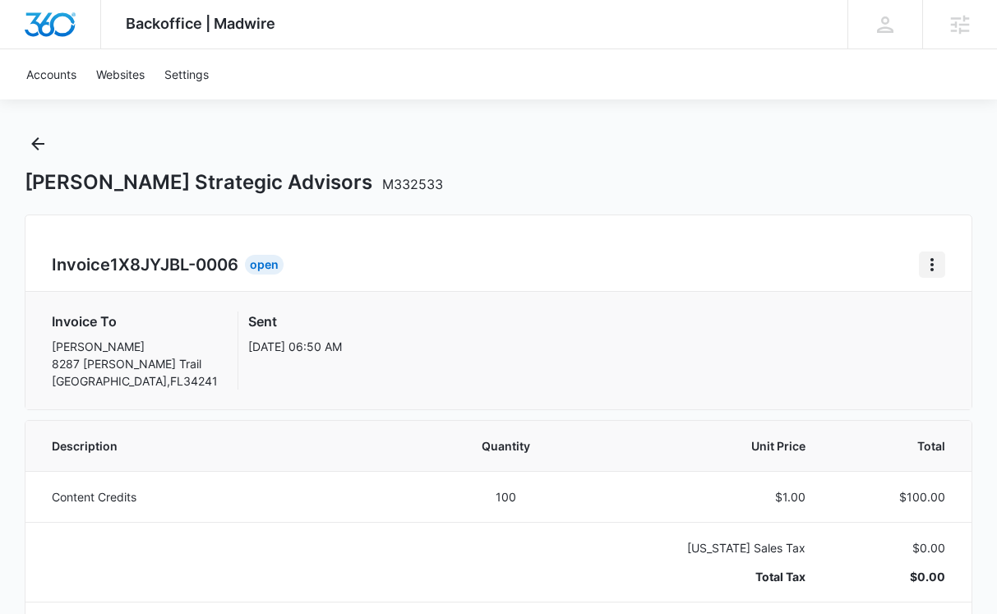
click at [936, 258] on icon "Home" at bounding box center [932, 265] width 20 height 20
click at [860, 306] on link "Download Invoice" at bounding box center [857, 310] width 95 height 14
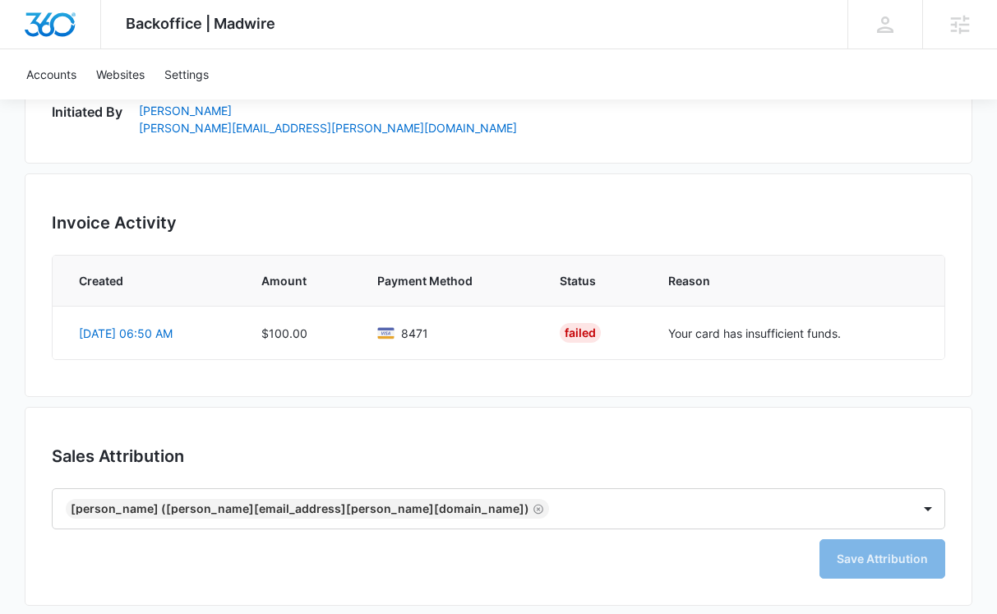
scroll to position [870, 0]
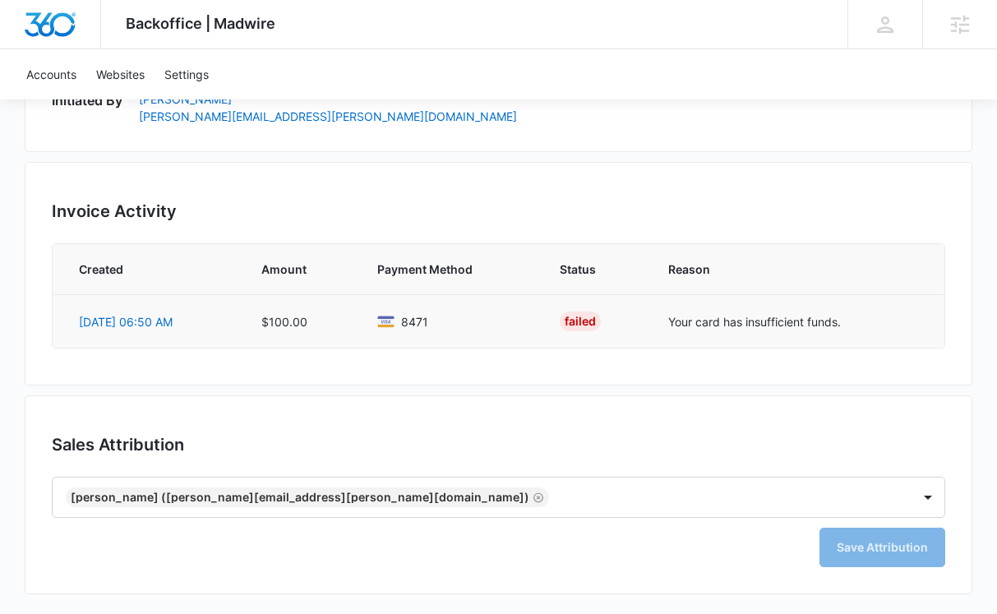
click at [728, 312] on td "Your card has insufficient funds." at bounding box center [797, 320] width 296 height 53
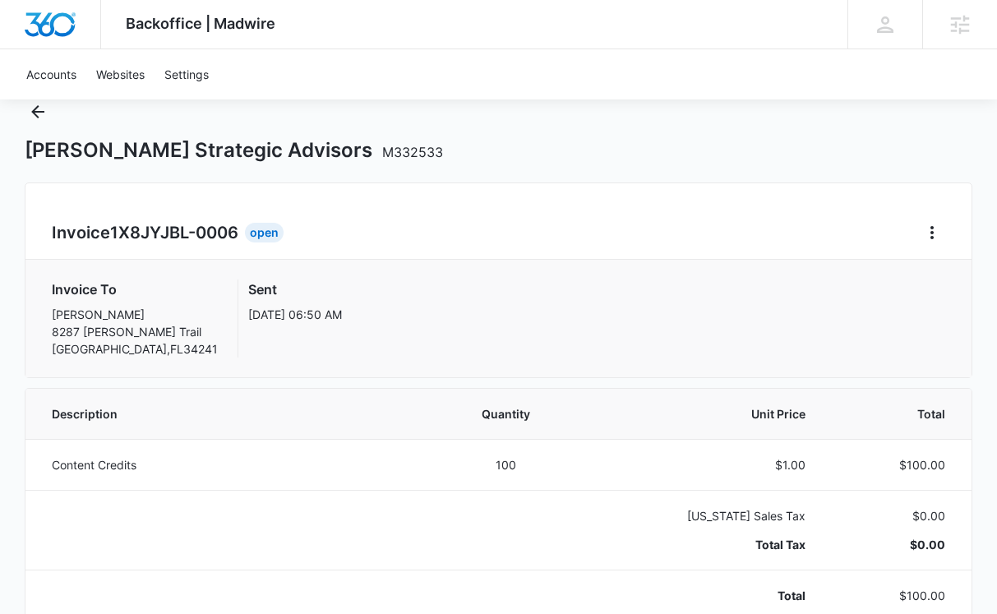
scroll to position [0, 0]
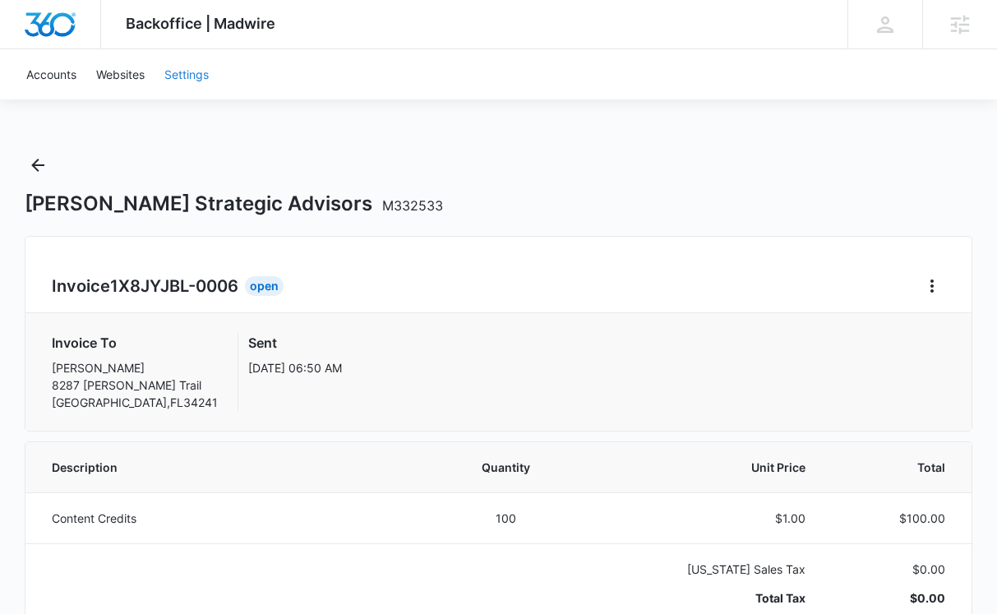
click at [190, 67] on link "Settings" at bounding box center [187, 74] width 64 height 50
click at [32, 160] on icon "Back" at bounding box center [38, 165] width 20 height 20
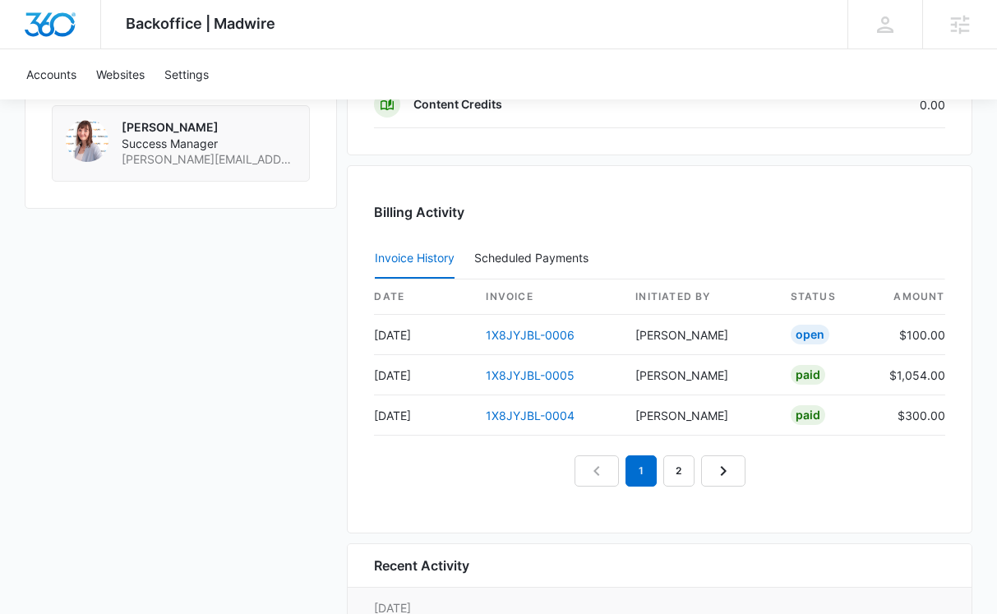
scroll to position [1564, 0]
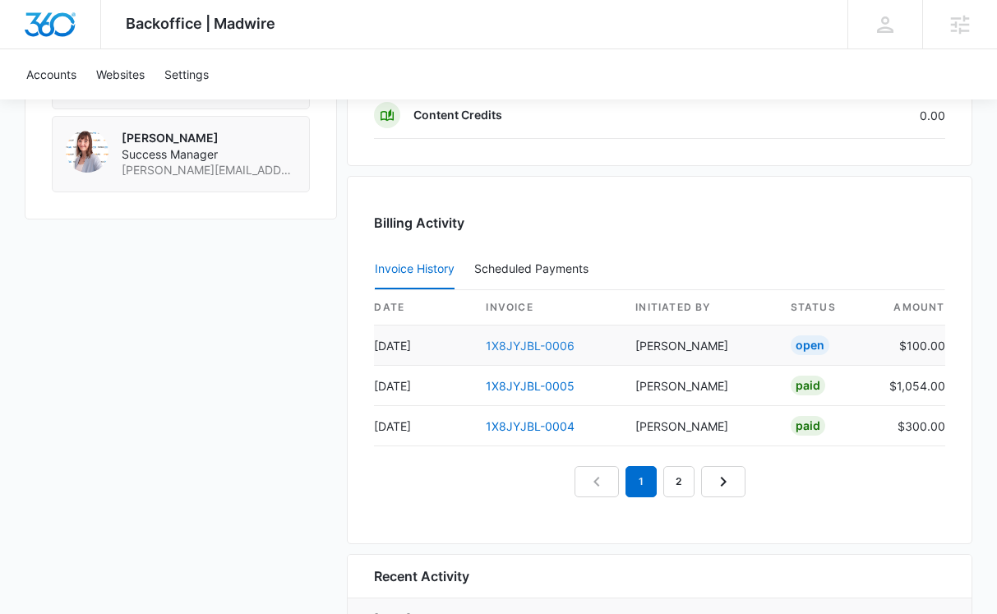
click at [523, 348] on link "1X8JYJBL-0006" at bounding box center [530, 346] width 89 height 14
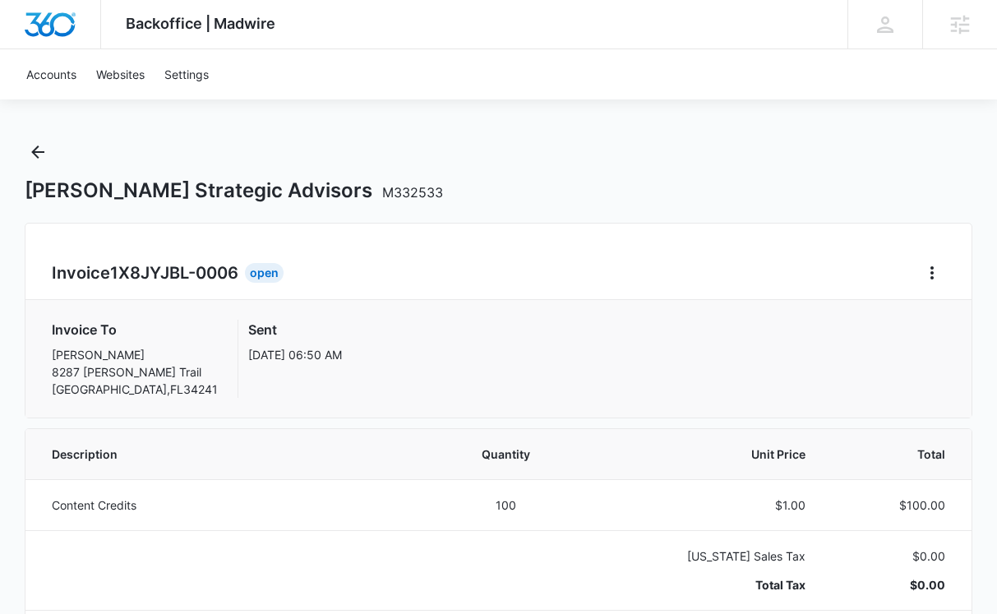
scroll to position [16, 0]
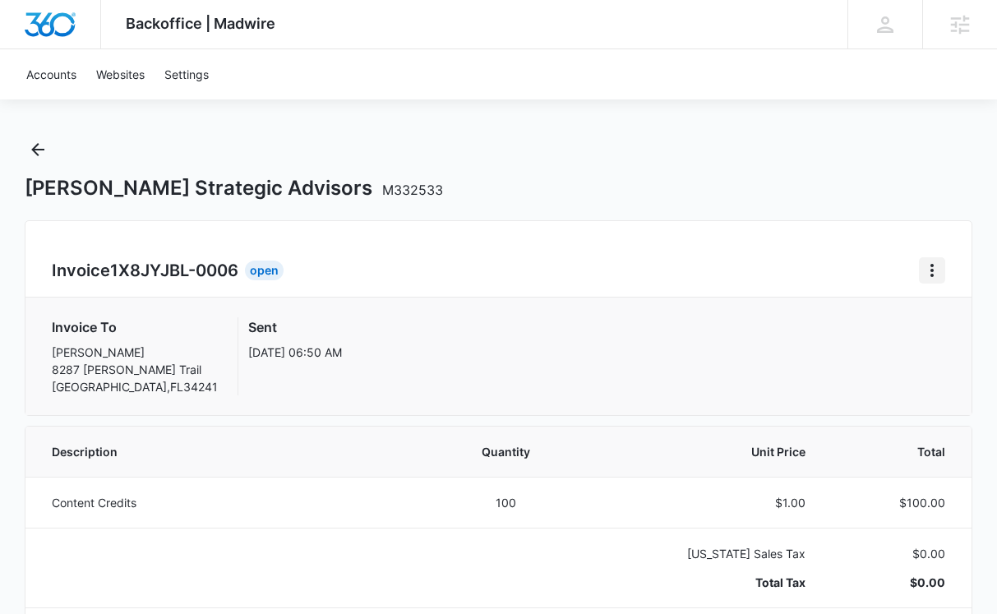
click at [930, 276] on icon "Home" at bounding box center [932, 271] width 20 height 20
click at [905, 315] on link "Download Invoice" at bounding box center [857, 316] width 95 height 14
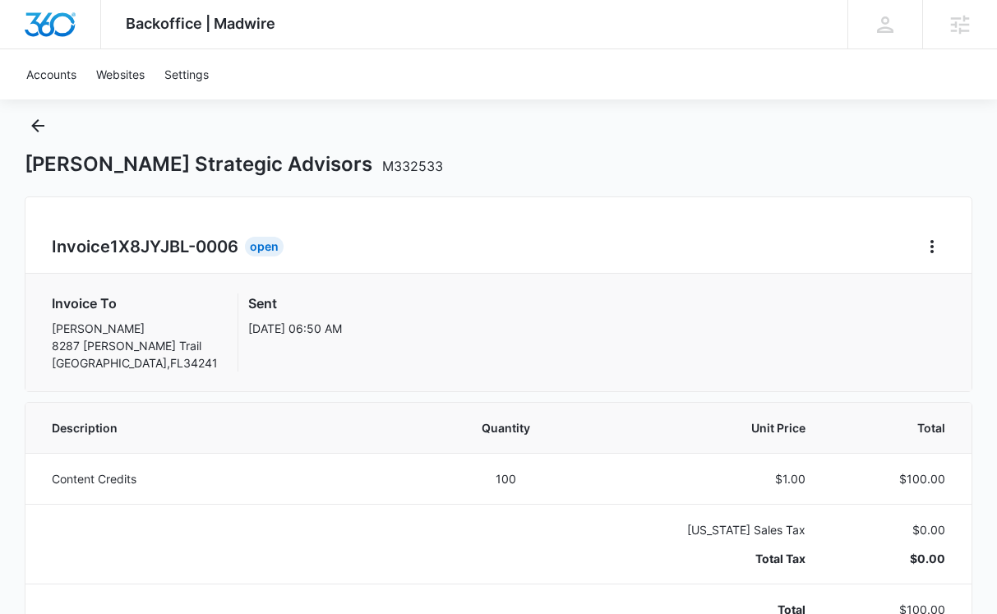
scroll to position [0, 0]
